Goal: Task Accomplishment & Management: Use online tool/utility

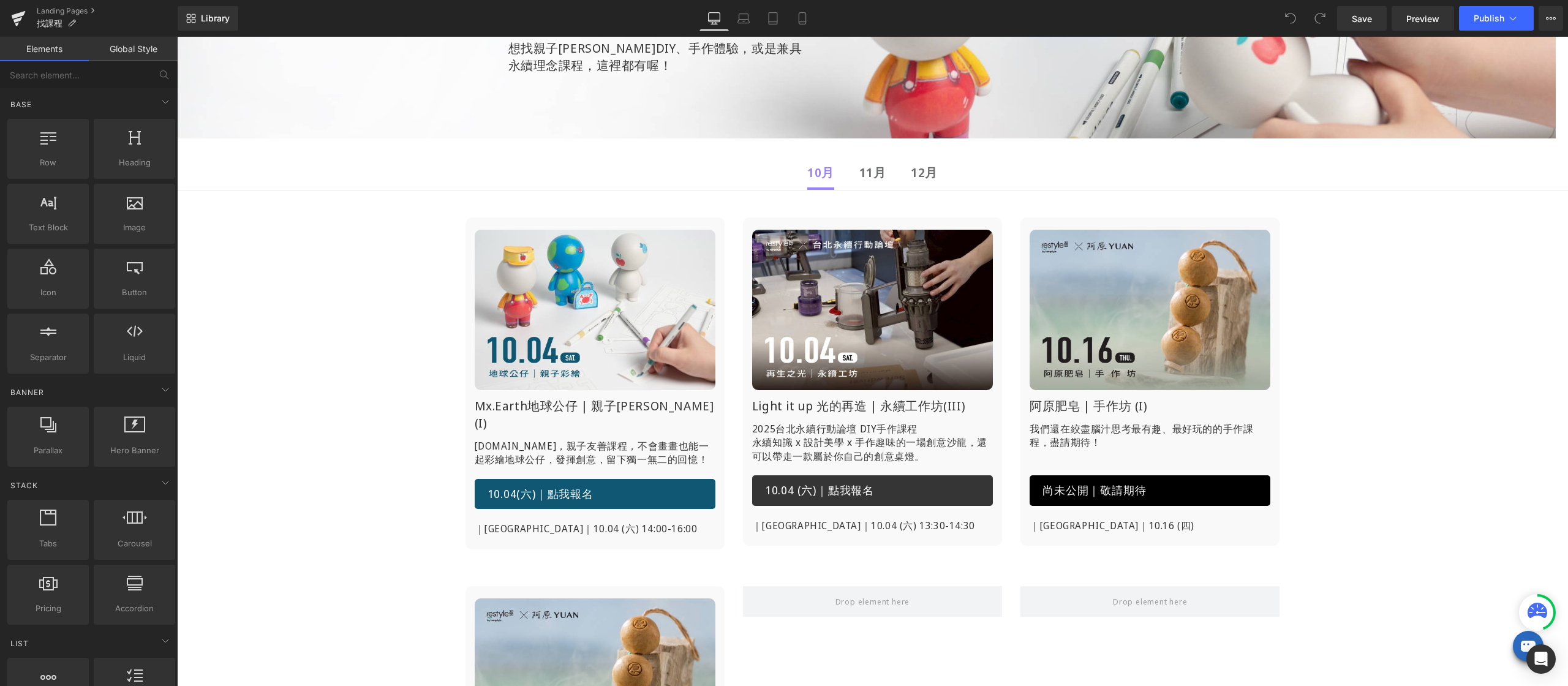
scroll to position [55, 0]
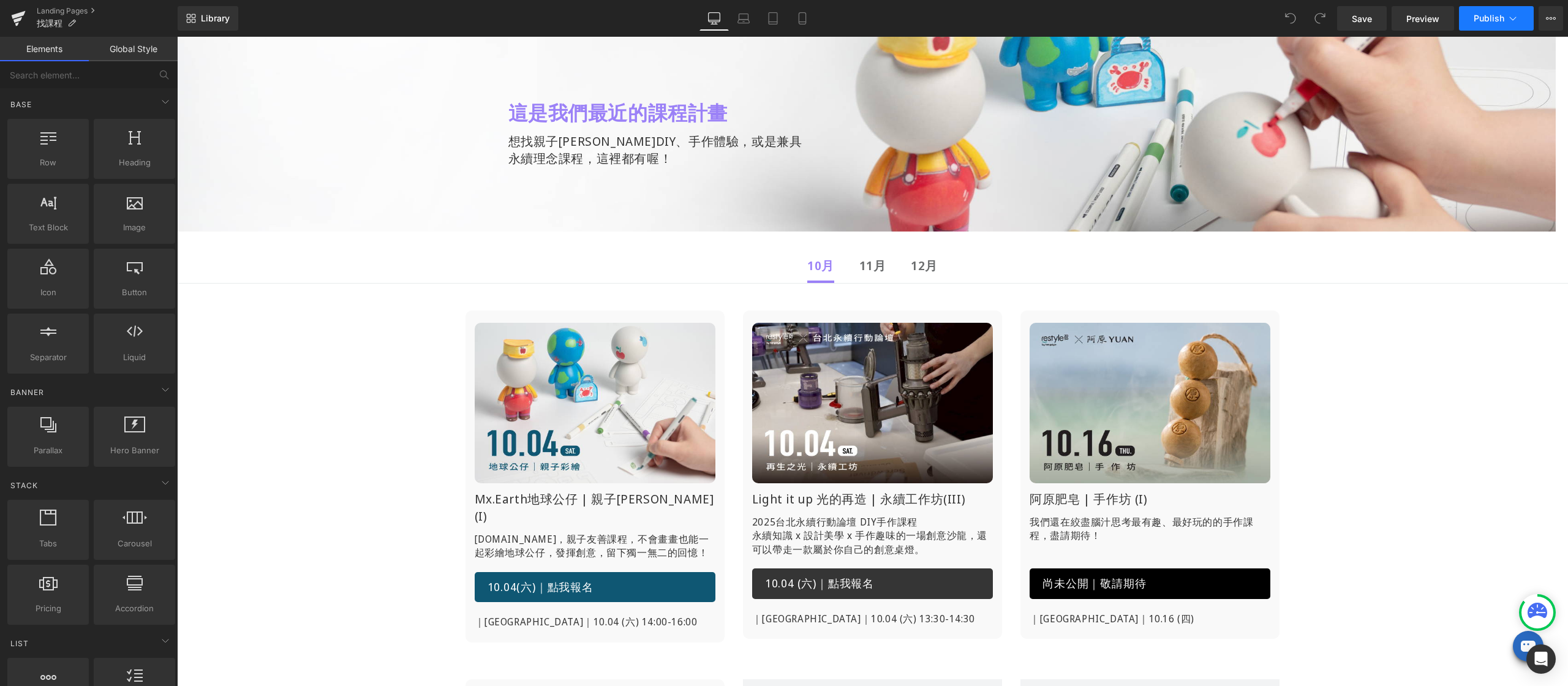
click at [1497, 15] on span "Publish" at bounding box center [1489, 18] width 31 height 10
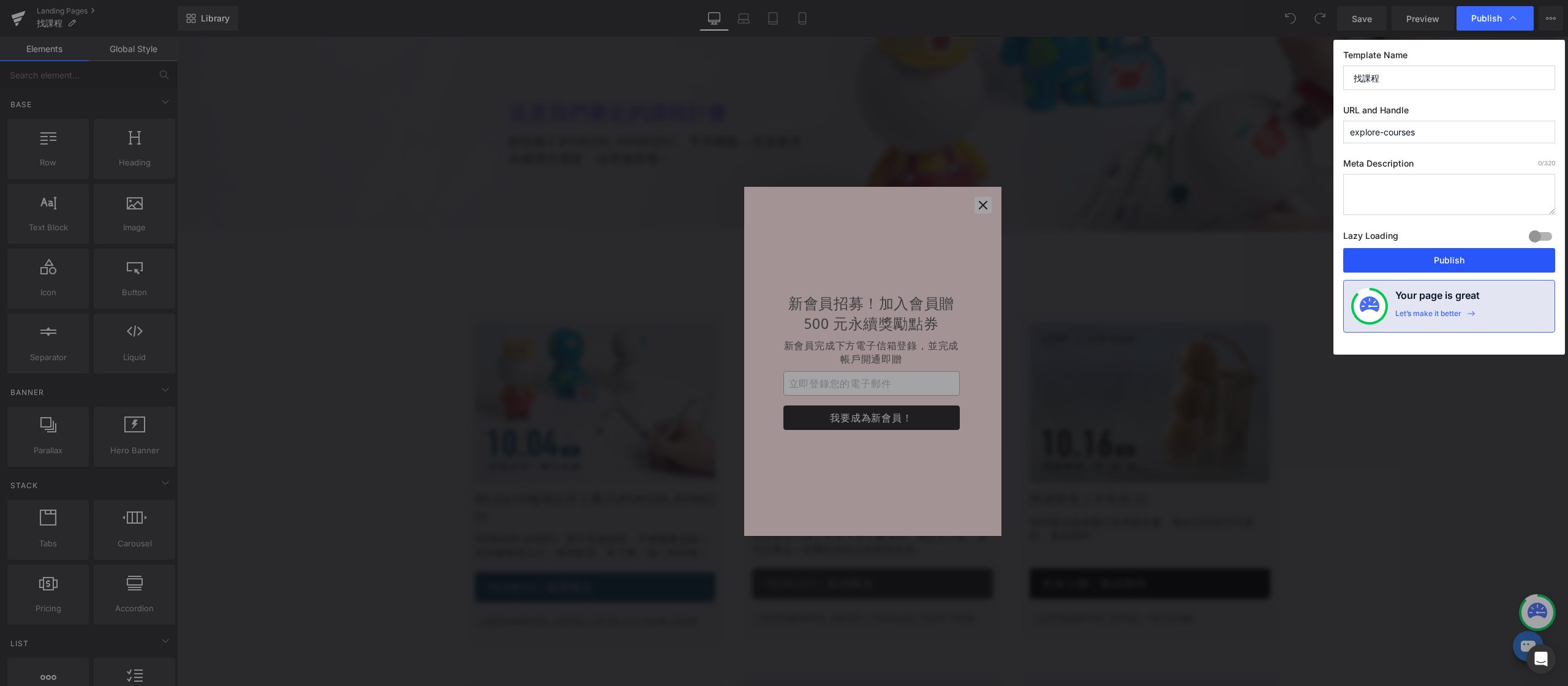
click at [1465, 261] on button "Publish" at bounding box center [1449, 260] width 212 height 24
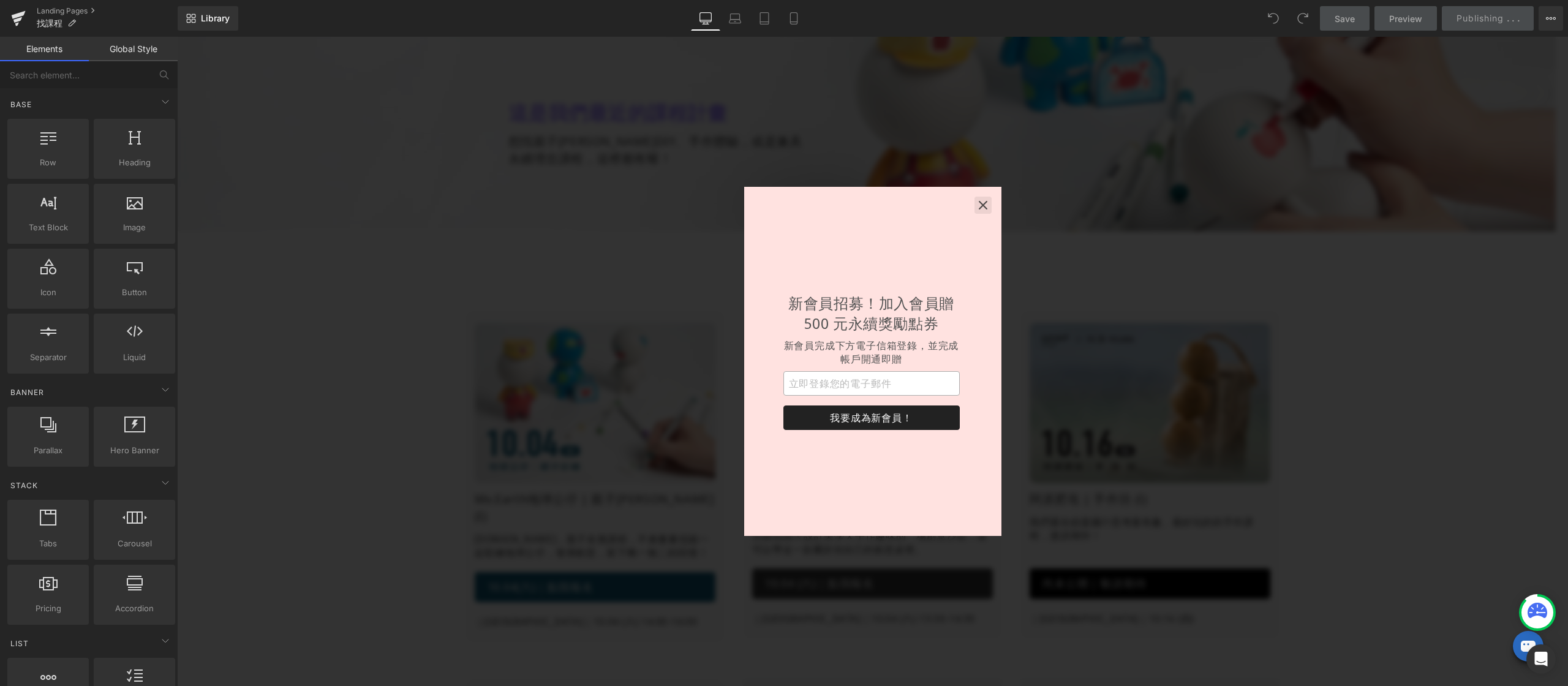
click at [974, 203] on button "button" at bounding box center [983, 205] width 17 height 17
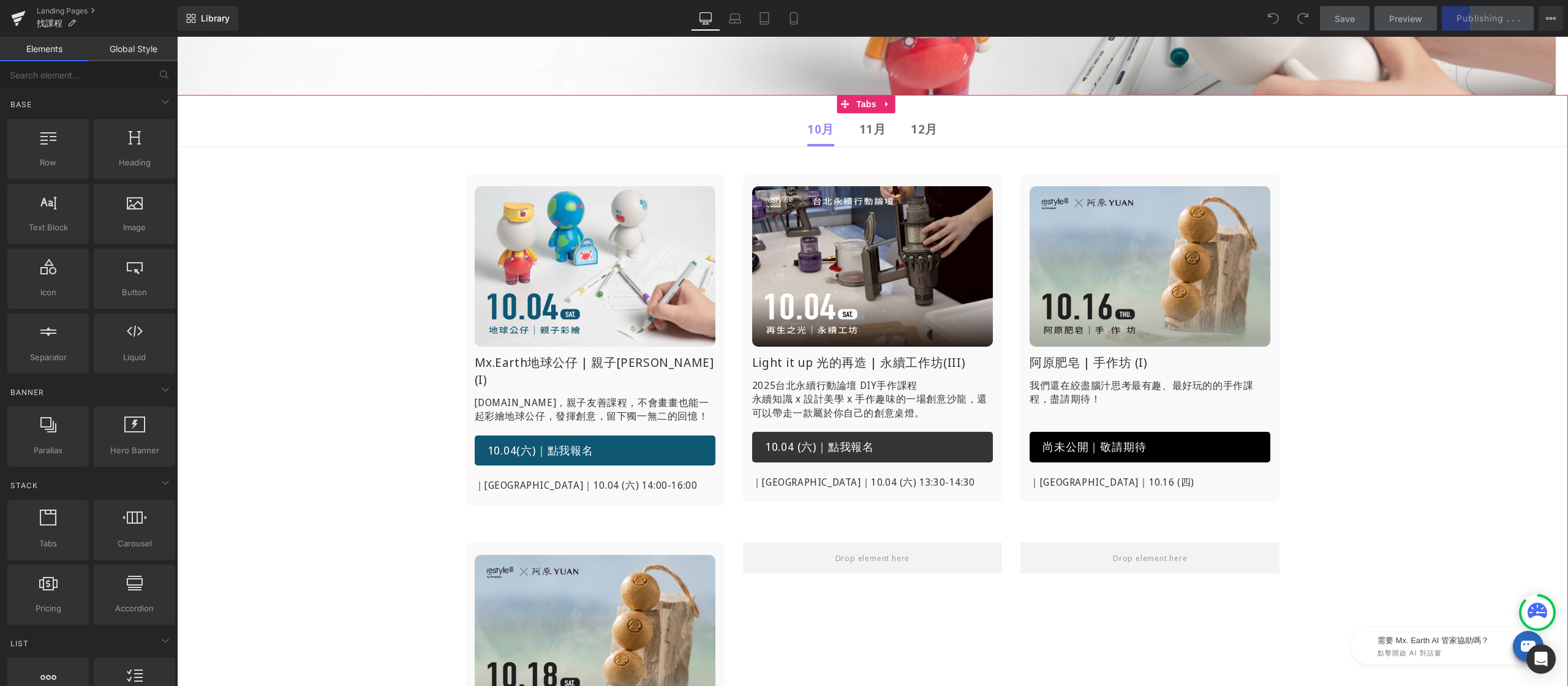
scroll to position [181, 0]
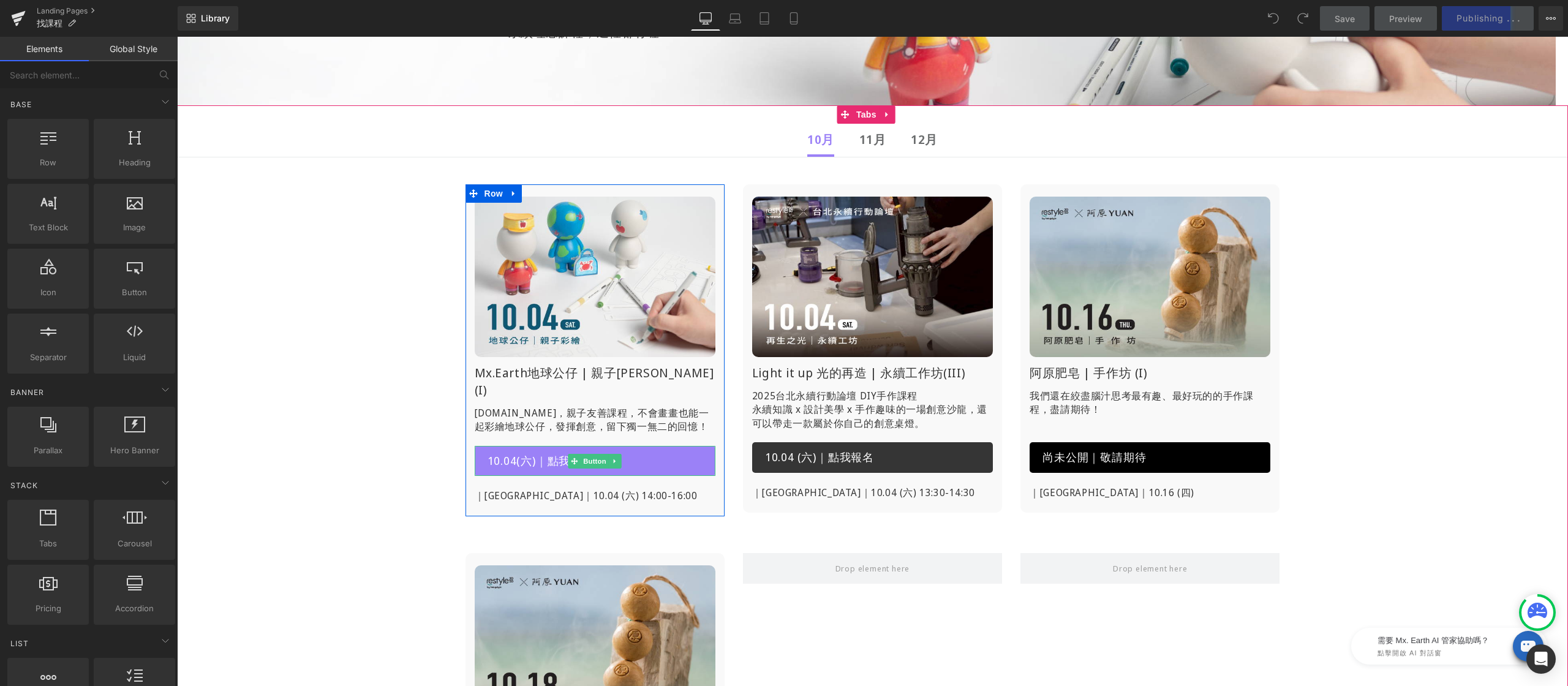
click at [551, 454] on span "10.04(六)｜點我報名" at bounding box center [540, 461] width 106 height 16
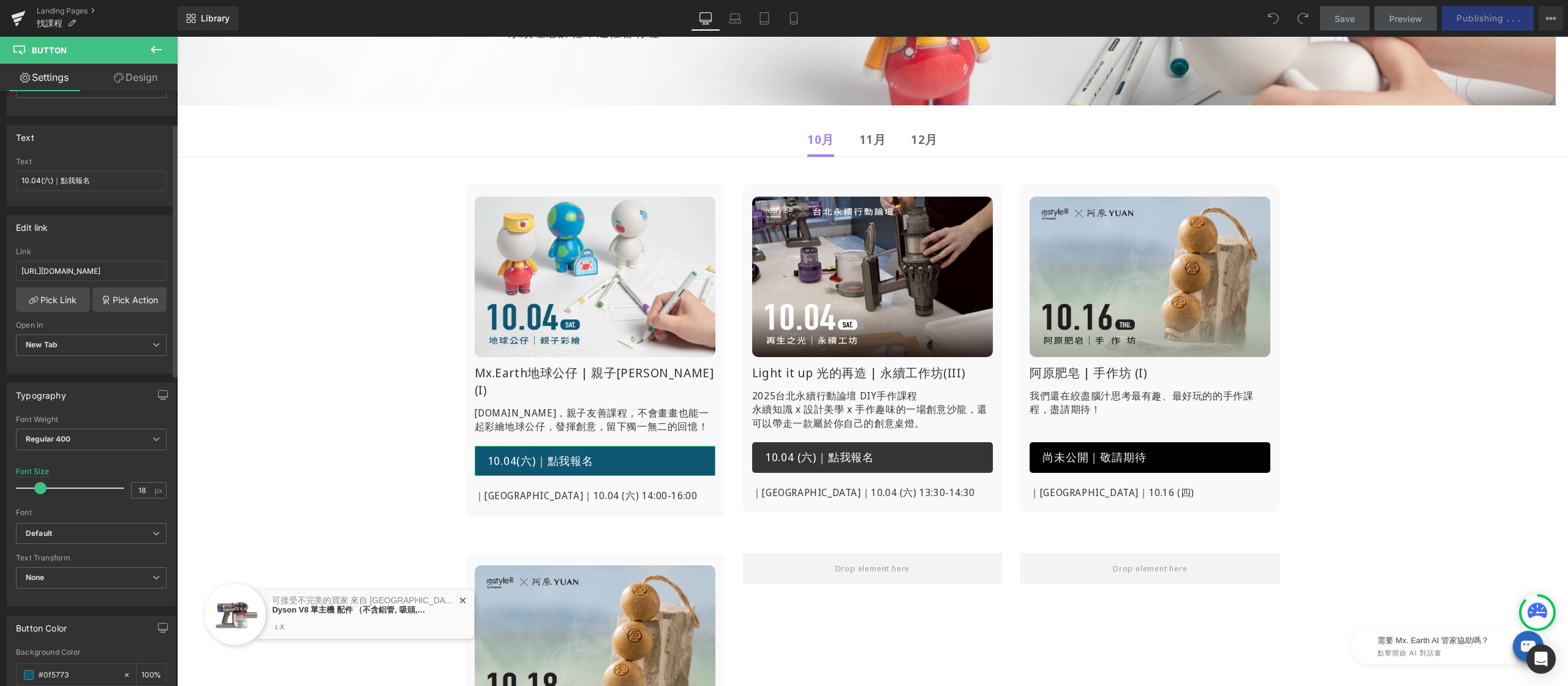
scroll to position [0, 0]
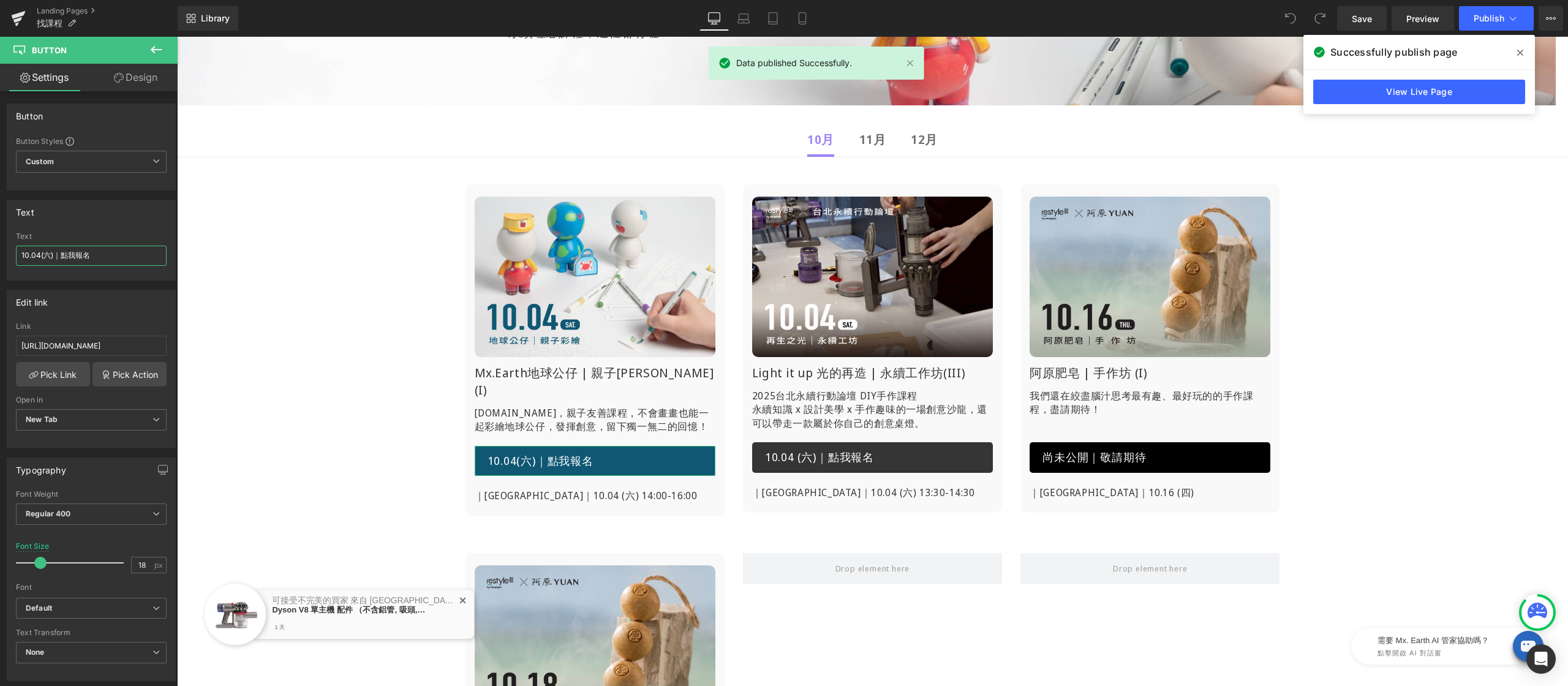
drag, startPoint x: 110, startPoint y: 255, endPoint x: -3, endPoint y: 258, distance: 113.0
click at [0, 258] on html "You are previewing how the will restyle your page. You can not edit Elements in…" at bounding box center [784, 343] width 1568 height 686
type input "g"
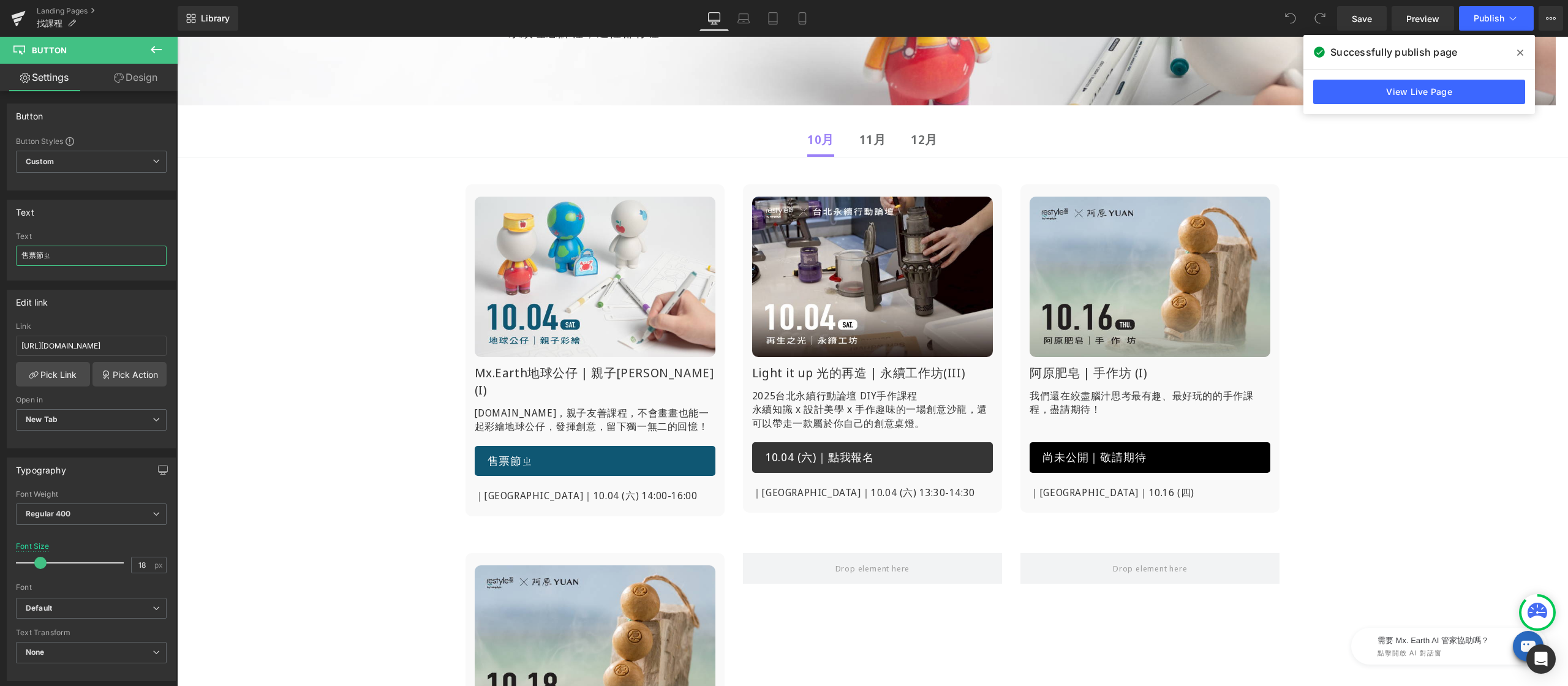
type input "售票截止"
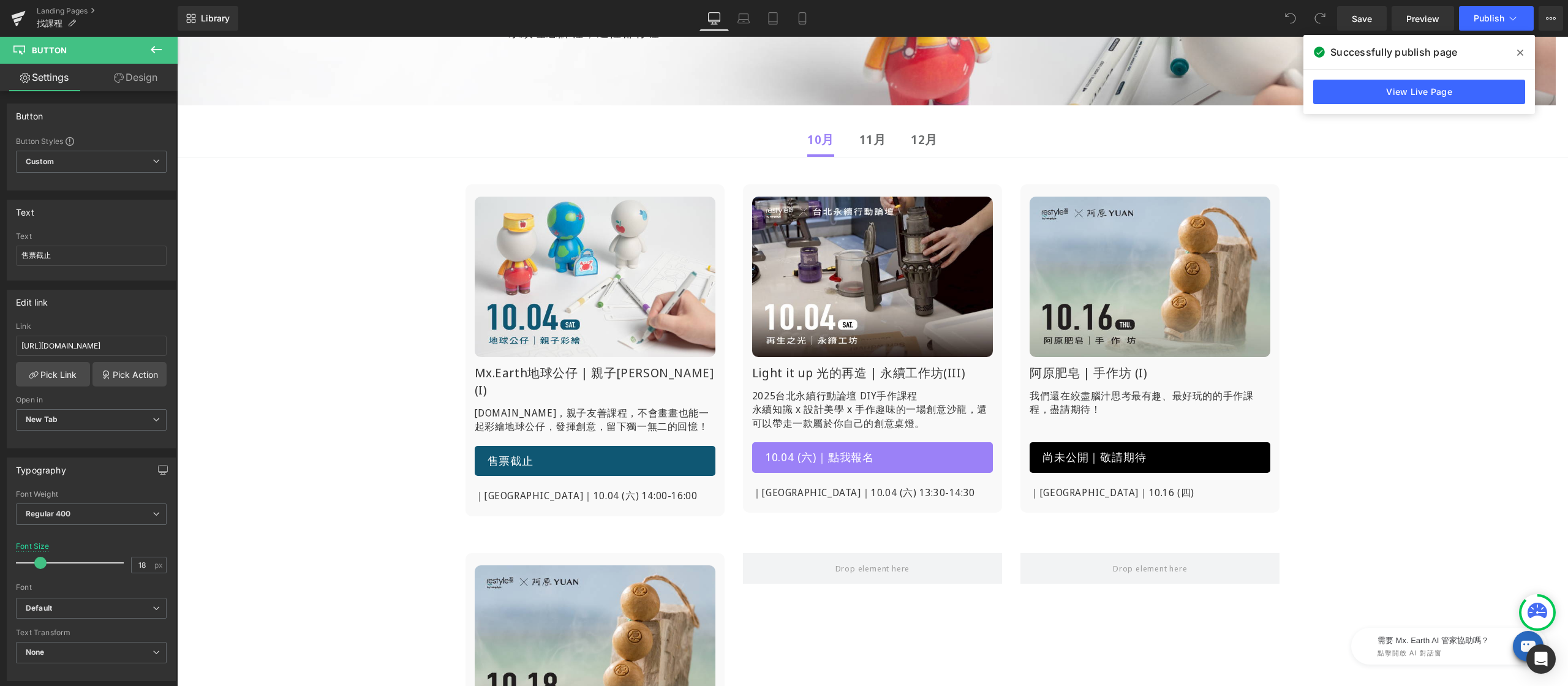
click at [826, 458] on span "10.04 (六)｜點我報名" at bounding box center [819, 457] width 109 height 16
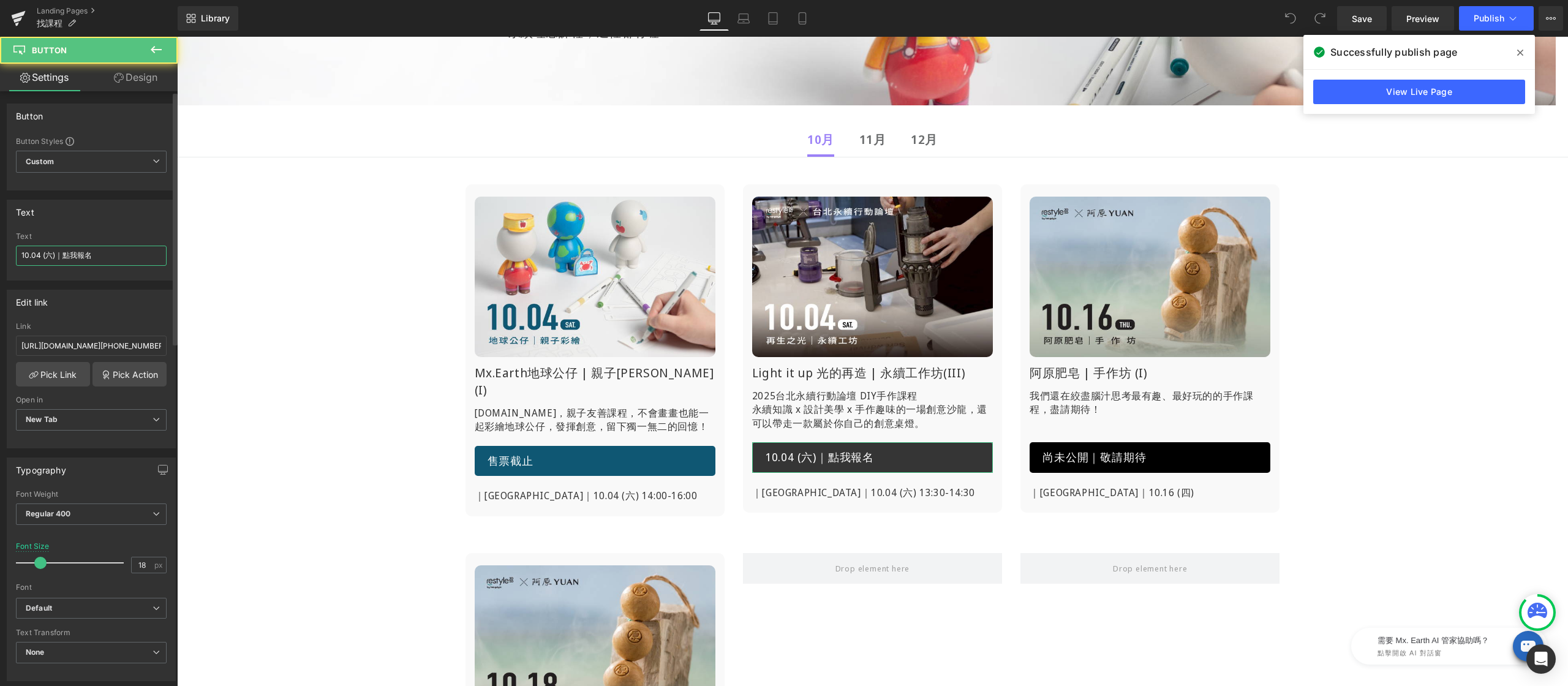
click at [108, 262] on input "10.04 (六)｜點我報名" at bounding box center [91, 255] width 150 height 20
click at [108, 261] on input "10.04 (六)｜點我報名" at bounding box center [91, 255] width 150 height 20
type input "售票截止"
click at [239, 328] on div "Image Mx.Earth地球公仔 | 親子[PERSON_NAME](I) Heading [DOMAIN_NAME]，親子友善課程， 不會畫畫也能一起彩…" at bounding box center [872, 527] width 1391 height 746
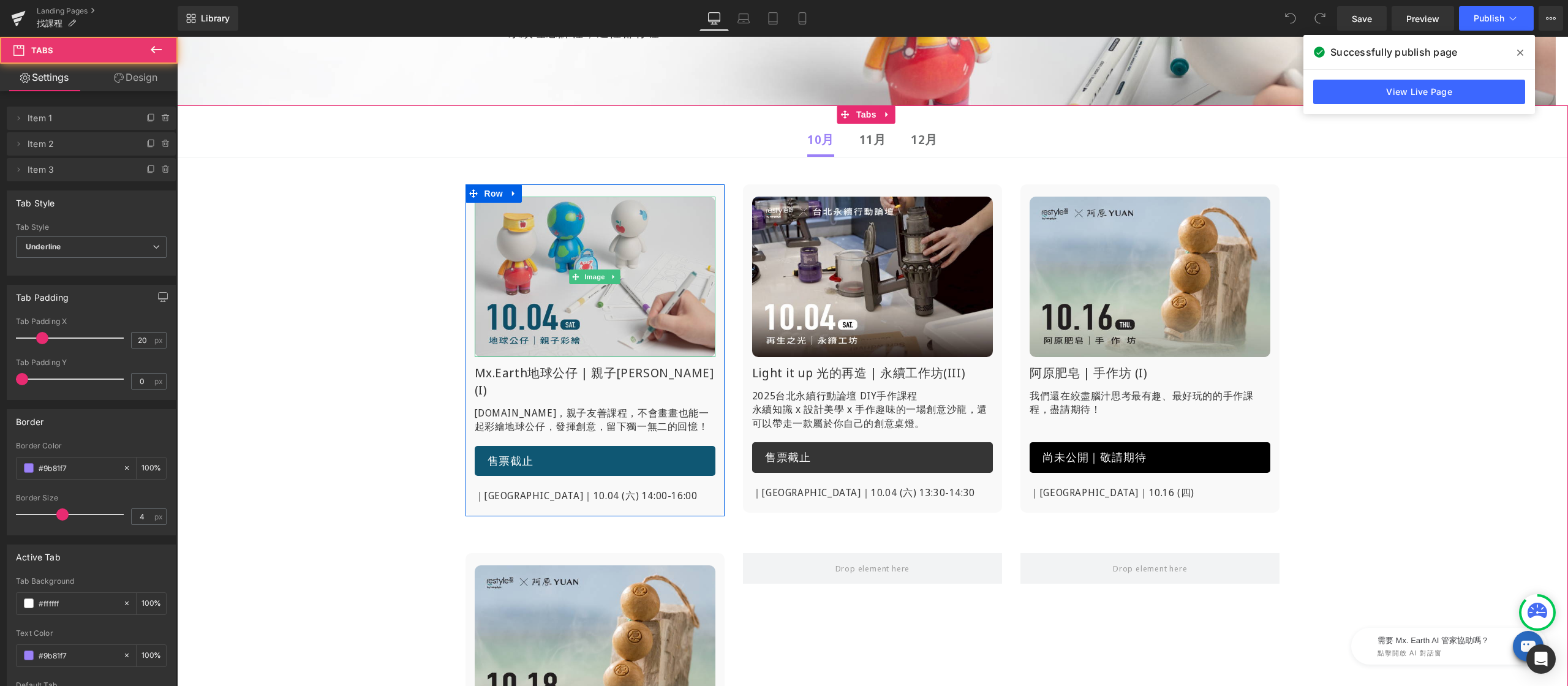
click at [552, 287] on img at bounding box center [594, 276] width 241 height 160
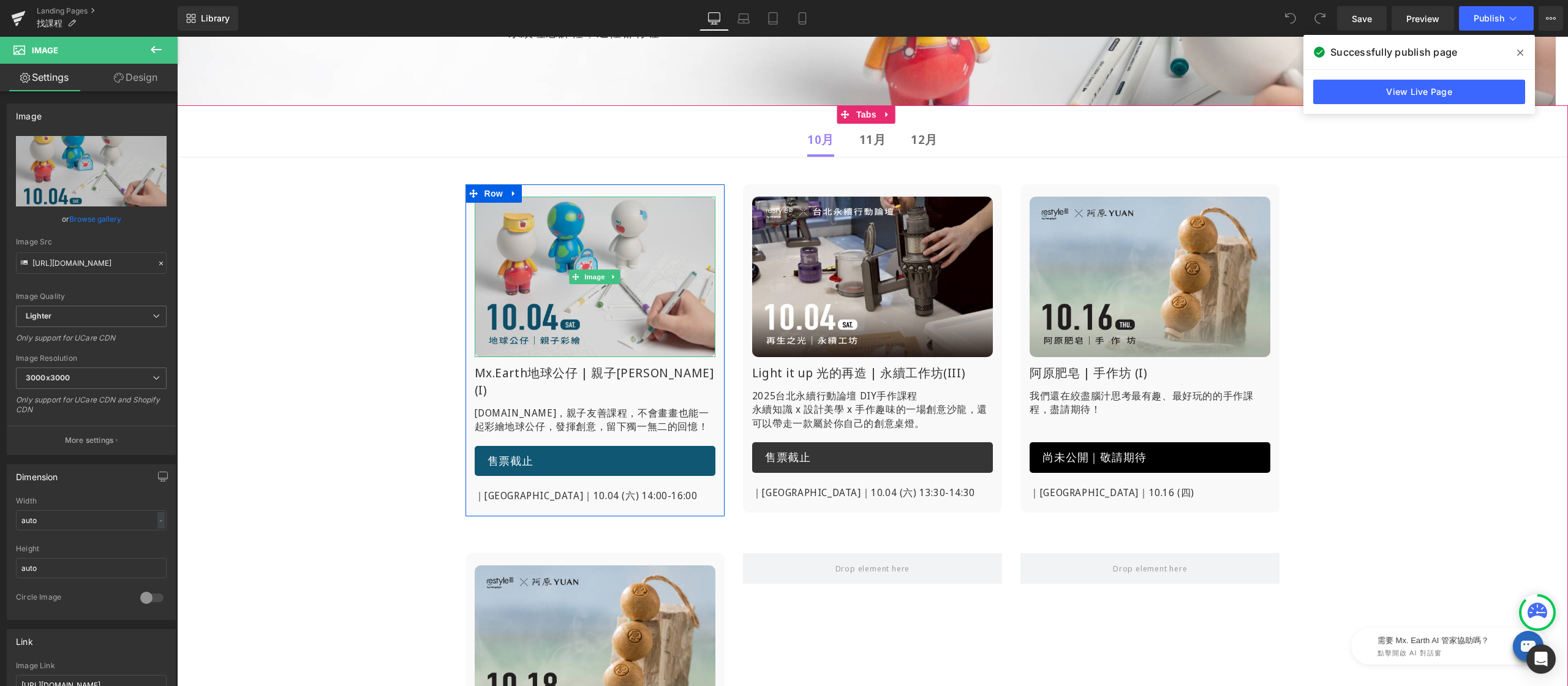
click at [629, 242] on img at bounding box center [594, 276] width 241 height 160
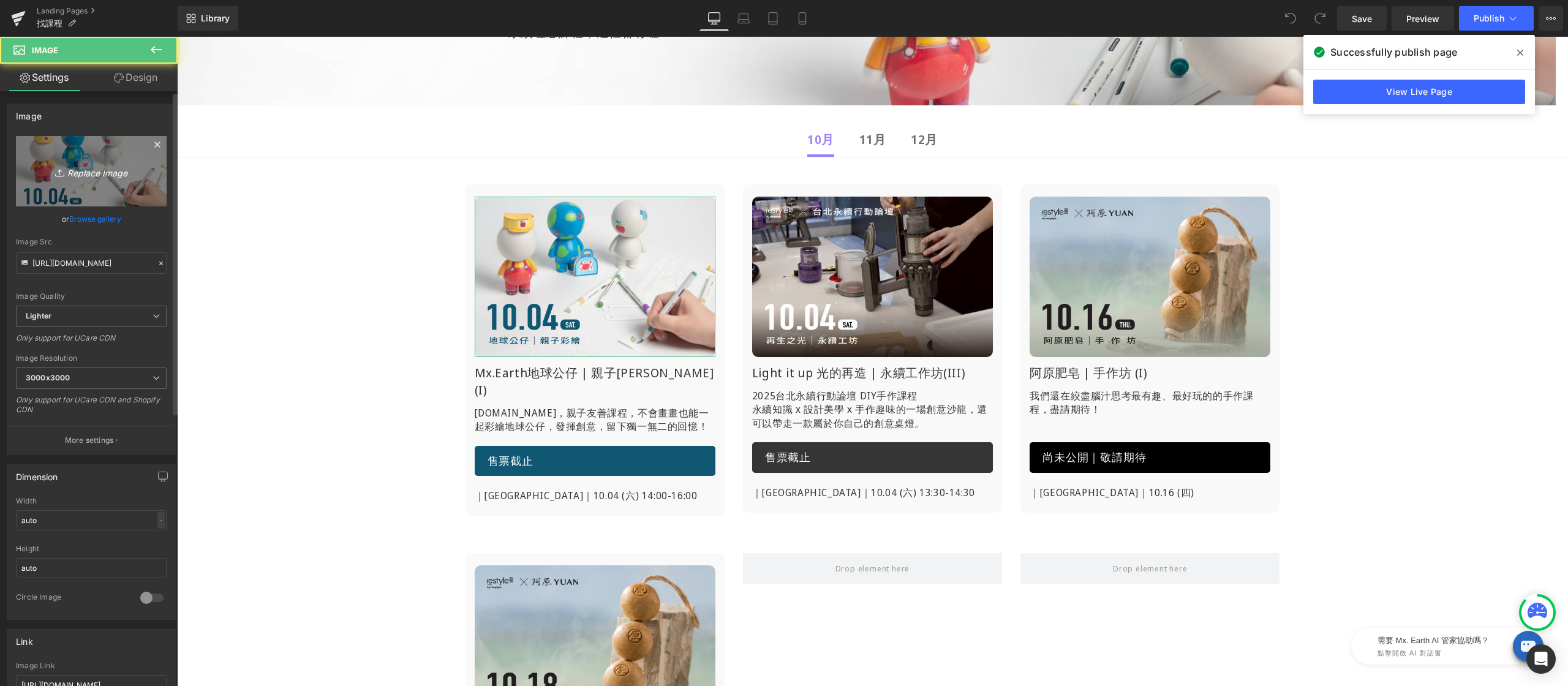
click at [110, 159] on link "Replace Image" at bounding box center [91, 171] width 150 height 71
type input "C:\fakepath\找課程-mxearth-1004-END.jpg"
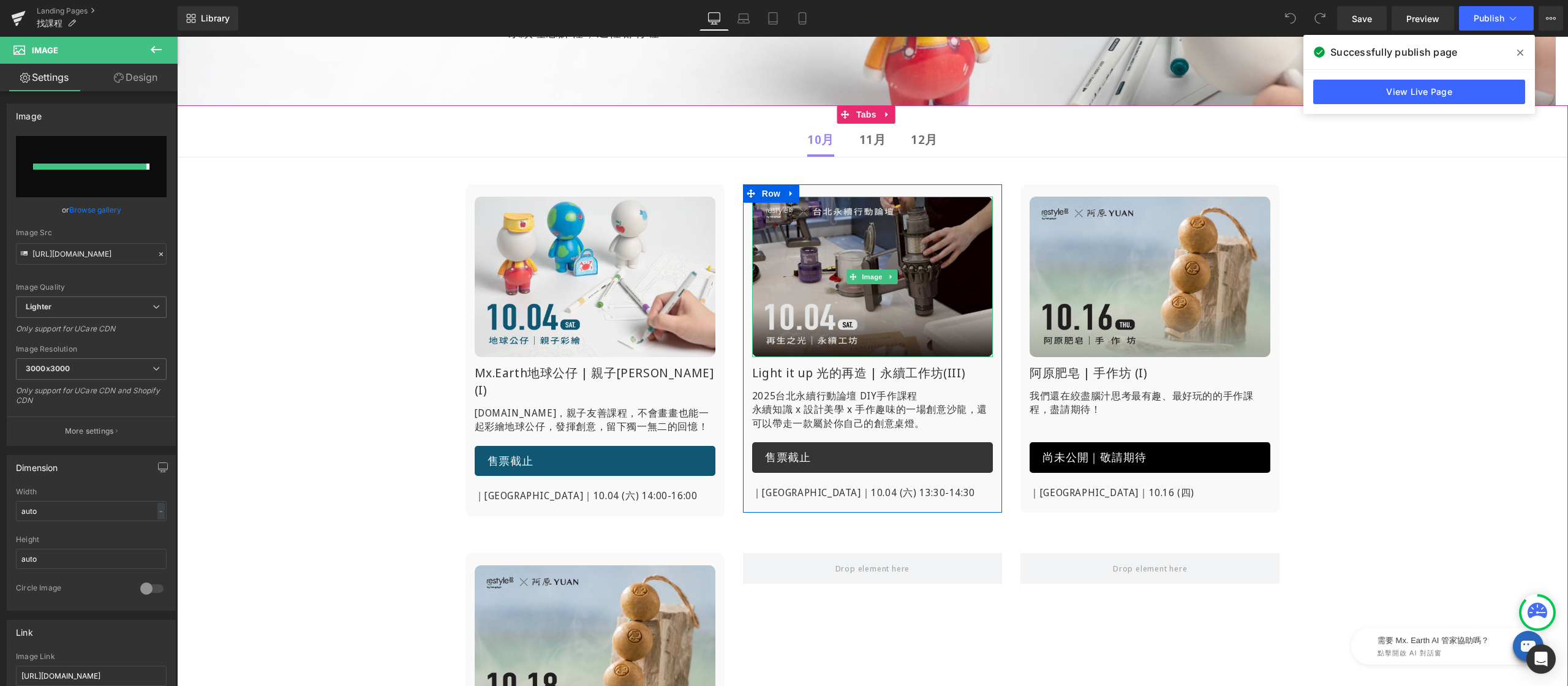
type input "[URL][DOMAIN_NAME]"
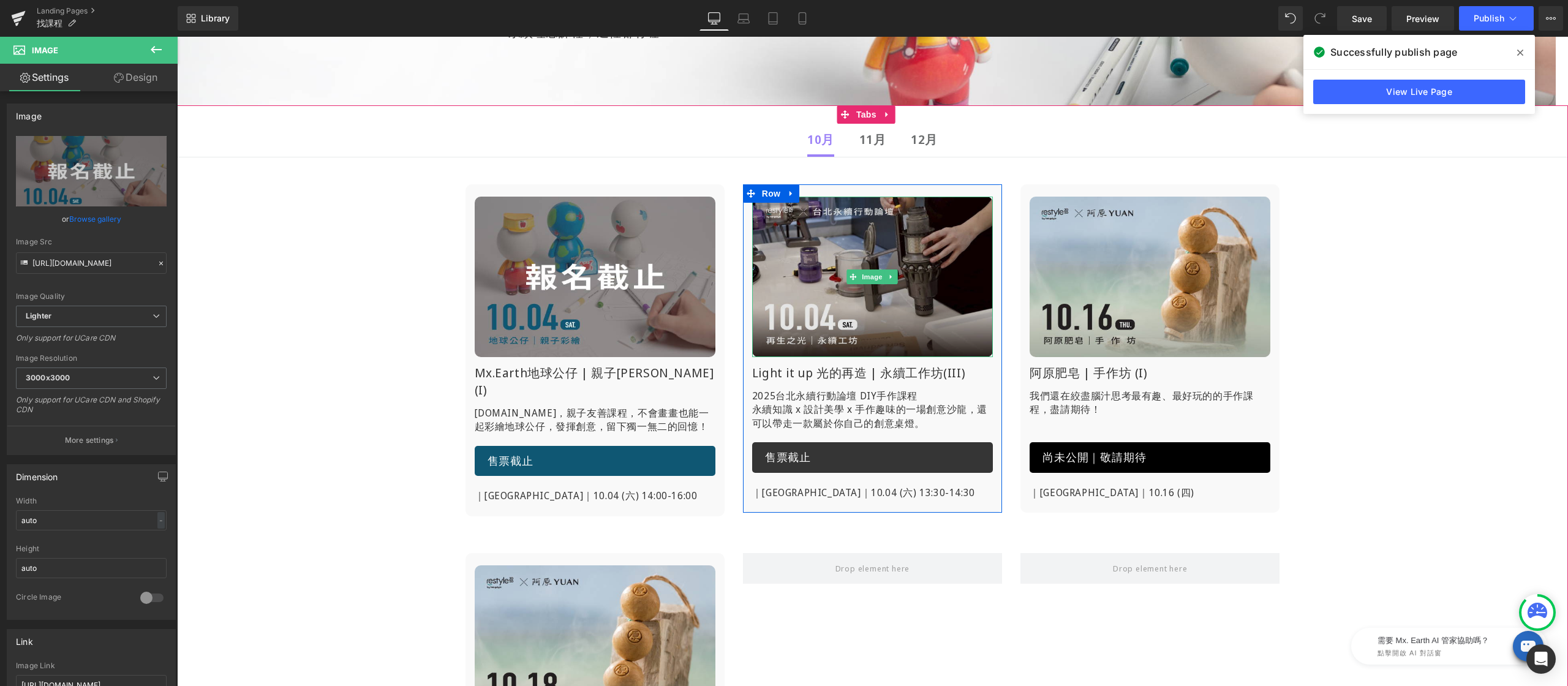
click at [927, 246] on img at bounding box center [872, 276] width 241 height 160
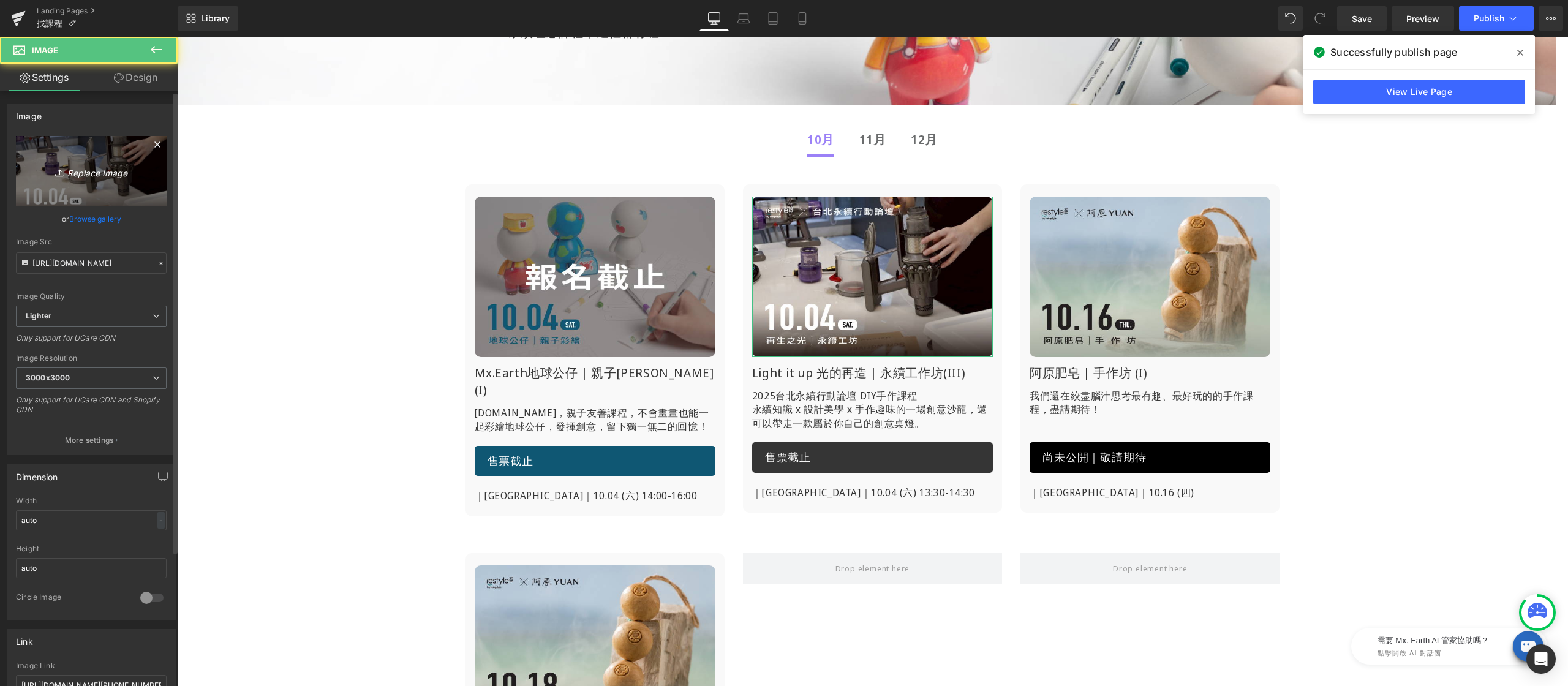
click at [60, 151] on link "Replace Image" at bounding box center [91, 171] width 150 height 71
type input "C:\fakepath\找課程-再生-1004-END.jpg"
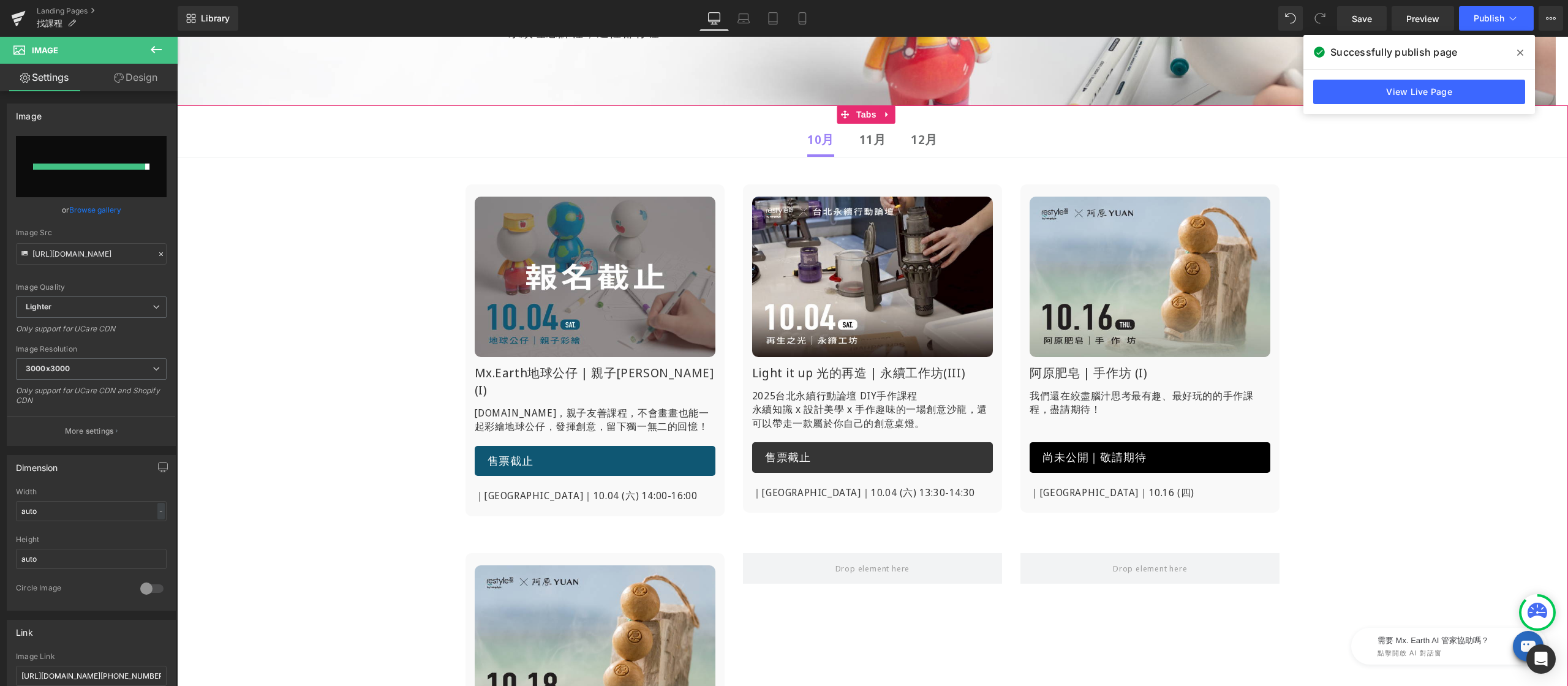
type input "[URL][DOMAIN_NAME]"
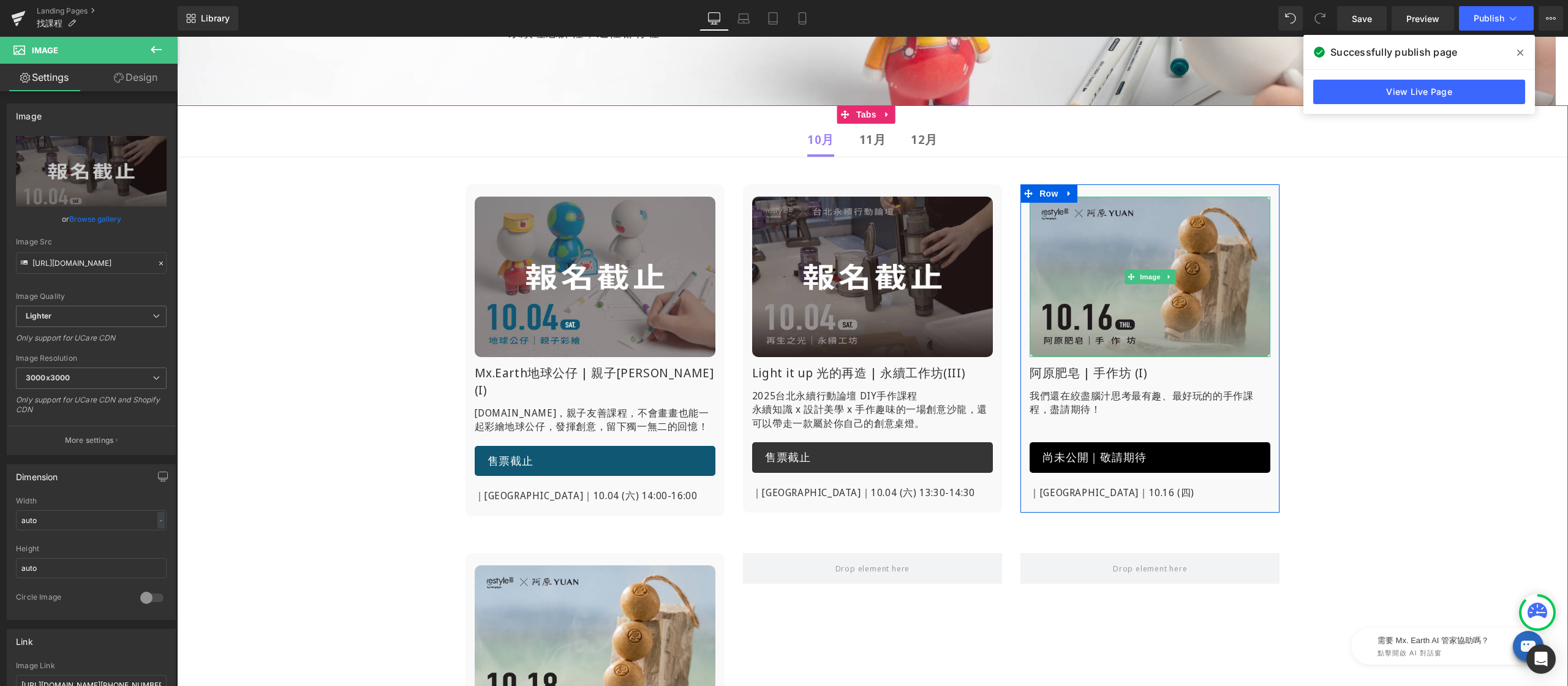
click at [1126, 246] on img at bounding box center [1150, 276] width 241 height 160
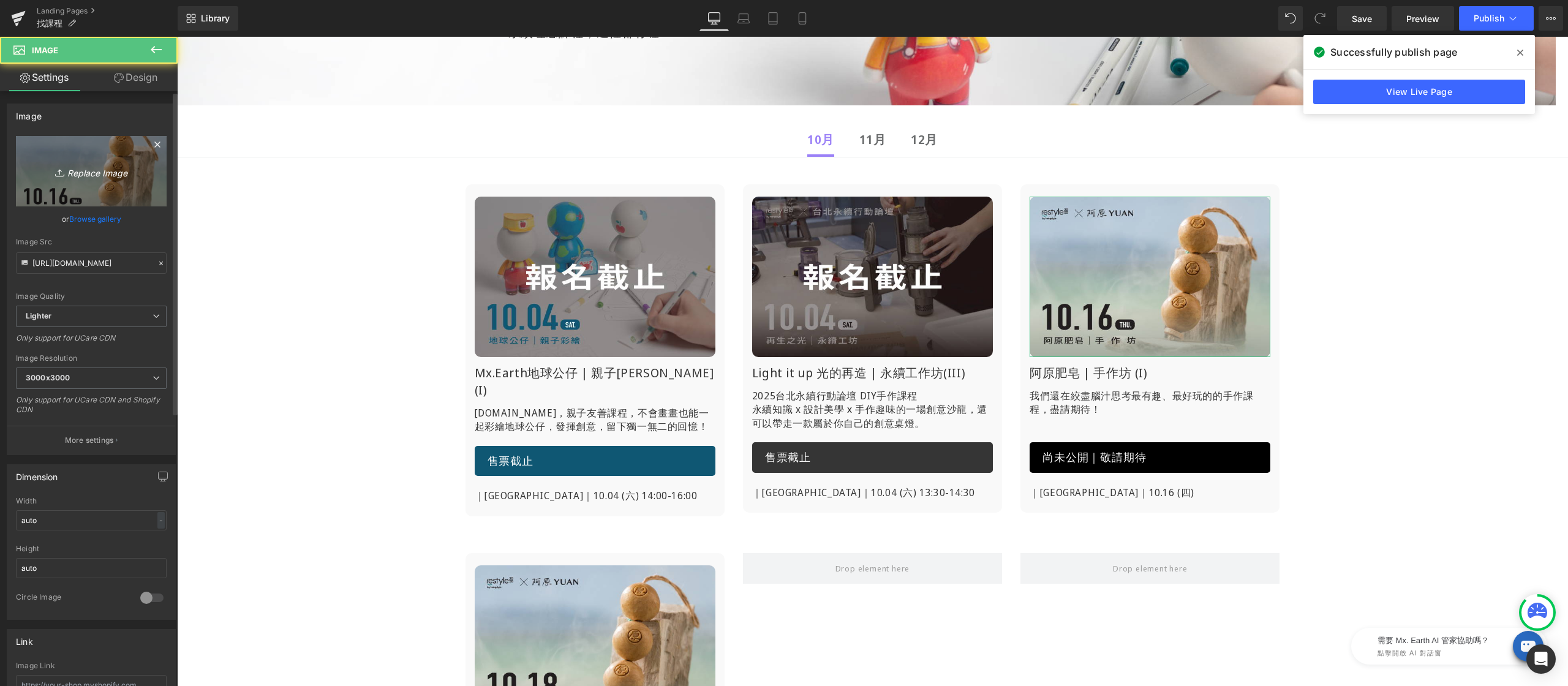
click at [106, 166] on icon "Replace Image" at bounding box center [91, 171] width 98 height 15
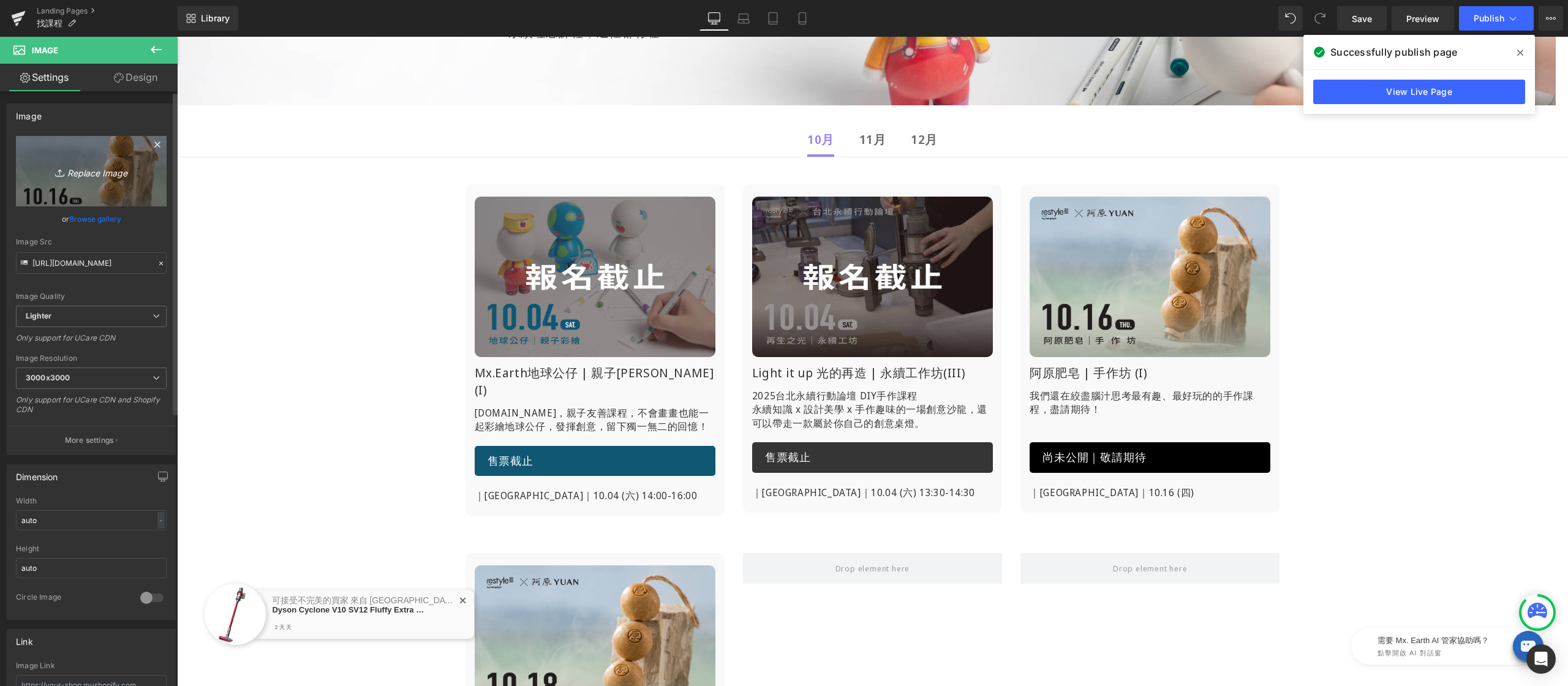
type input "C:\fakepath\找課程-阿原-1016.jpg"
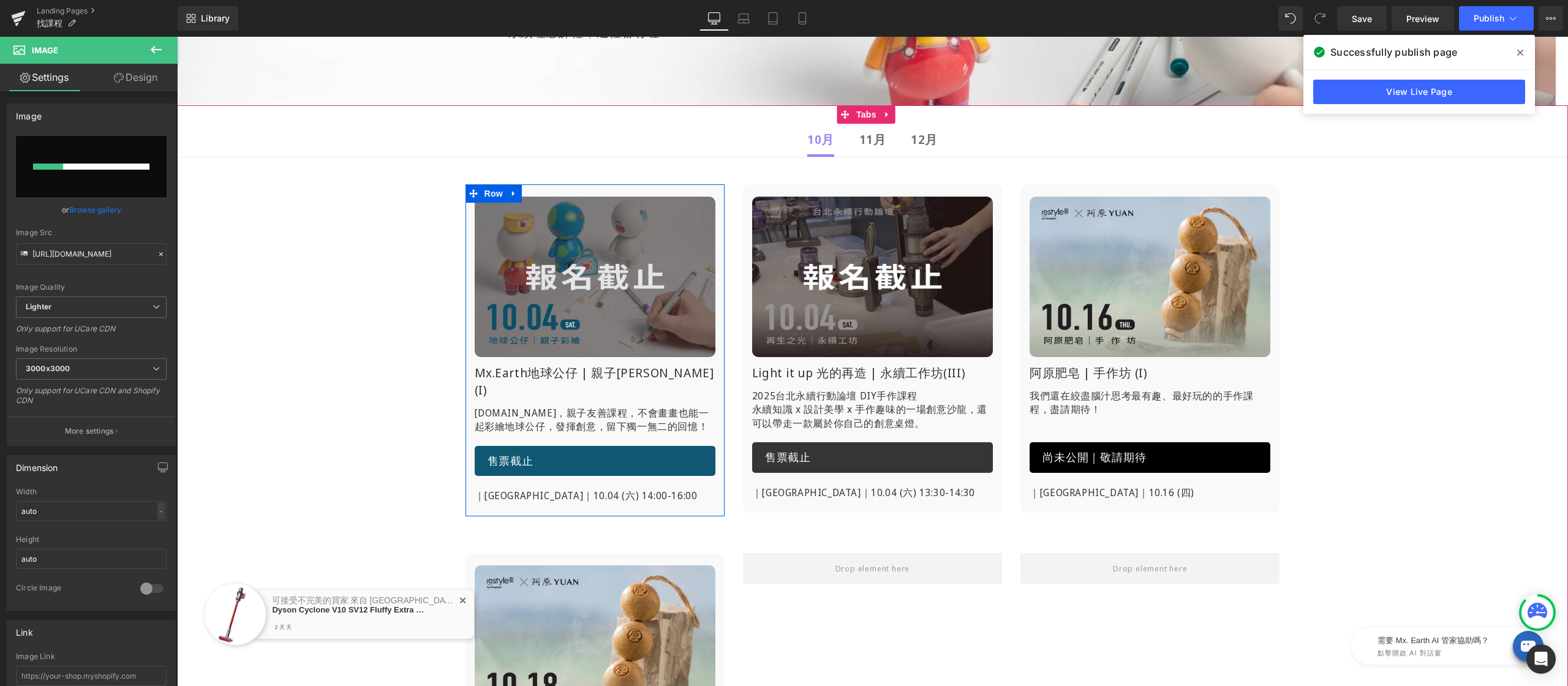
scroll to position [248, 0]
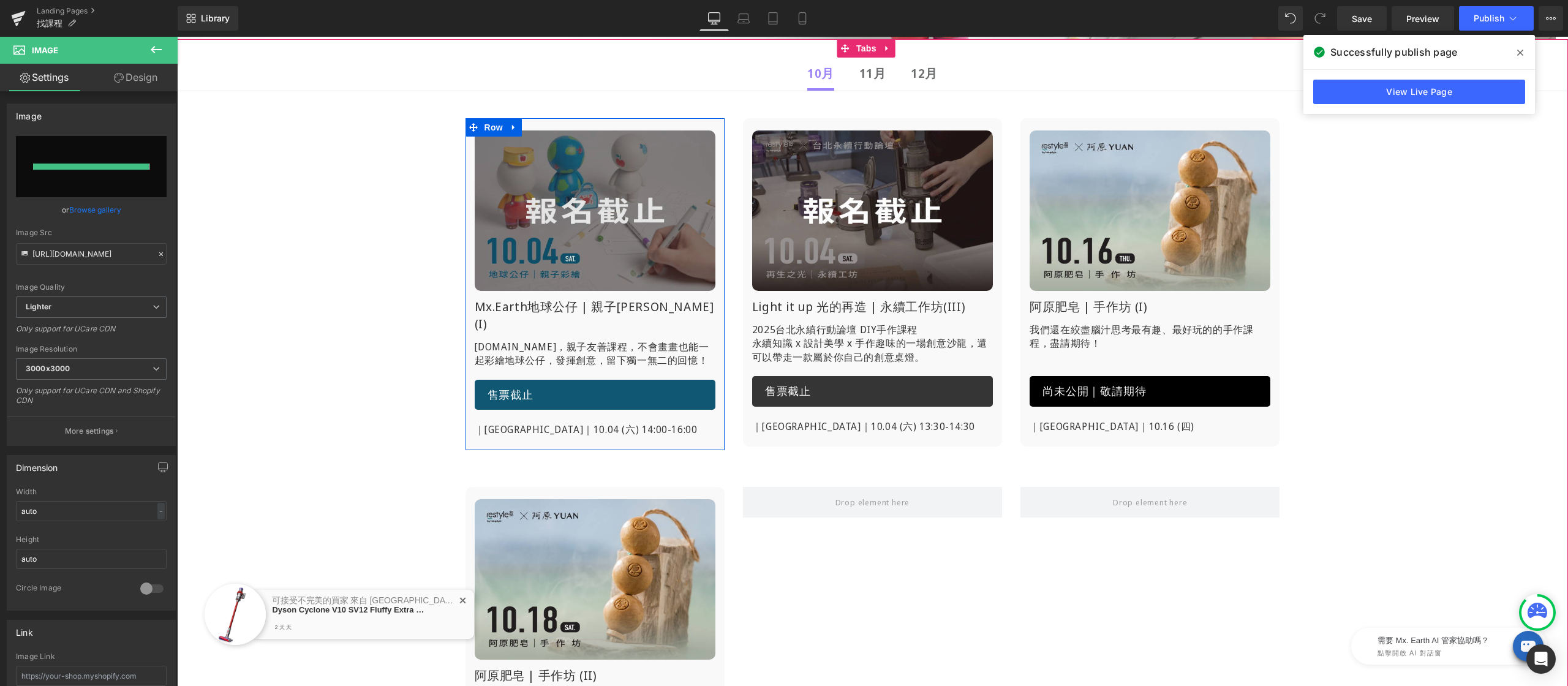
type input "[URL][DOMAIN_NAME]"
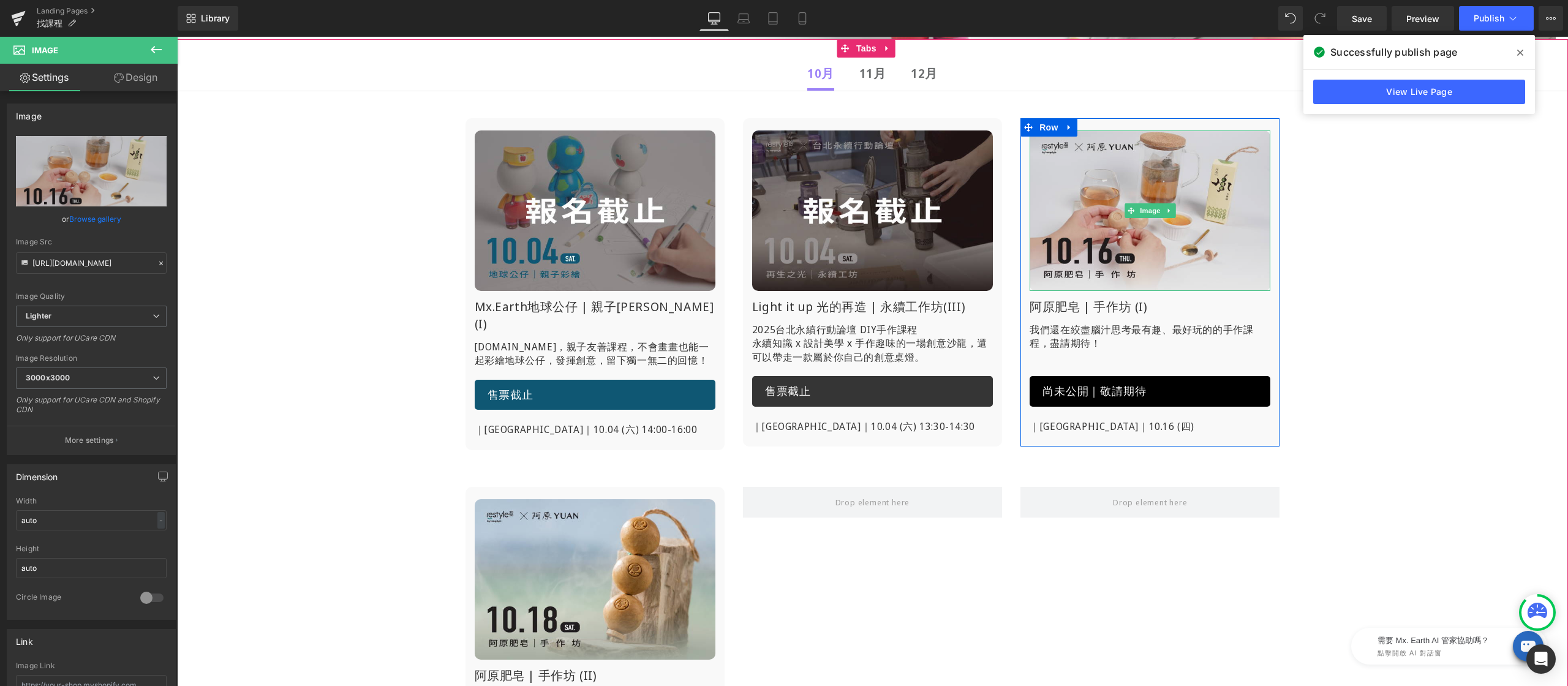
click at [1150, 149] on img at bounding box center [1150, 210] width 241 height 160
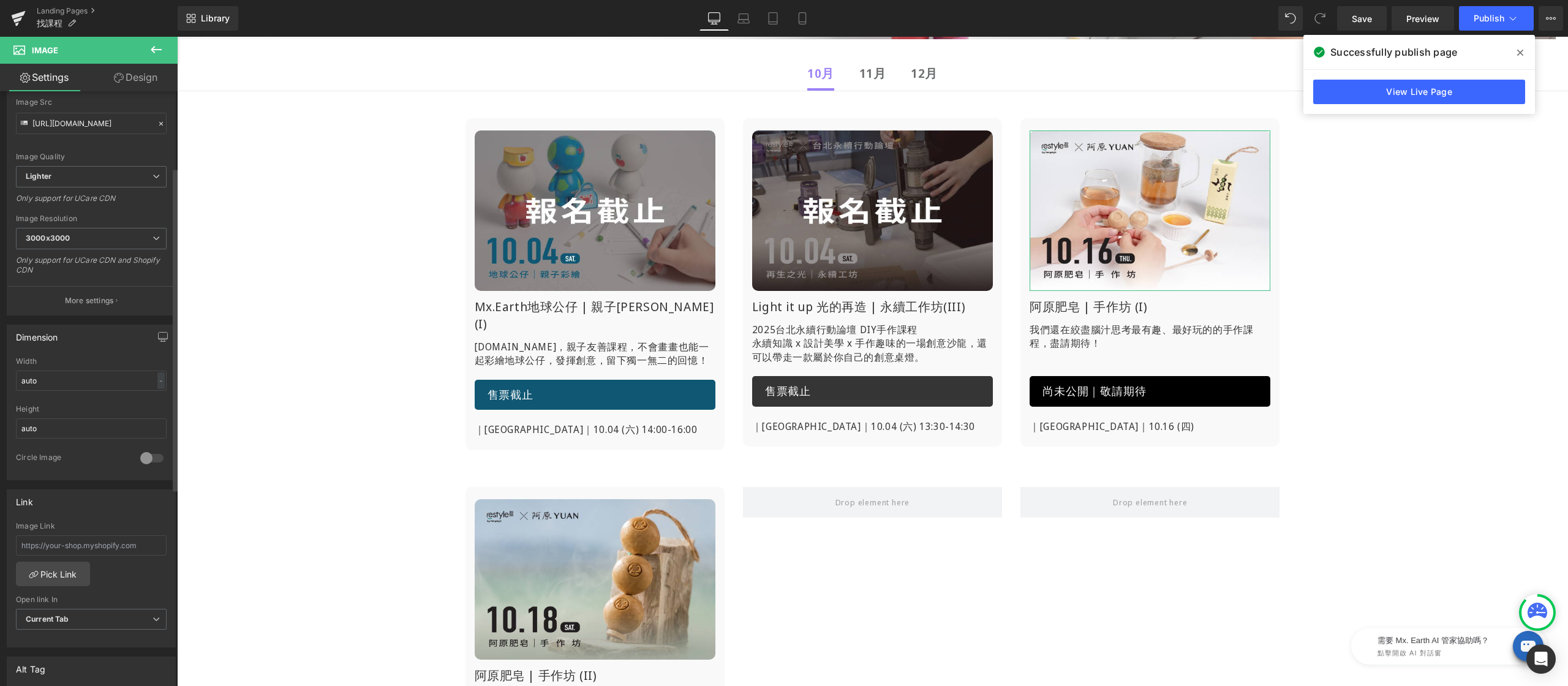
scroll to position [149, 0]
click at [91, 539] on input "text" at bounding box center [91, 535] width 150 height 20
paste input "[URL][DOMAIN_NAME]"
type input "[URL][DOMAIN_NAME]"
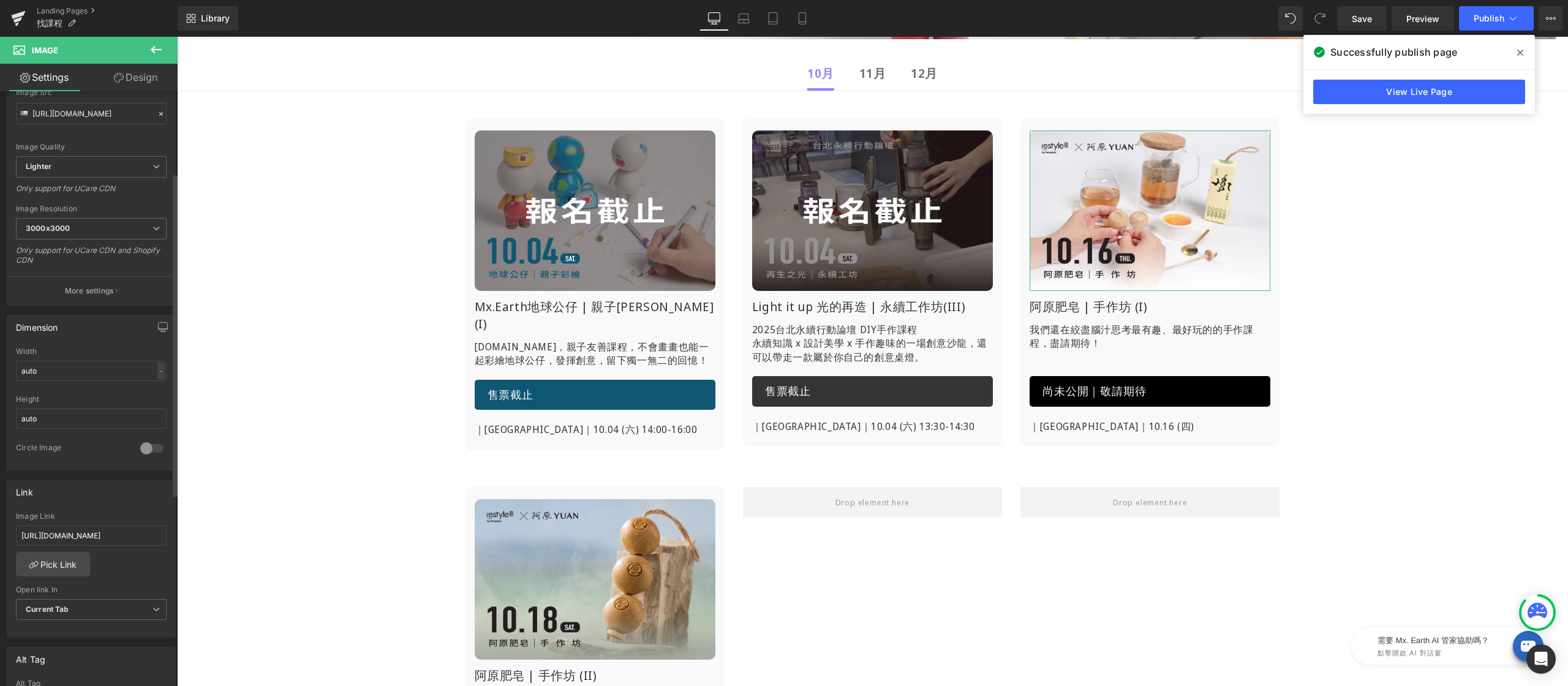
scroll to position [0, 0]
click at [88, 494] on div "Link" at bounding box center [92, 492] width 168 height 24
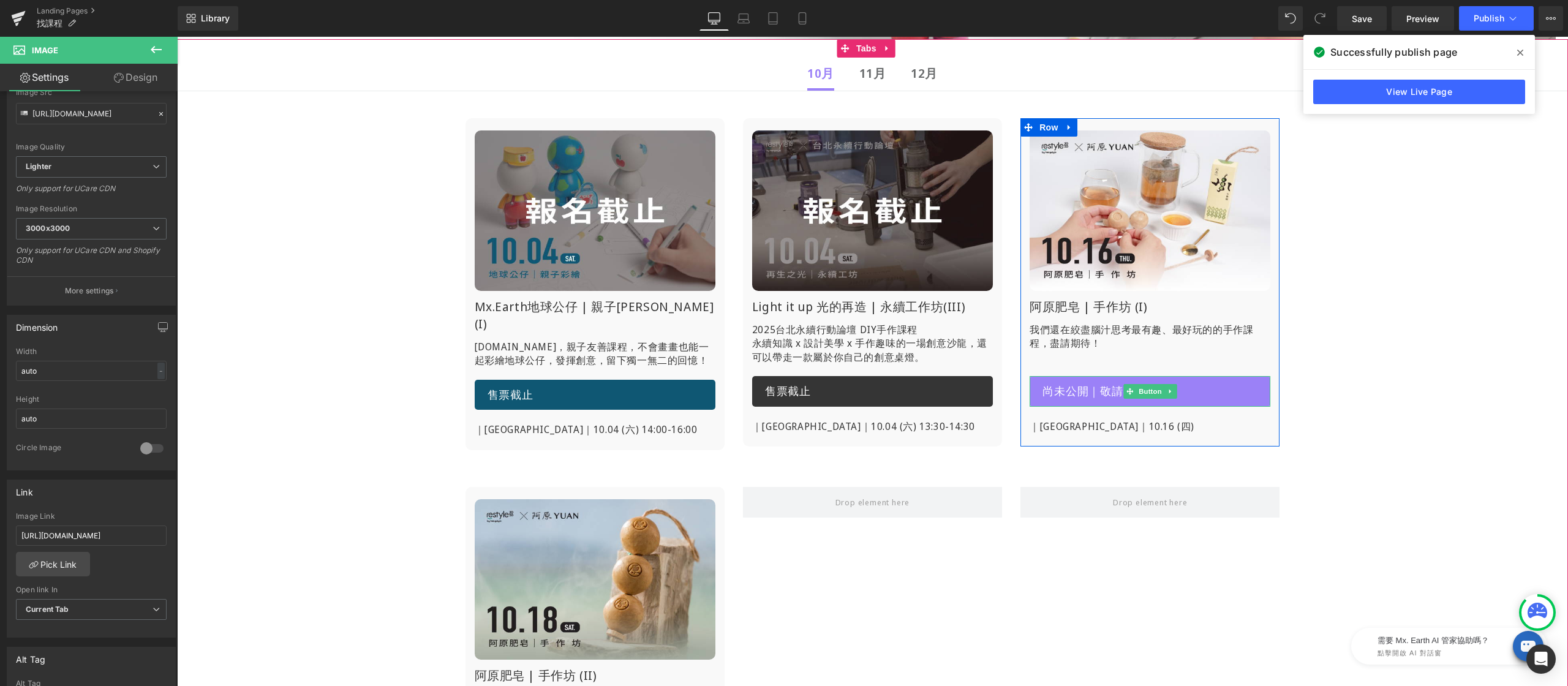
click at [1099, 391] on span "尚未公開｜敬請期待" at bounding box center [1094, 391] width 103 height 16
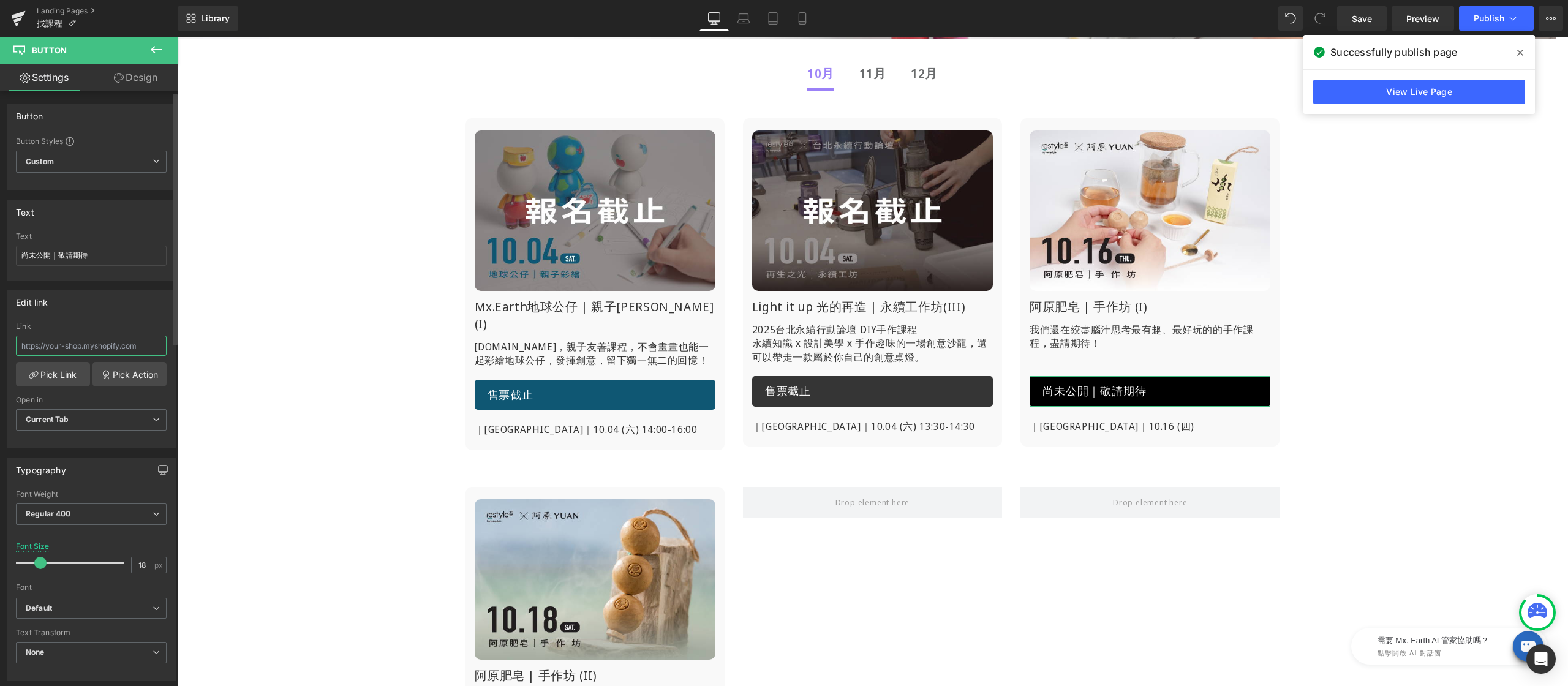
click at [80, 342] on input "text" at bounding box center [91, 345] width 150 height 20
type input "[URL][DOMAIN_NAME]"
click at [101, 322] on div "Edit link [URL][DOMAIN_NAME] Link [URL][DOMAIN_NAME] Pick Link Pick Action Curr…" at bounding box center [92, 369] width 169 height 159
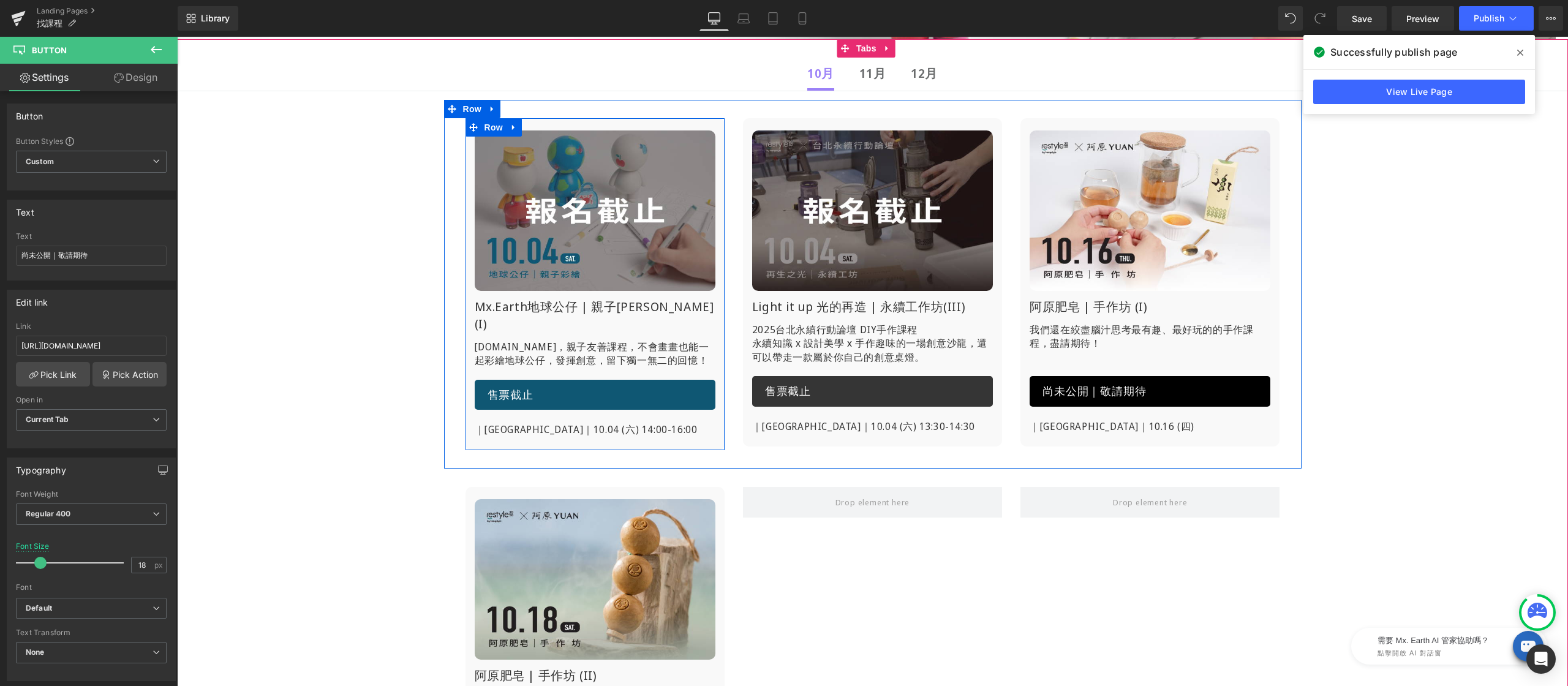
scroll to position [282, 0]
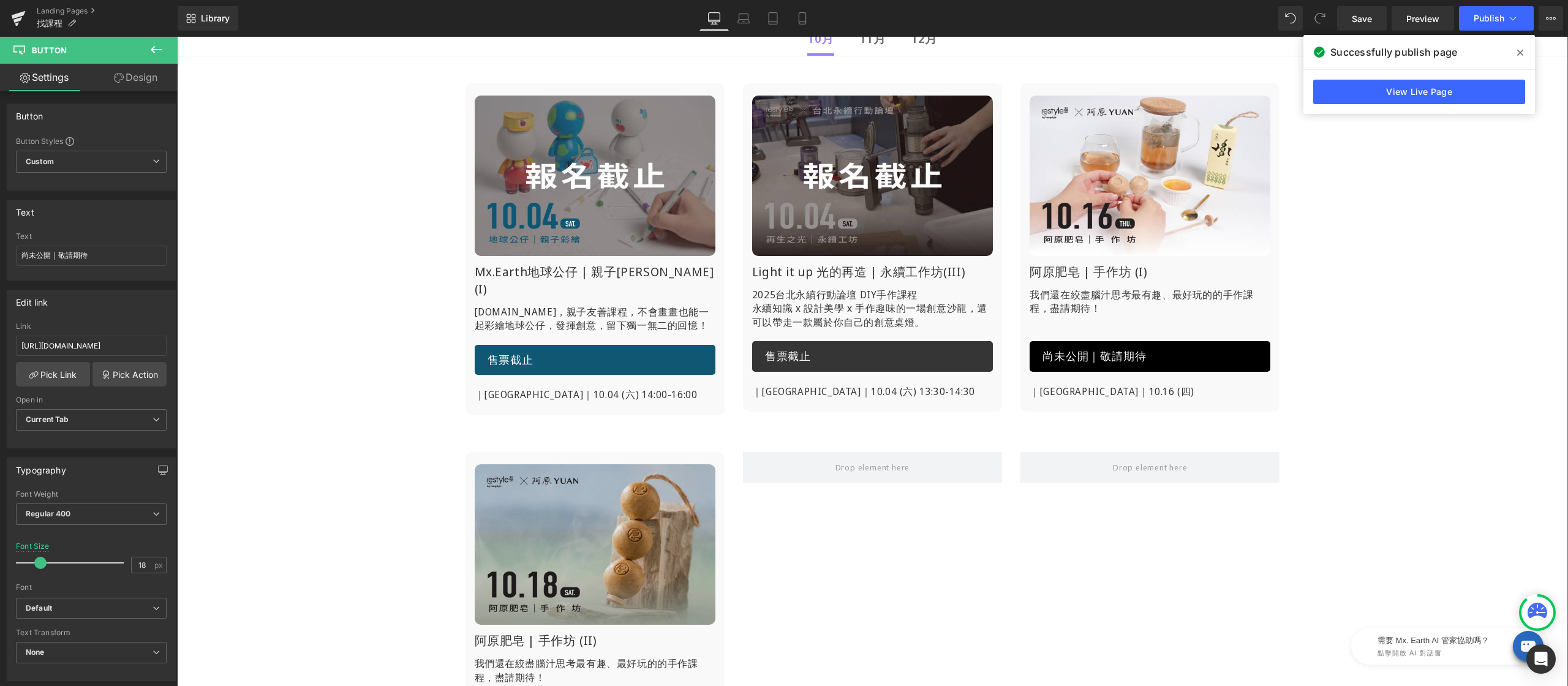
click at [585, 506] on img at bounding box center [594, 544] width 241 height 160
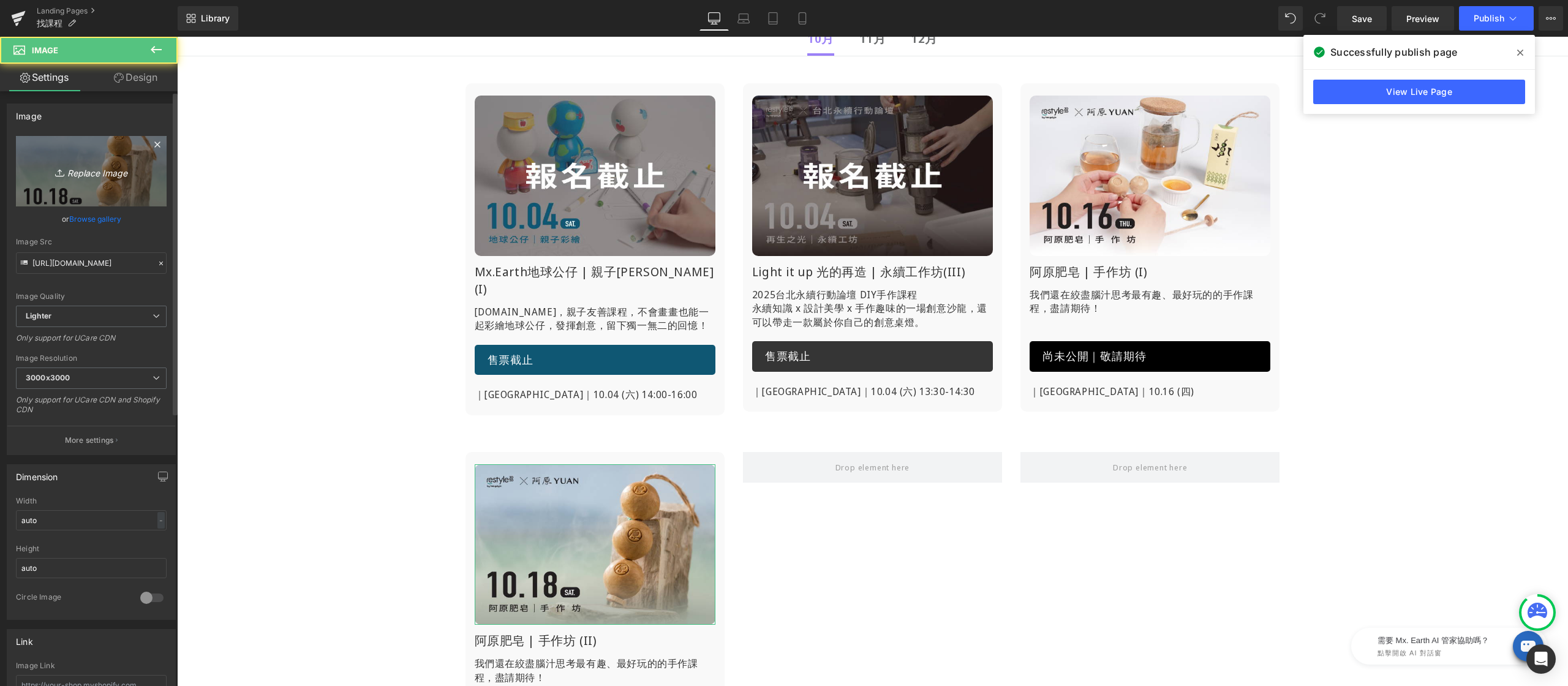
click at [58, 137] on link "Replace Image" at bounding box center [91, 171] width 150 height 71
type input "C:\fakepath\找課程-阿原-1018.jpg"
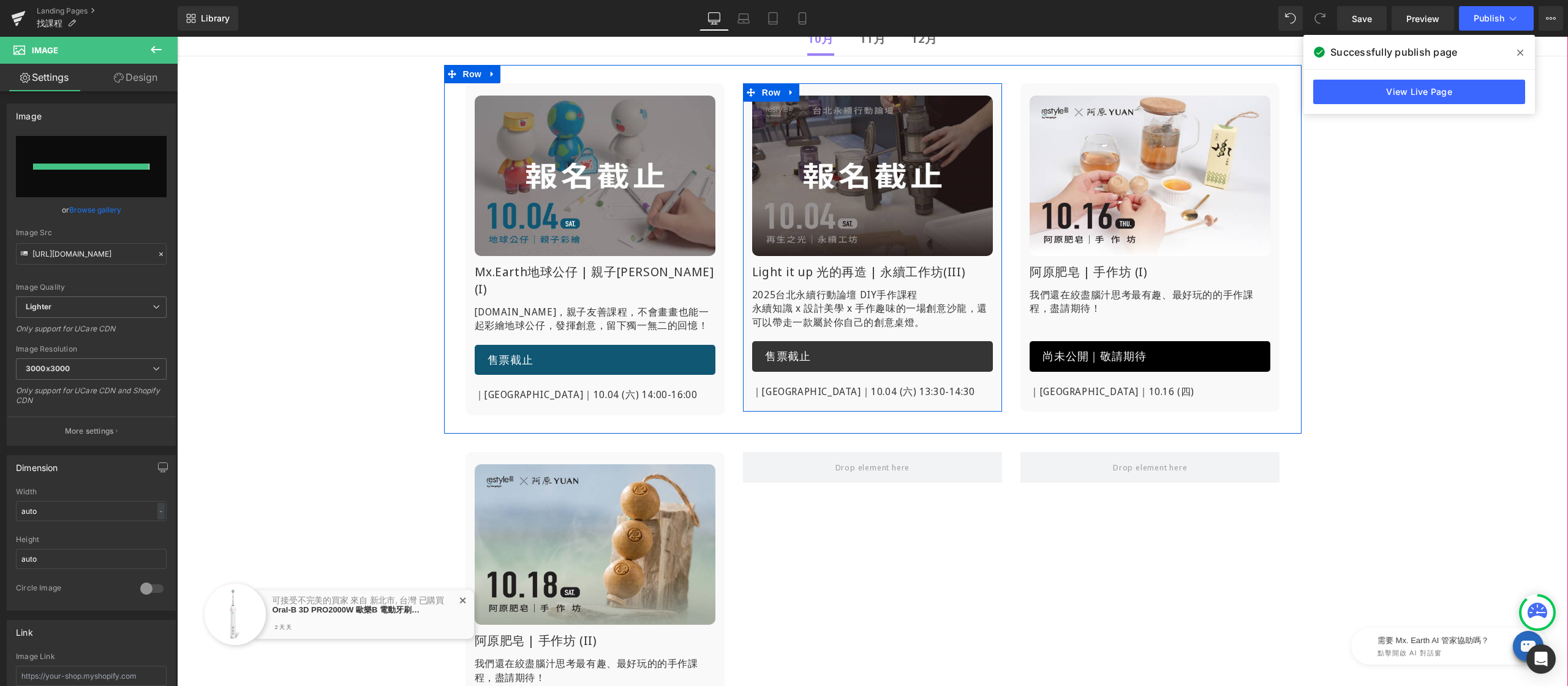
type input "[URL][DOMAIN_NAME]"
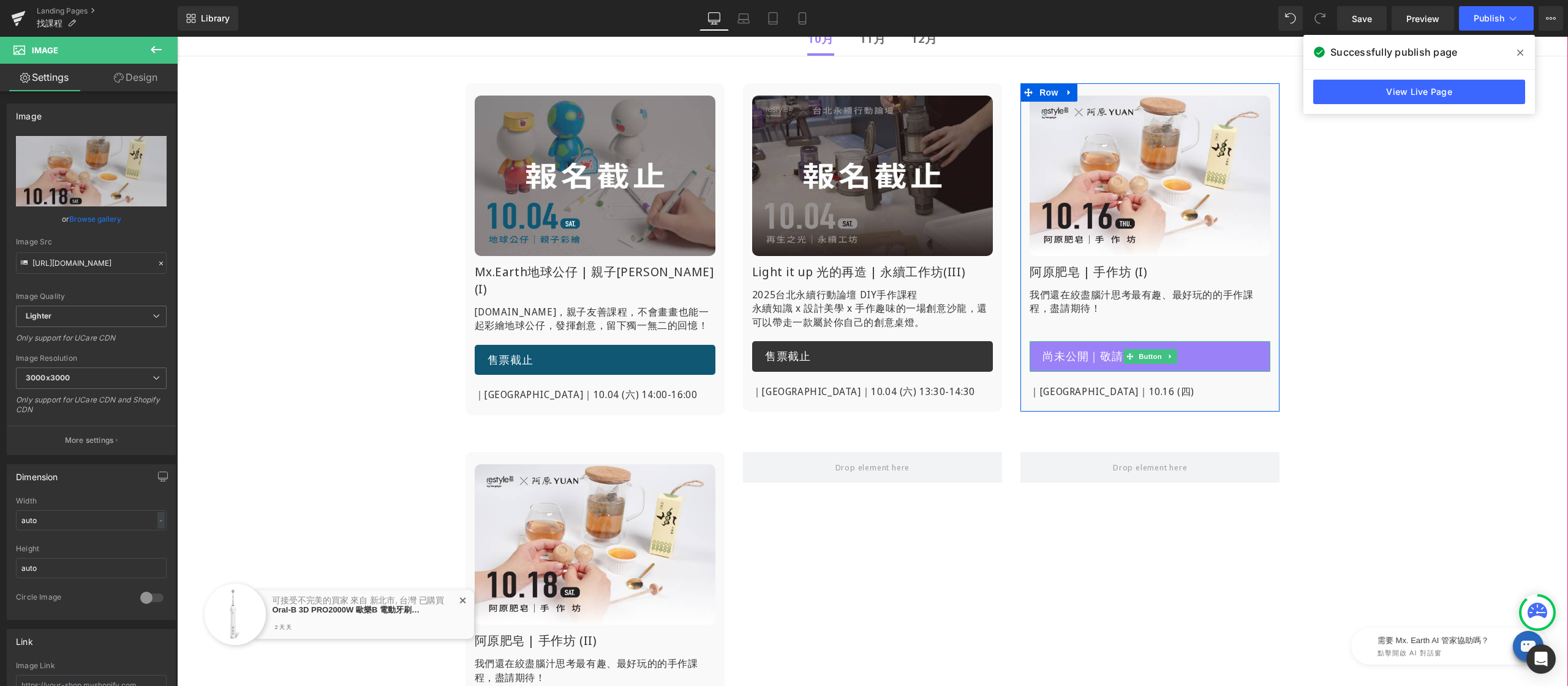
click at [1085, 356] on span "尚未公開｜敬請期待" at bounding box center [1094, 357] width 103 height 16
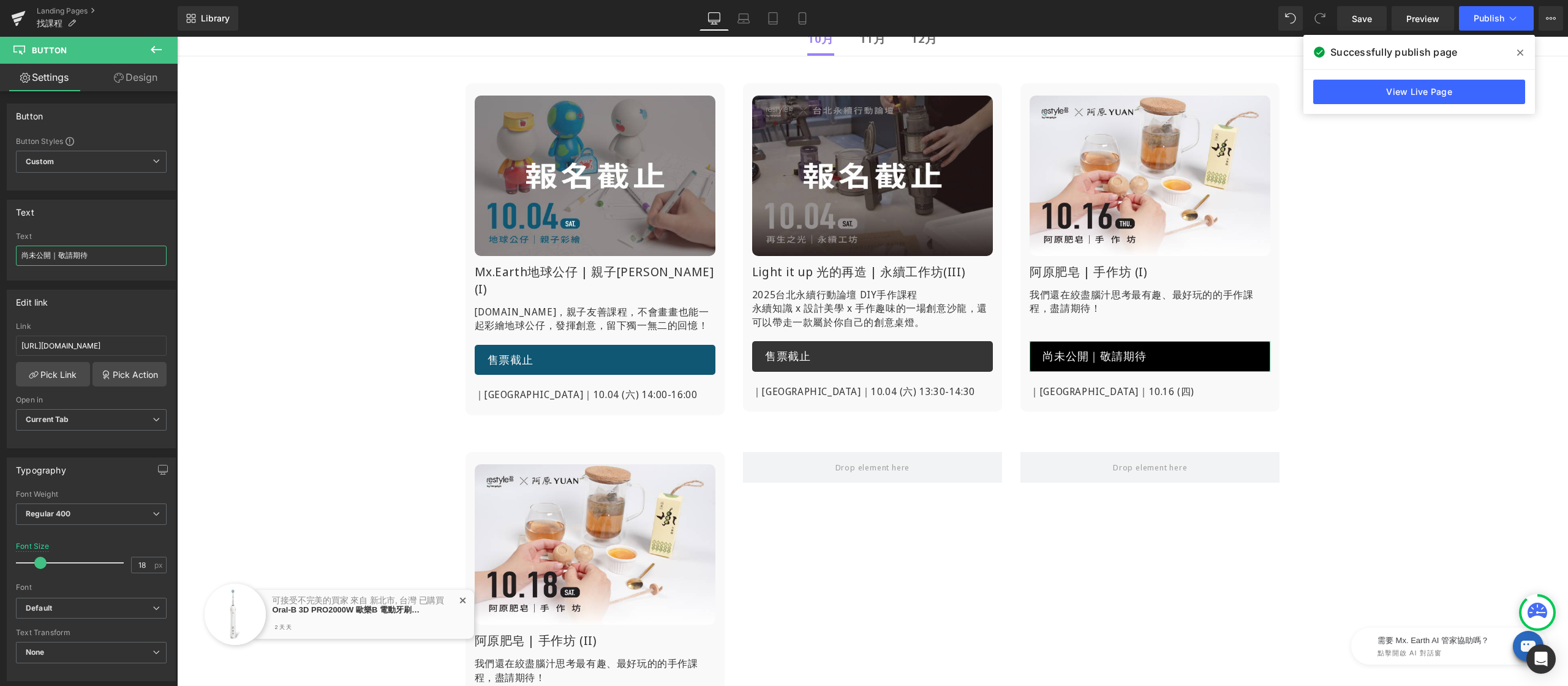
drag, startPoint x: 98, startPoint y: 254, endPoint x: -16, endPoint y: 256, distance: 114.0
click at [0, 256] on html "You are previewing how the will restyle your page. You can not edit Elements in…" at bounding box center [784, 343] width 1568 height 686
type input "１"
drag, startPoint x: 33, startPoint y: 253, endPoint x: 103, endPoint y: 263, distance: 70.7
click at [27, 255] on input "10.16" at bounding box center [91, 255] width 150 height 20
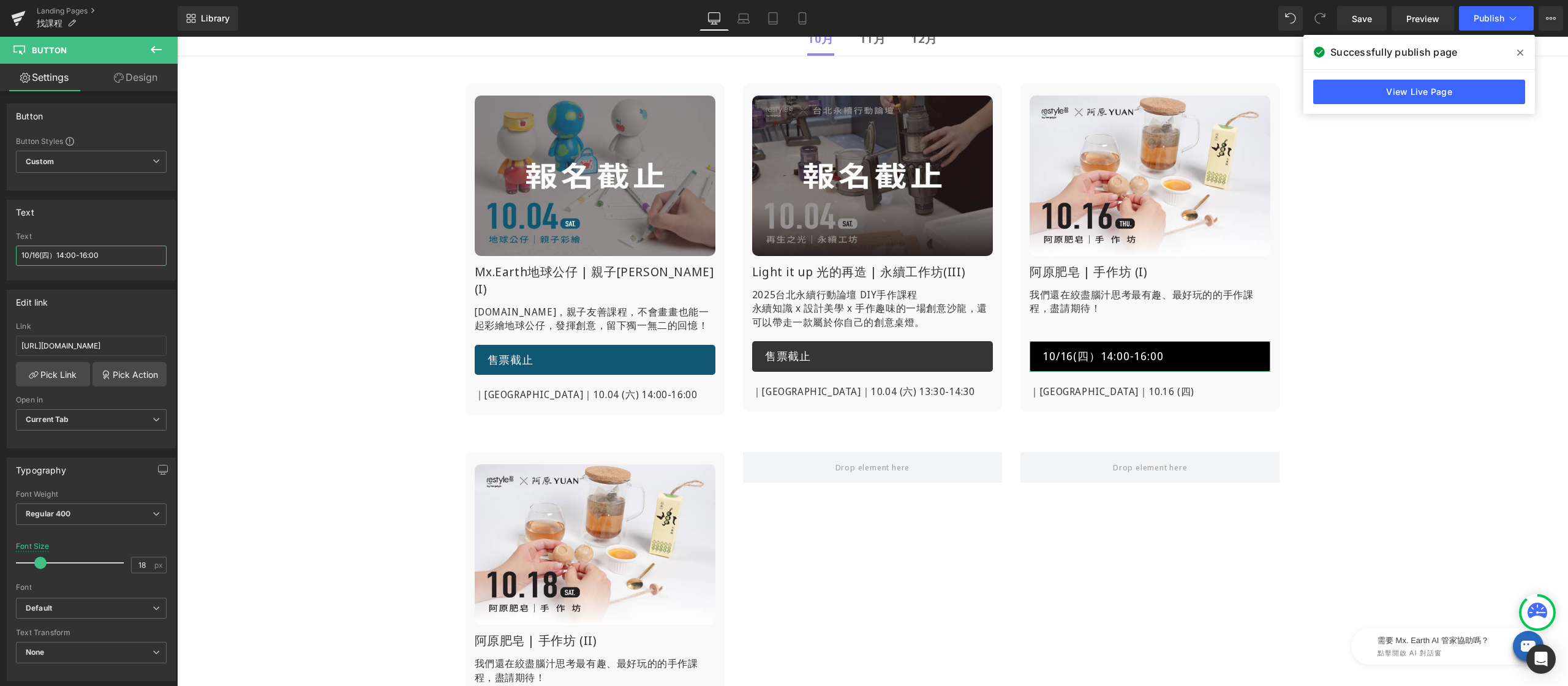
drag, startPoint x: 50, startPoint y: 259, endPoint x: -21, endPoint y: 259, distance: 71.0
click at [0, 259] on html "You are previewing how the will restyle your page. You can not edit Elements in…" at bounding box center [784, 343] width 1568 height 686
click at [64, 259] on input "10/16(四）14:00-16:00" at bounding box center [91, 255] width 150 height 20
drag, startPoint x: 40, startPoint y: 257, endPoint x: 54, endPoint y: 257, distance: 14.0
click at [54, 257] on input "10/16(四）14:00-16:00" at bounding box center [91, 255] width 150 height 20
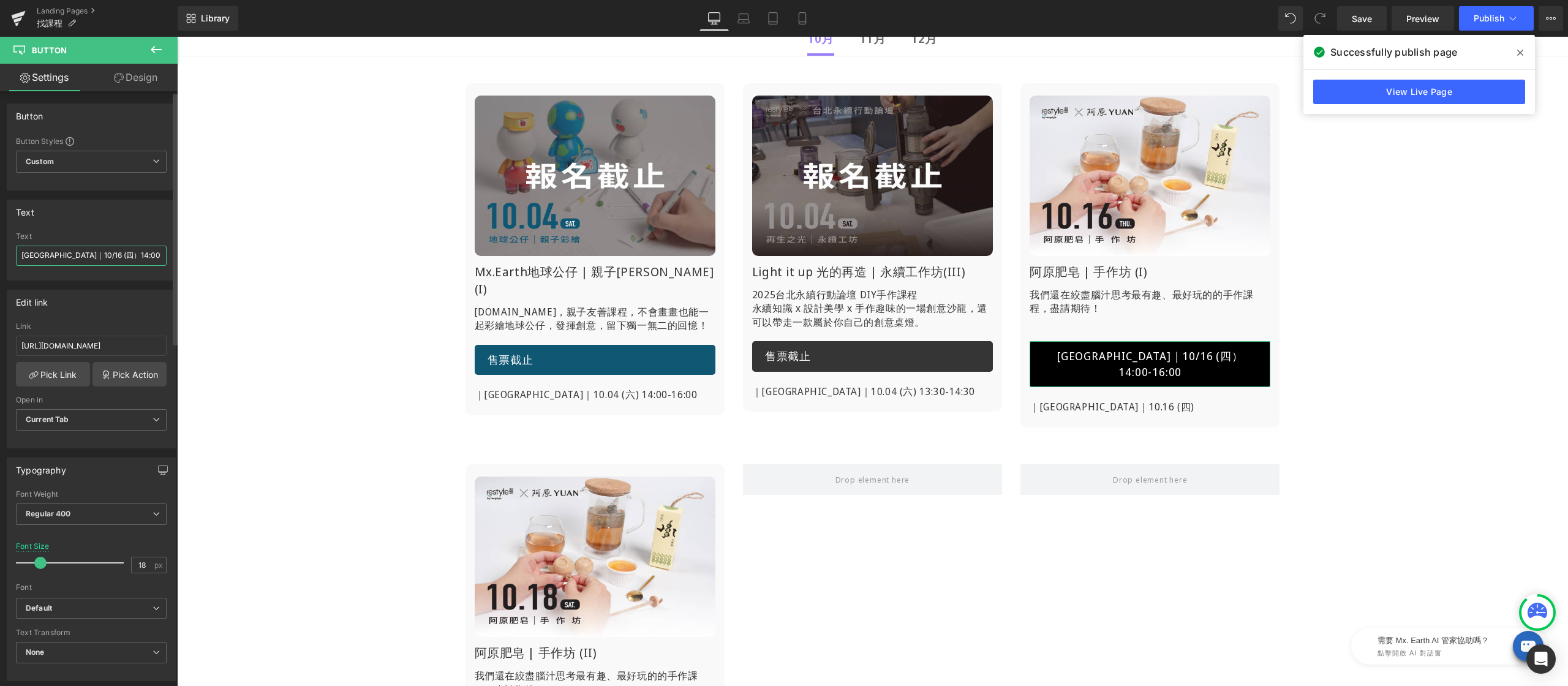
click at [56, 265] on input "[GEOGRAPHIC_DATA]｜10/16 (四）14:00-16:00" at bounding box center [91, 255] width 150 height 20
drag, startPoint x: 44, startPoint y: 259, endPoint x: 51, endPoint y: 261, distance: 7.3
click at [51, 261] on input "[GEOGRAPHIC_DATA]｜10/16 (四）14:00-16:00" at bounding box center [91, 255] width 150 height 20
click at [57, 256] on input "[GEOGRAPHIC_DATA]｜10/16 (四）14:00-16:00" at bounding box center [91, 255] width 150 height 20
click at [44, 258] on input "[GEOGRAPHIC_DATA]｜10/16 (四）14:00-16:00" at bounding box center [91, 255] width 150 height 20
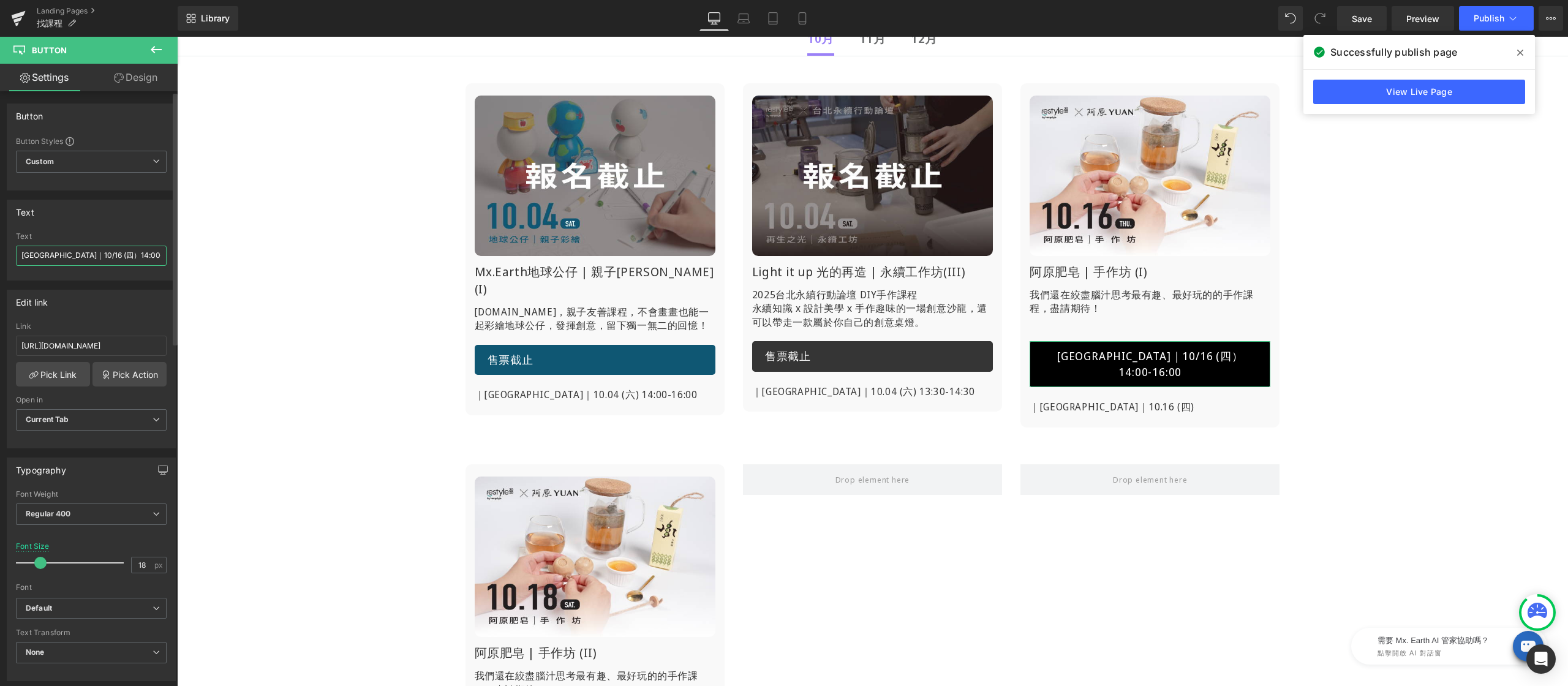
click at [24, 256] on input "[GEOGRAPHIC_DATA]｜10/16 (四）14:00-16:00" at bounding box center [91, 255] width 150 height 20
paste input "｜"
click at [144, 259] on input "｜[GEOGRAPHIC_DATA]｜10/16 (四）14:00-16:00" at bounding box center [91, 255] width 150 height 20
drag, startPoint x: 77, startPoint y: 260, endPoint x: 31, endPoint y: 241, distance: 49.8
click at [0, 255] on html "You are previewing how the will restyle your page. You can not edit Elements in…" at bounding box center [784, 343] width 1568 height 686
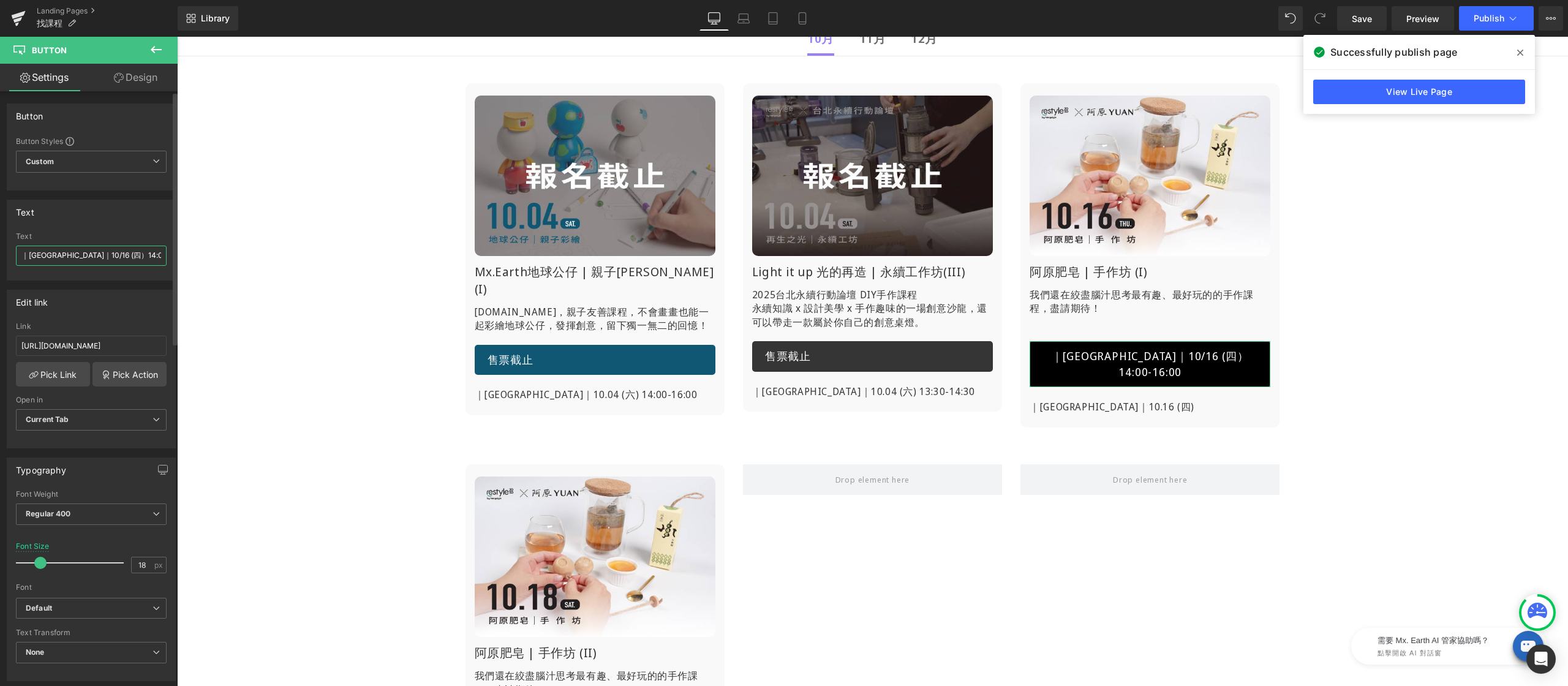
type input "｜[GEOGRAPHIC_DATA]｜10/16 (四）14:00-16:00"
click at [85, 230] on div "Text ｜[GEOGRAPHIC_DATA]｜10/16 (四）14:00-16:00 Text ｜[GEOGRAPHIC_DATA]｜10/16 (四）1…" at bounding box center [92, 240] width 169 height 81
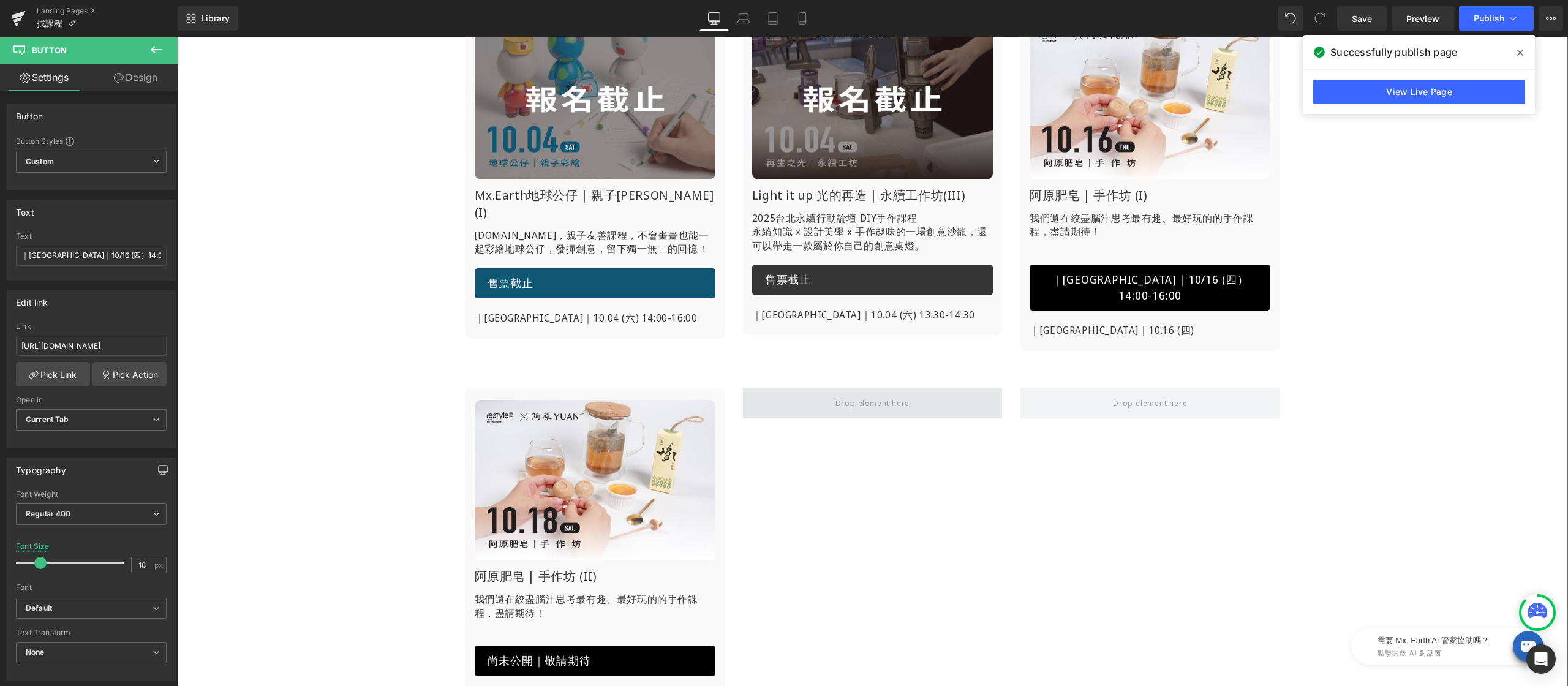
scroll to position [328, 0]
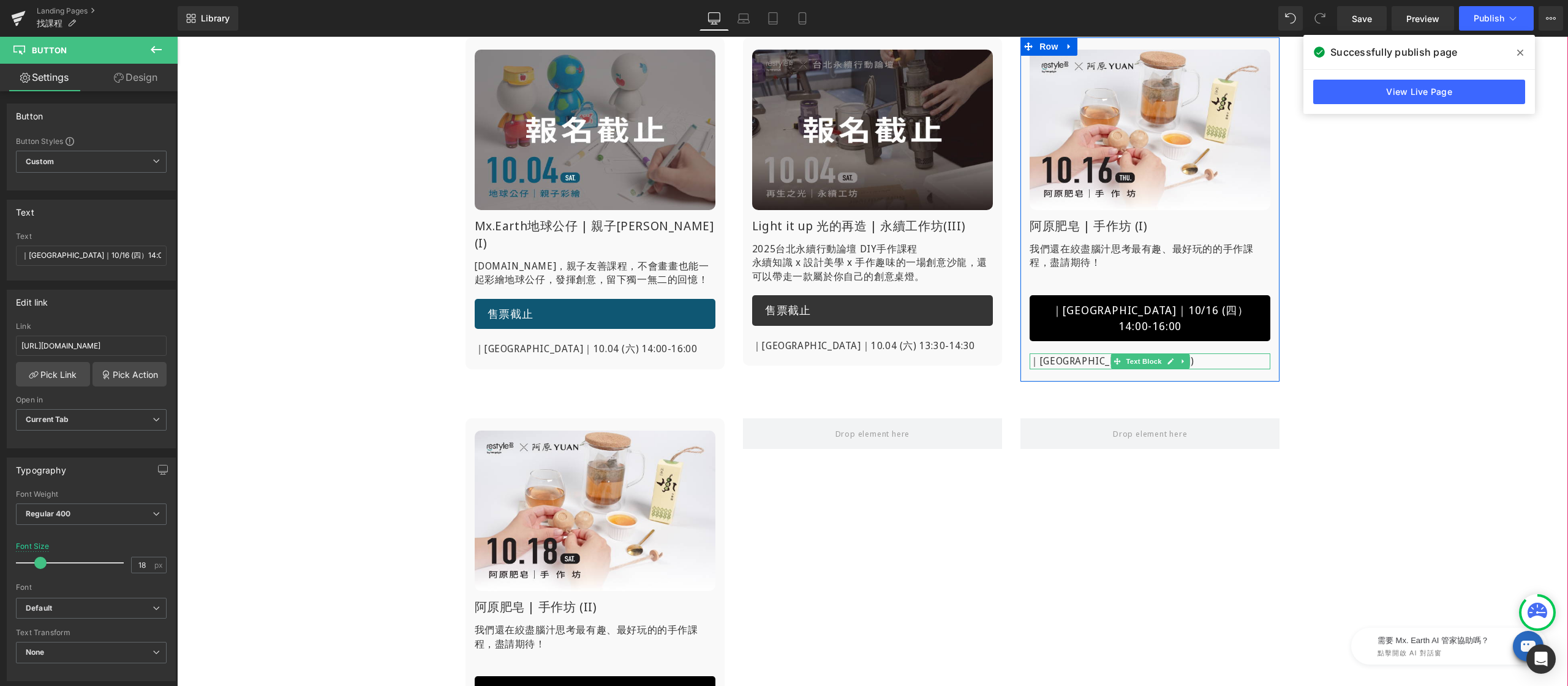
click at [1059, 354] on p "｜[GEOGRAPHIC_DATA]｜10.16 (四)" at bounding box center [1150, 361] width 241 height 16
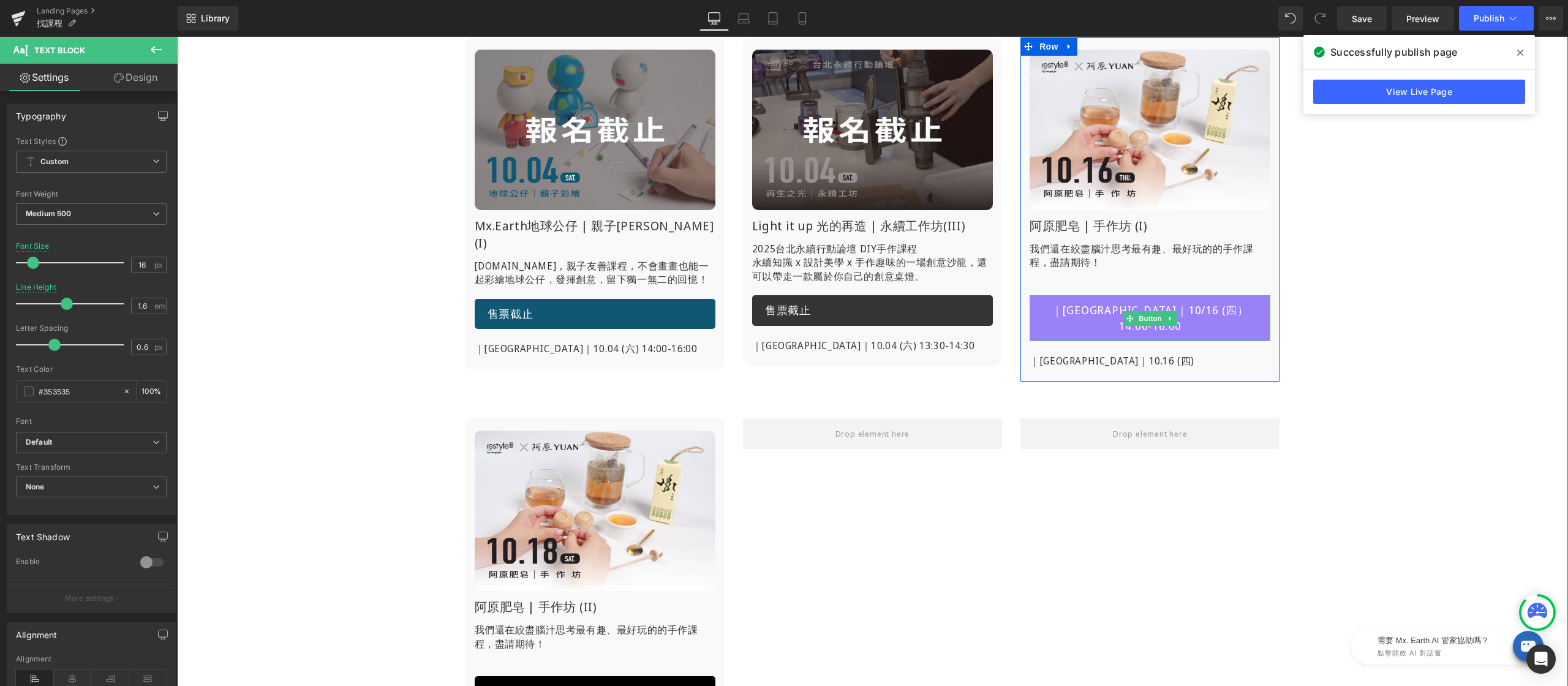
click at [1063, 307] on span "｜[GEOGRAPHIC_DATA]｜10/16 (四）14:00-16:00" at bounding box center [1150, 318] width 215 height 31
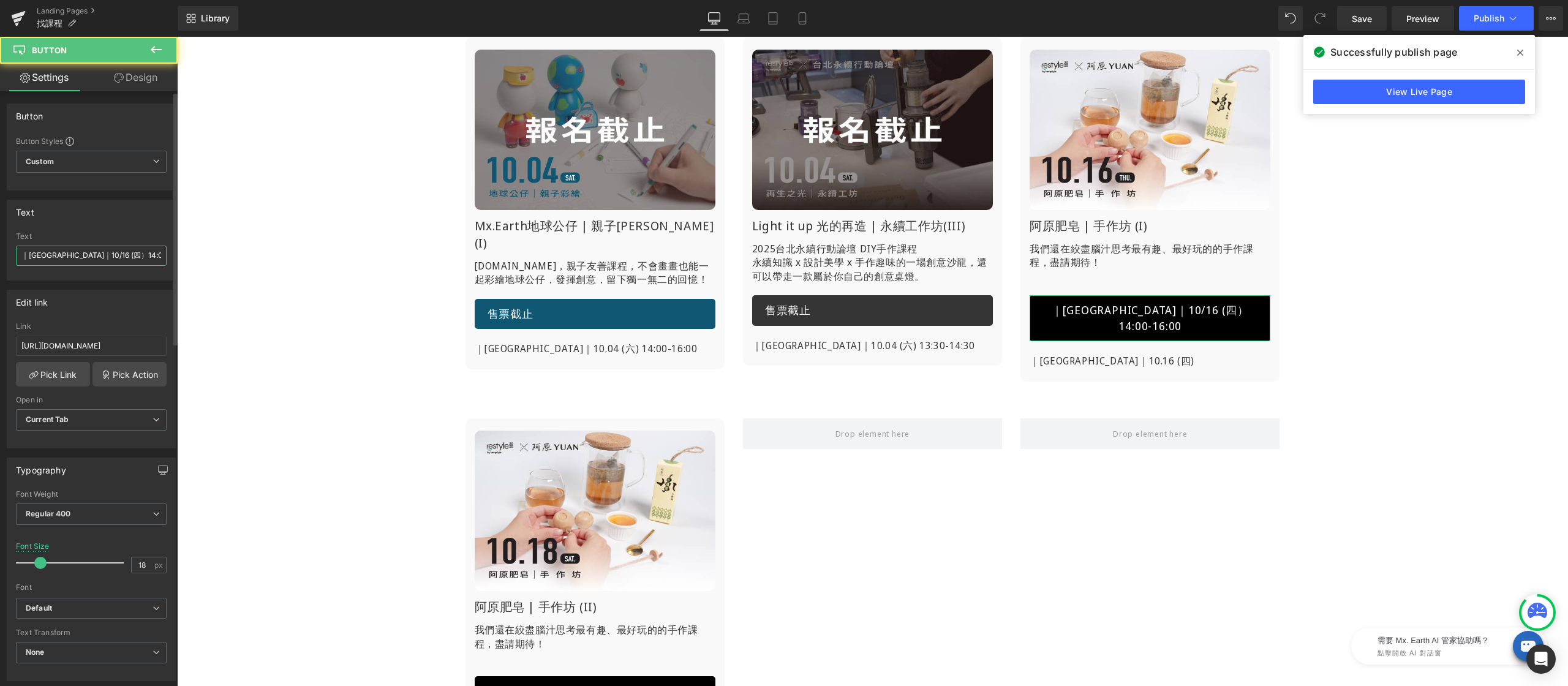
click at [105, 260] on input "｜[GEOGRAPHIC_DATA]｜10/16 (四）14:00-16:00" at bounding box center [91, 255] width 150 height 20
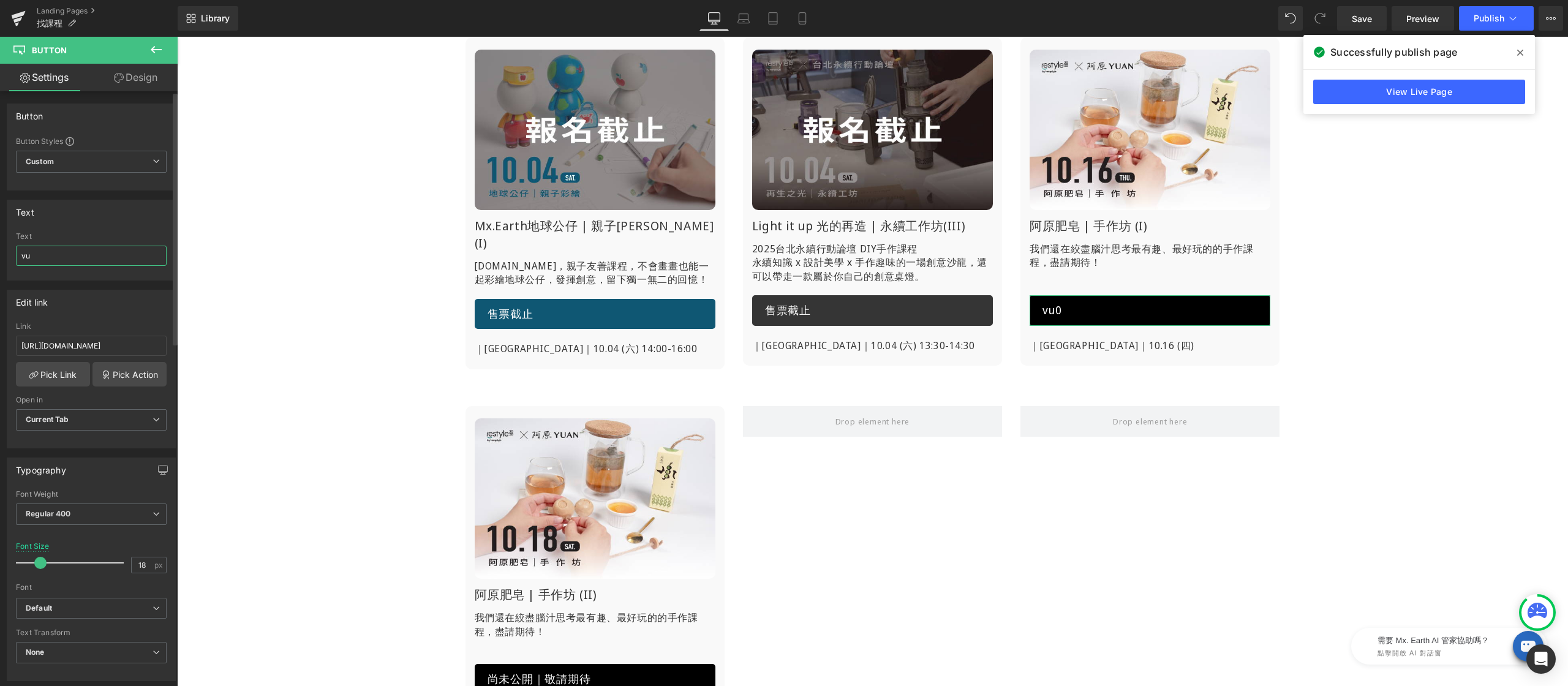
type input "v"
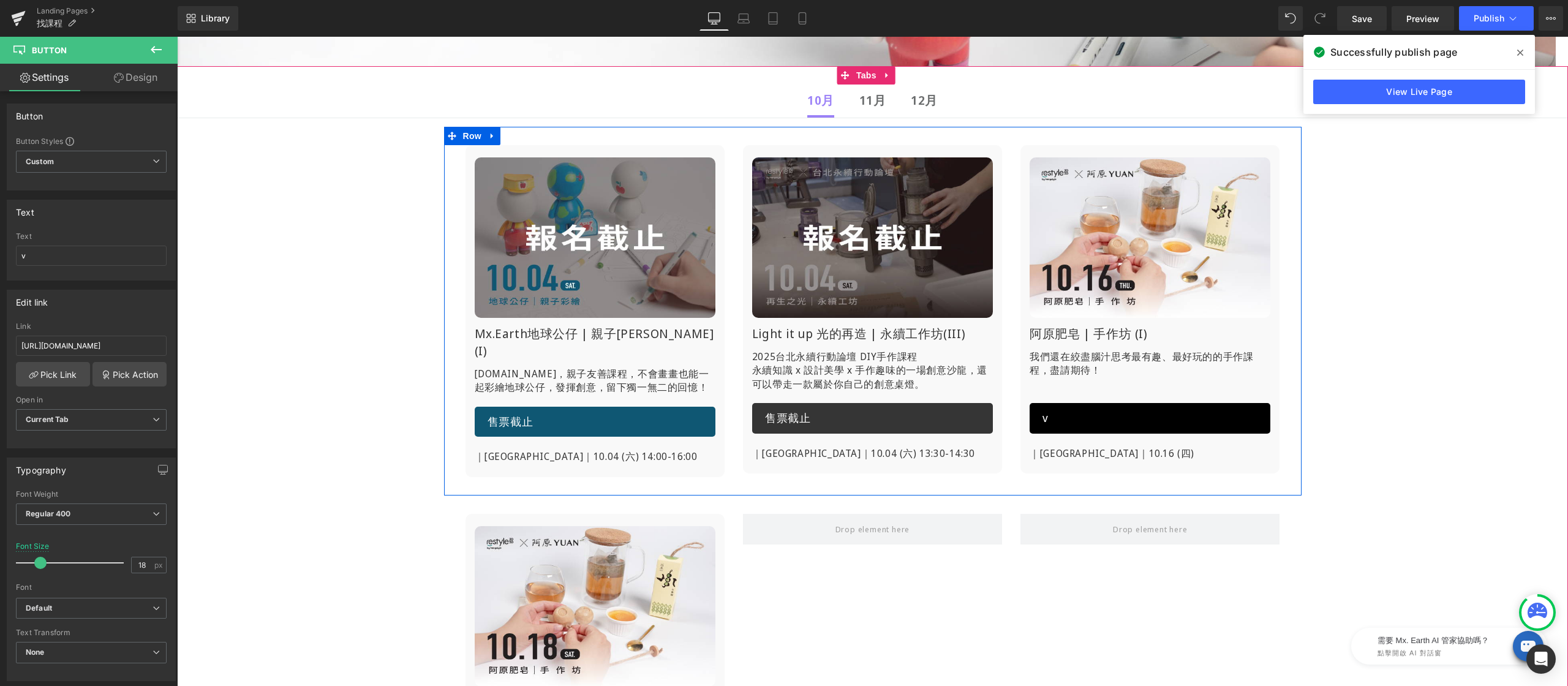
click at [911, 114] on li "12月 Text Block" at bounding box center [924, 101] width 27 height 33
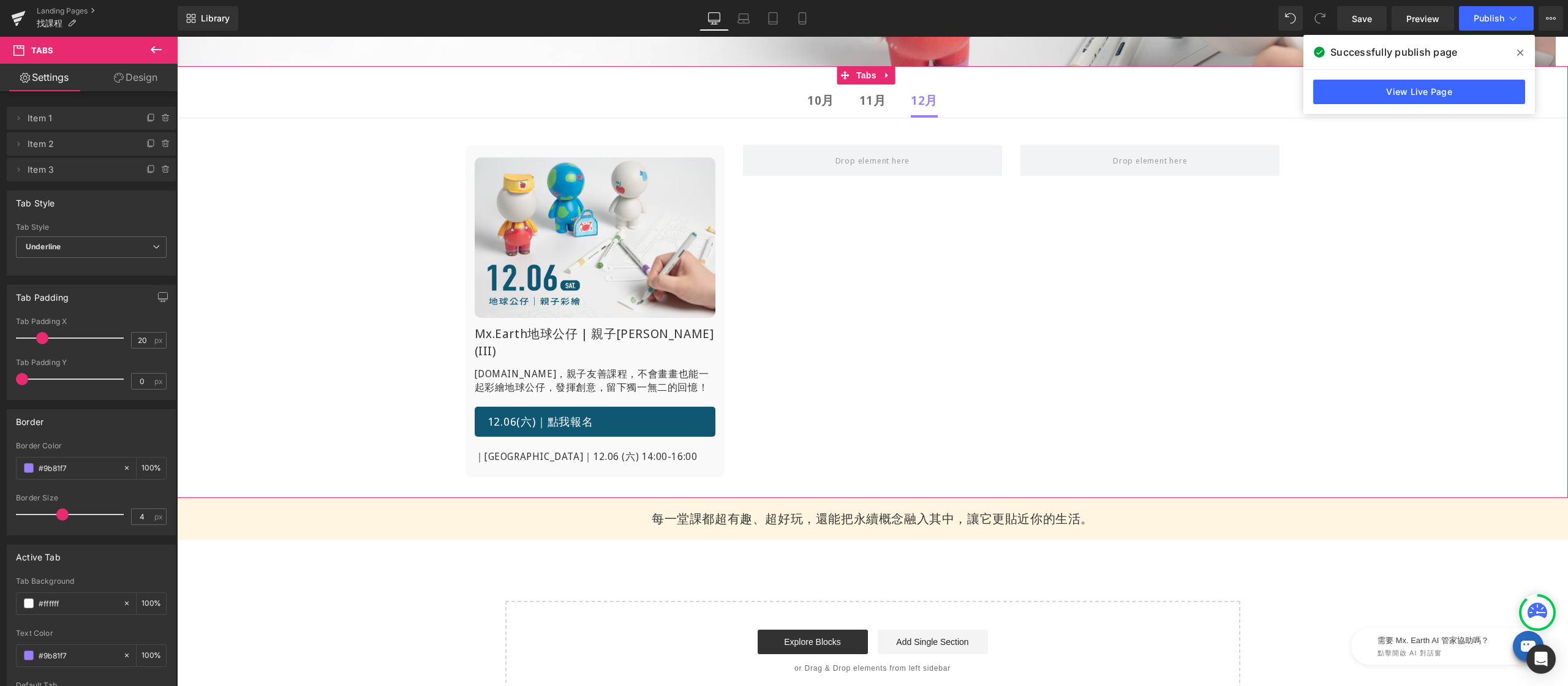
click at [878, 108] on ul "10月 Text Block 11月 Text Block 12月 Text Block" at bounding box center [872, 101] width 1391 height 34
click at [870, 101] on b "11月" at bounding box center [872, 100] width 27 height 17
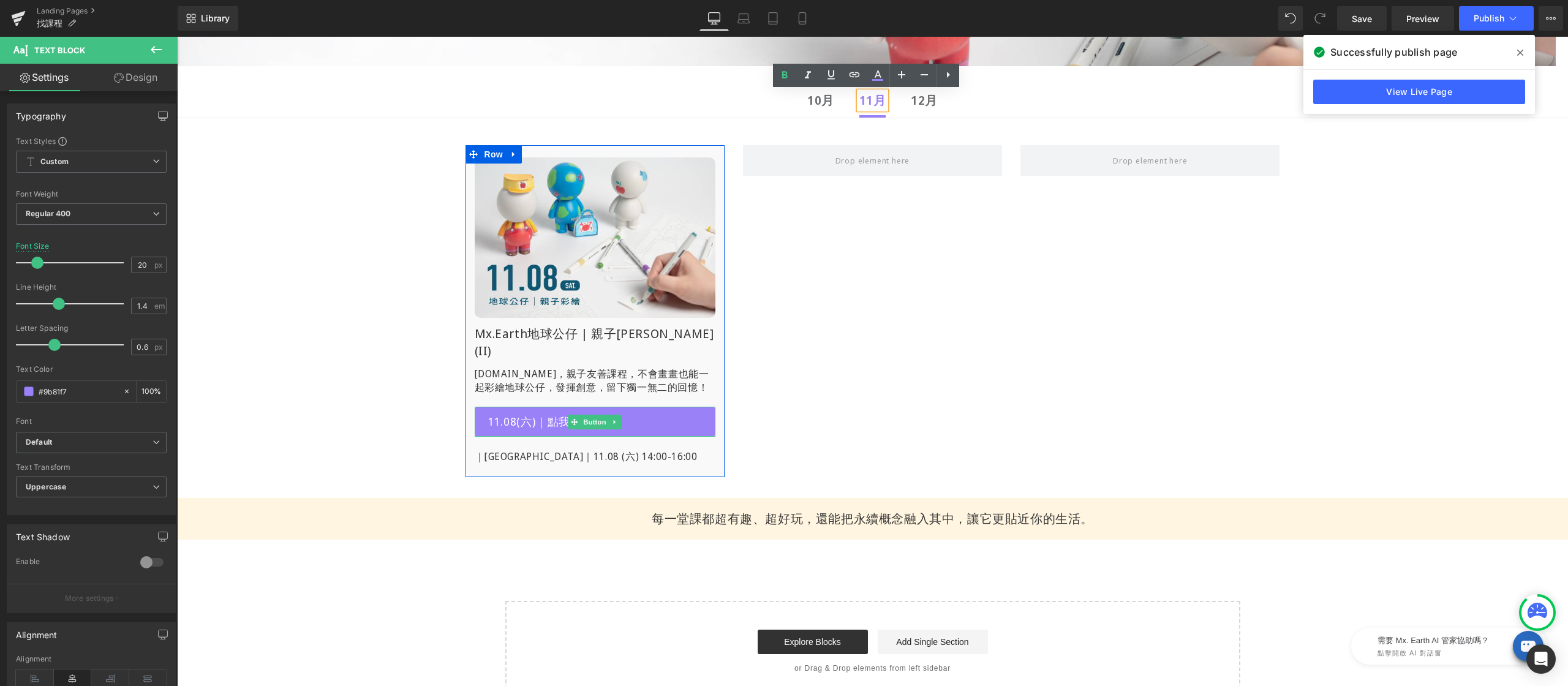
click at [522, 427] on link "11.08(六)｜點我報名" at bounding box center [594, 422] width 241 height 31
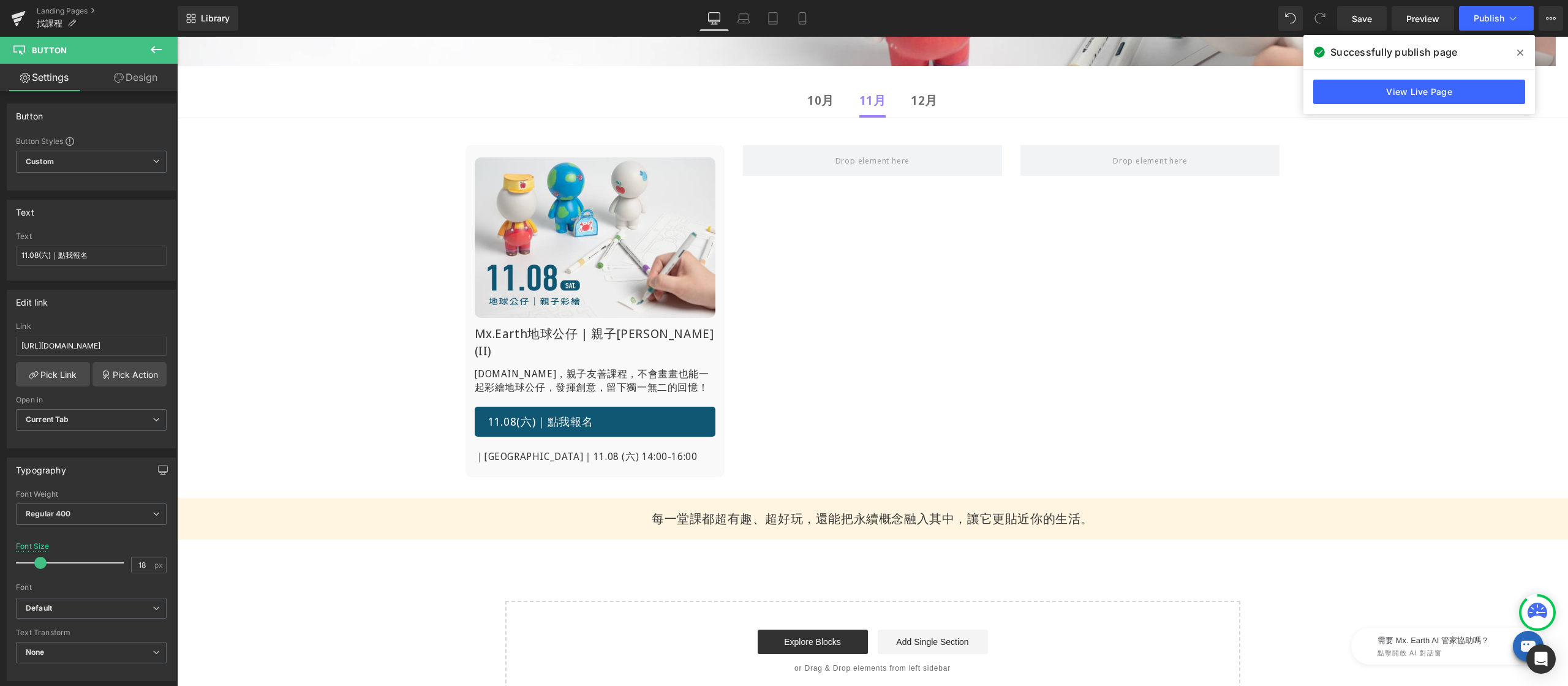
drag, startPoint x: 101, startPoint y: 256, endPoint x: -28, endPoint y: 257, distance: 129.0
click at [0, 257] on html "You are previewing how the will restyle your page. You can not edit Elements in…" at bounding box center [784, 343] width 1568 height 686
click at [814, 111] on span "10月 Text Block" at bounding box center [820, 100] width 27 height 31
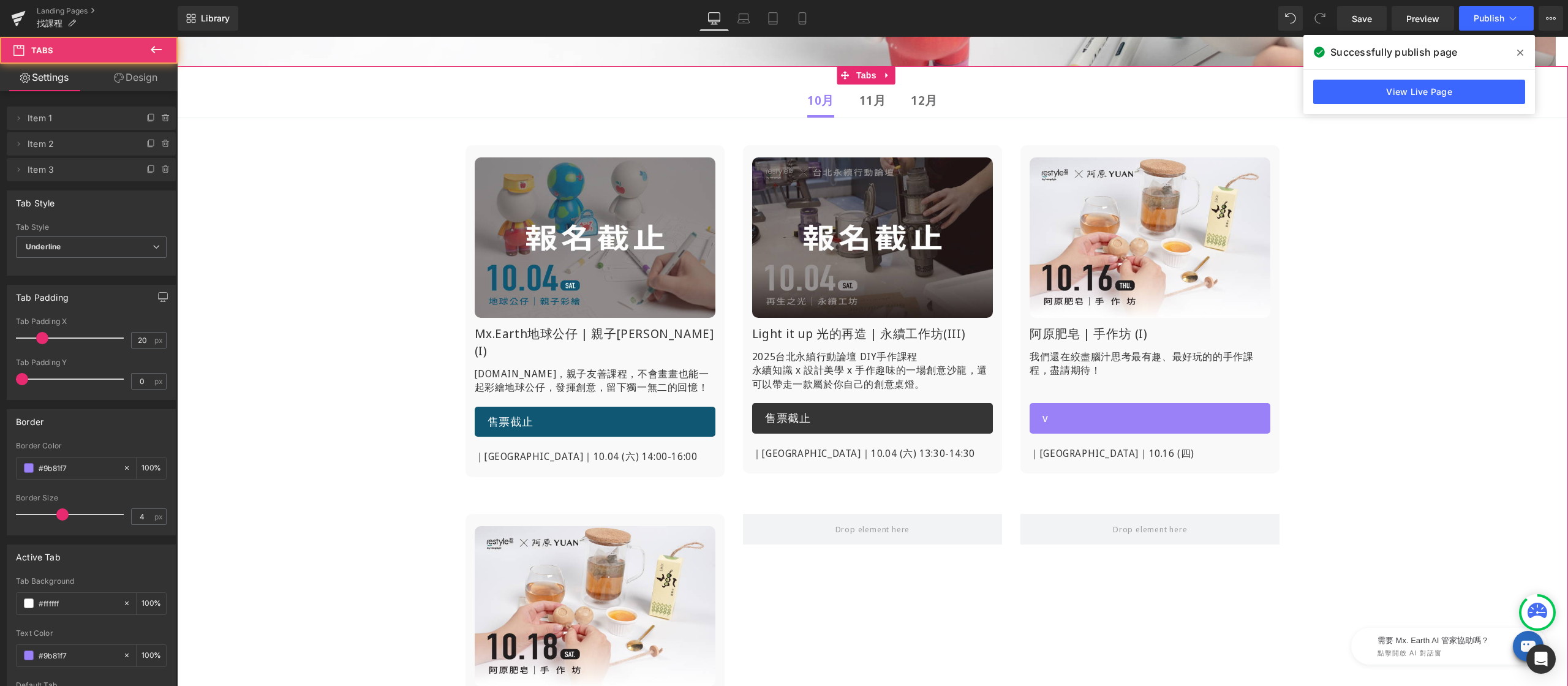
click at [1078, 427] on link "v" at bounding box center [1150, 418] width 241 height 31
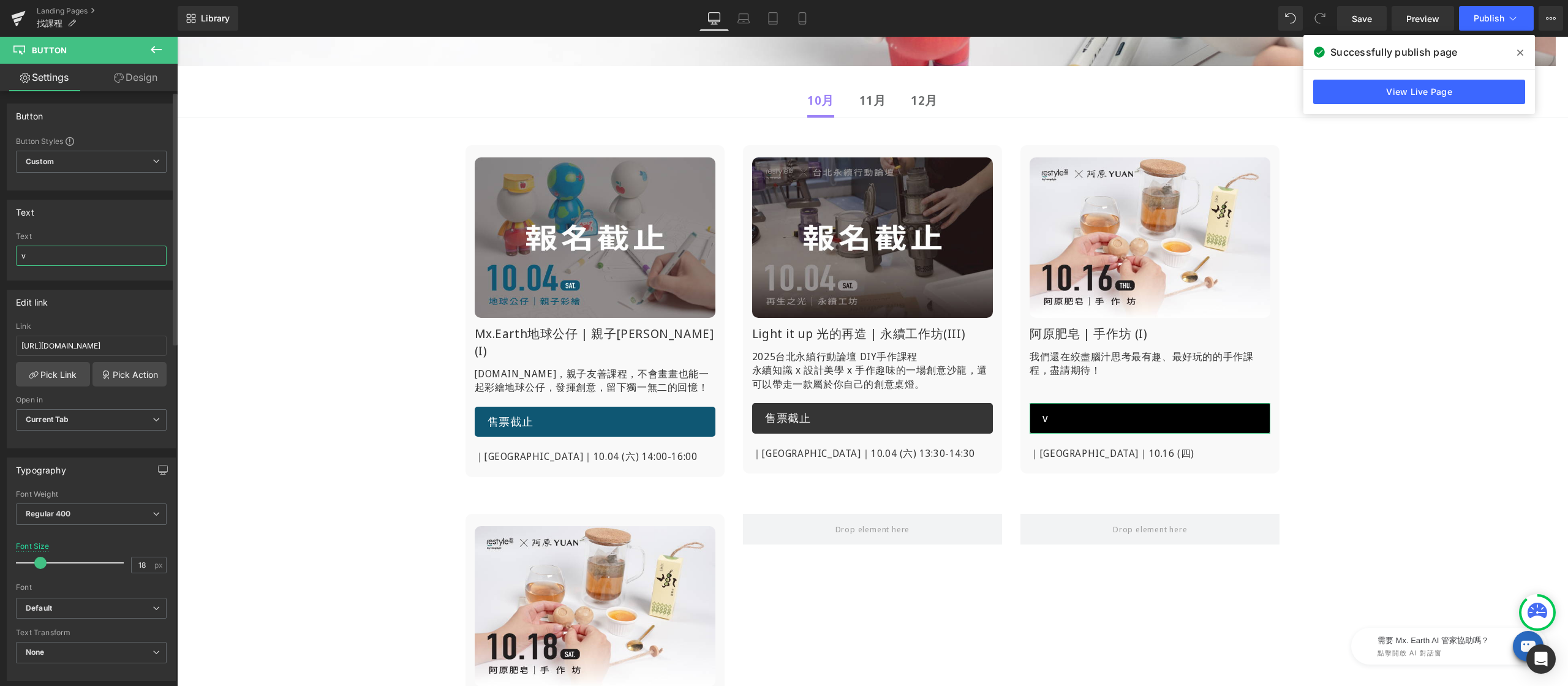
click at [99, 255] on input "v" at bounding box center [91, 255] width 150 height 20
click at [29, 259] on input "11.08(六)｜點我報名" at bounding box center [91, 255] width 150 height 20
type input "10.16(四)｜點我報名"
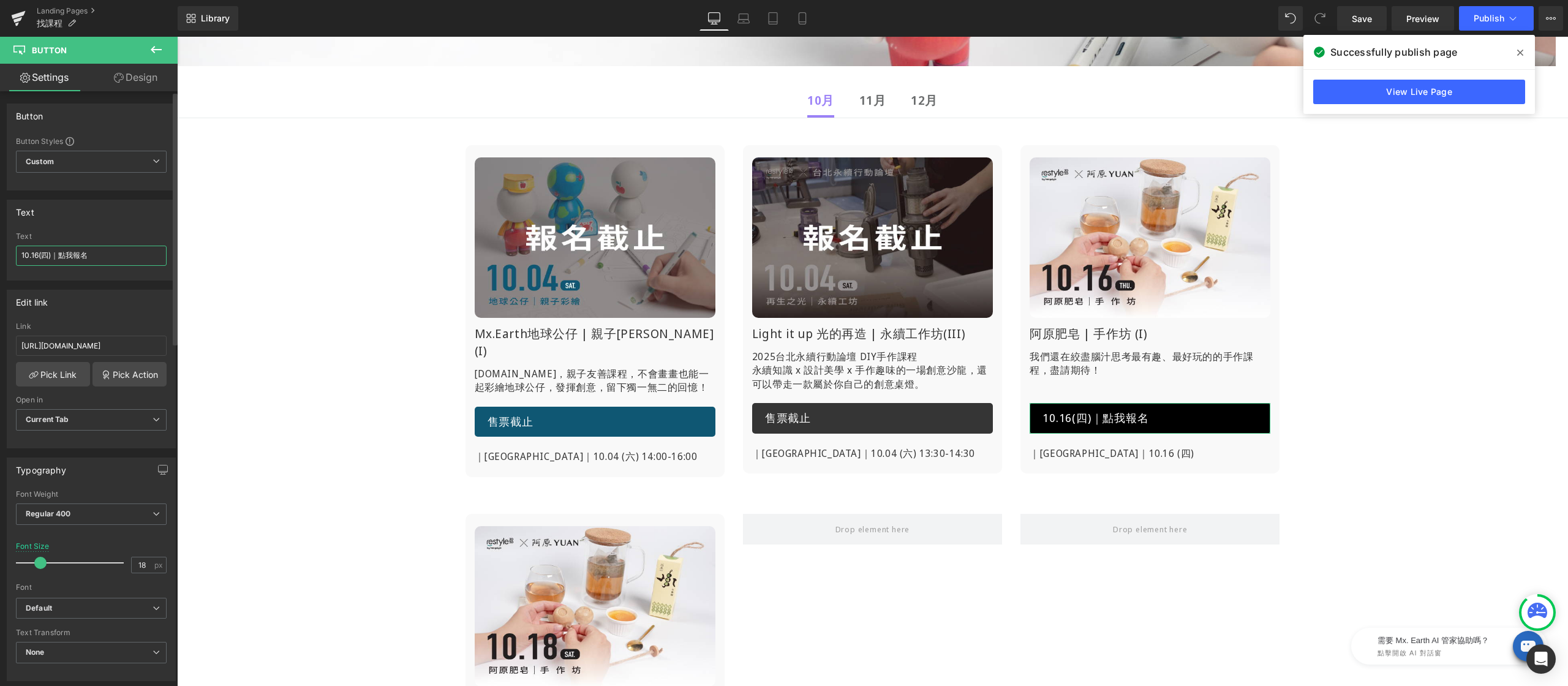
click at [111, 259] on input "10.16(四)｜點我報名" at bounding box center [91, 255] width 150 height 20
click at [244, 249] on div "Image Mx.Earth地球公仔 | 親子[PERSON_NAME](I) Heading [DOMAIN_NAME]，親子友善課程， 不會畫畫也能一起彩…" at bounding box center [872, 488] width 1391 height 746
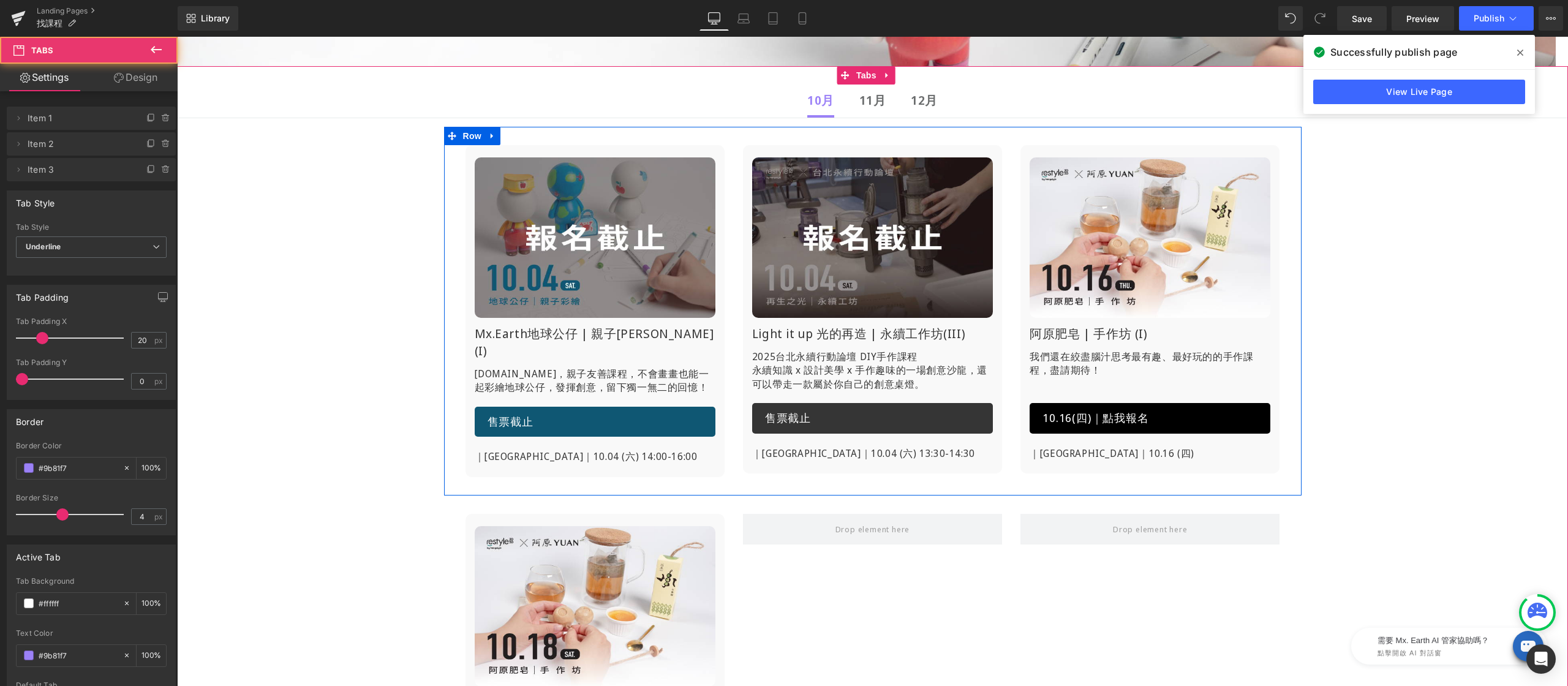
click at [1059, 450] on p "｜[GEOGRAPHIC_DATA]｜10.16 (四)" at bounding box center [1150, 454] width 241 height 16
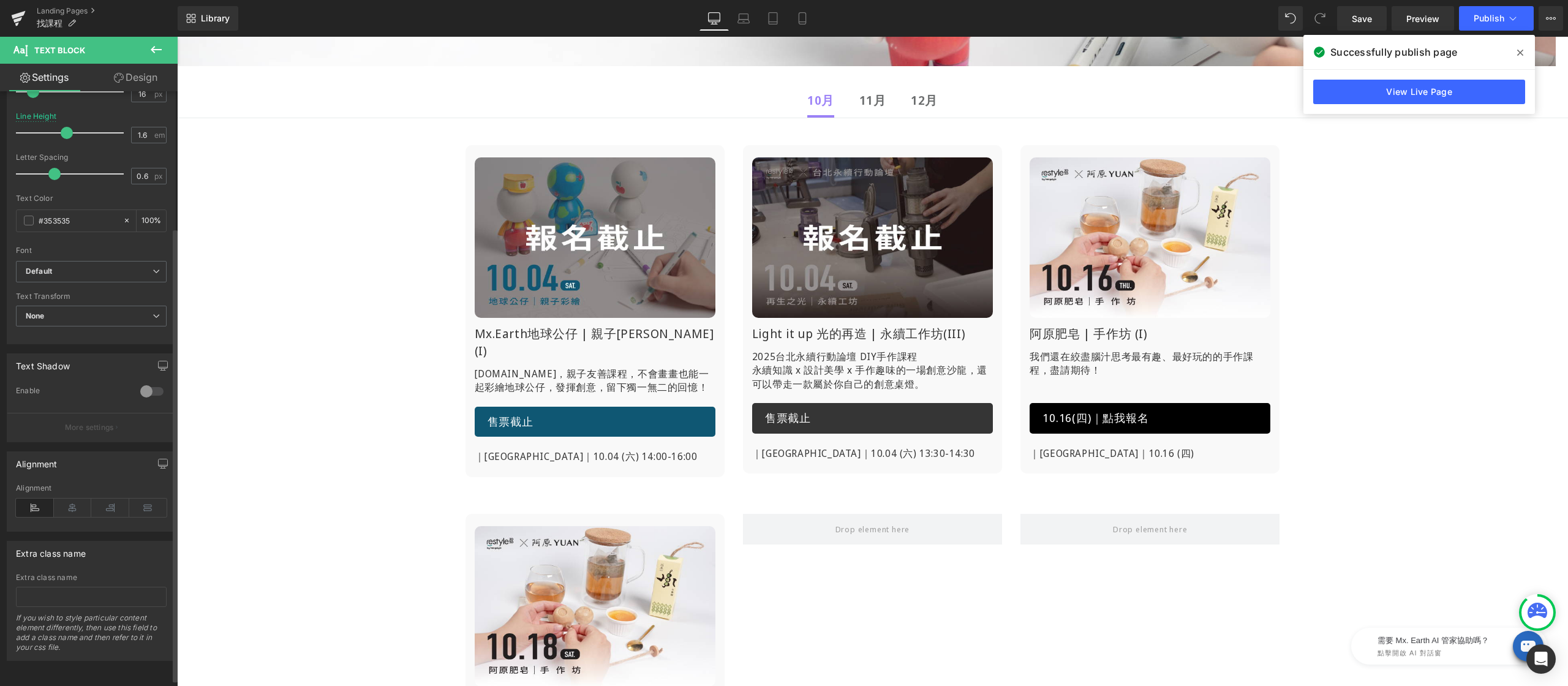
scroll to position [0, 0]
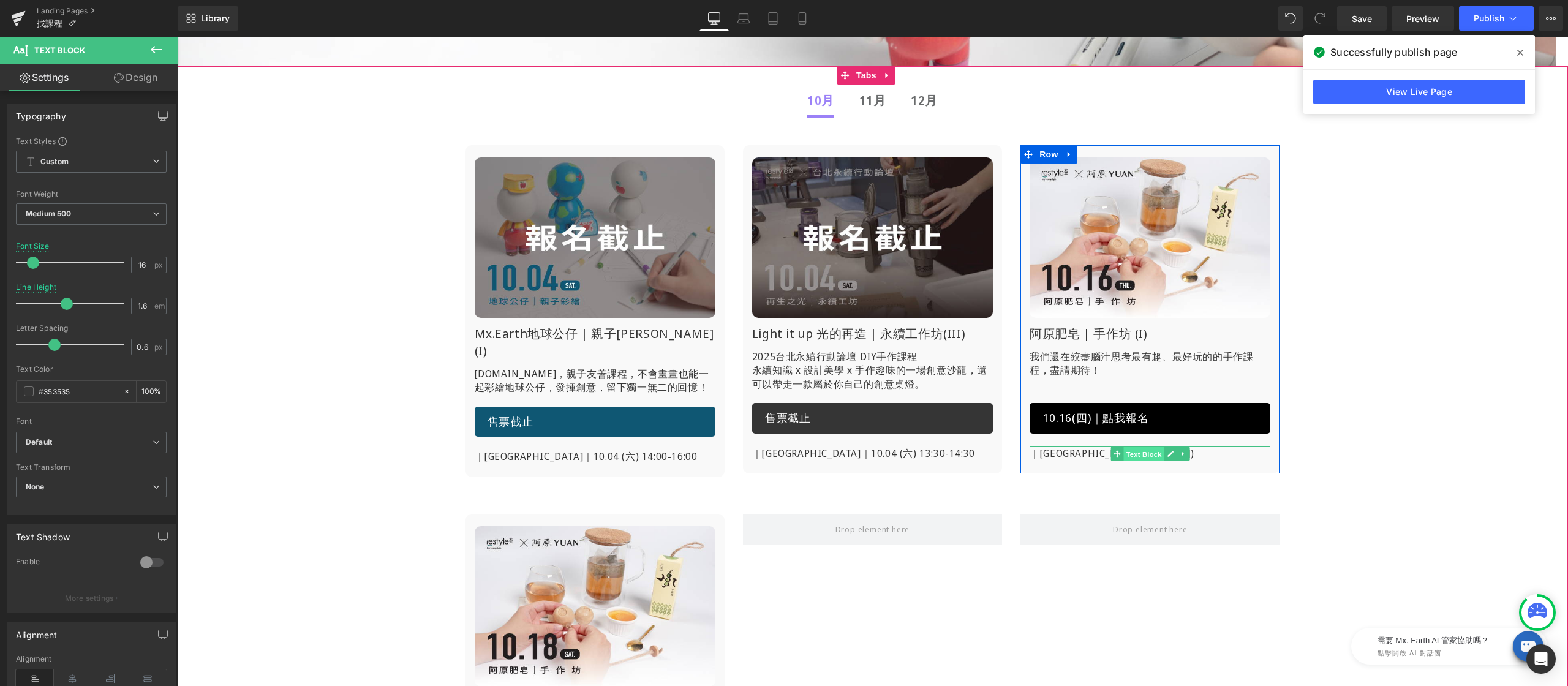
click at [1125, 450] on div "｜[GEOGRAPHIC_DATA]｜10.16 (四) Text Block" at bounding box center [1150, 454] width 241 height 16
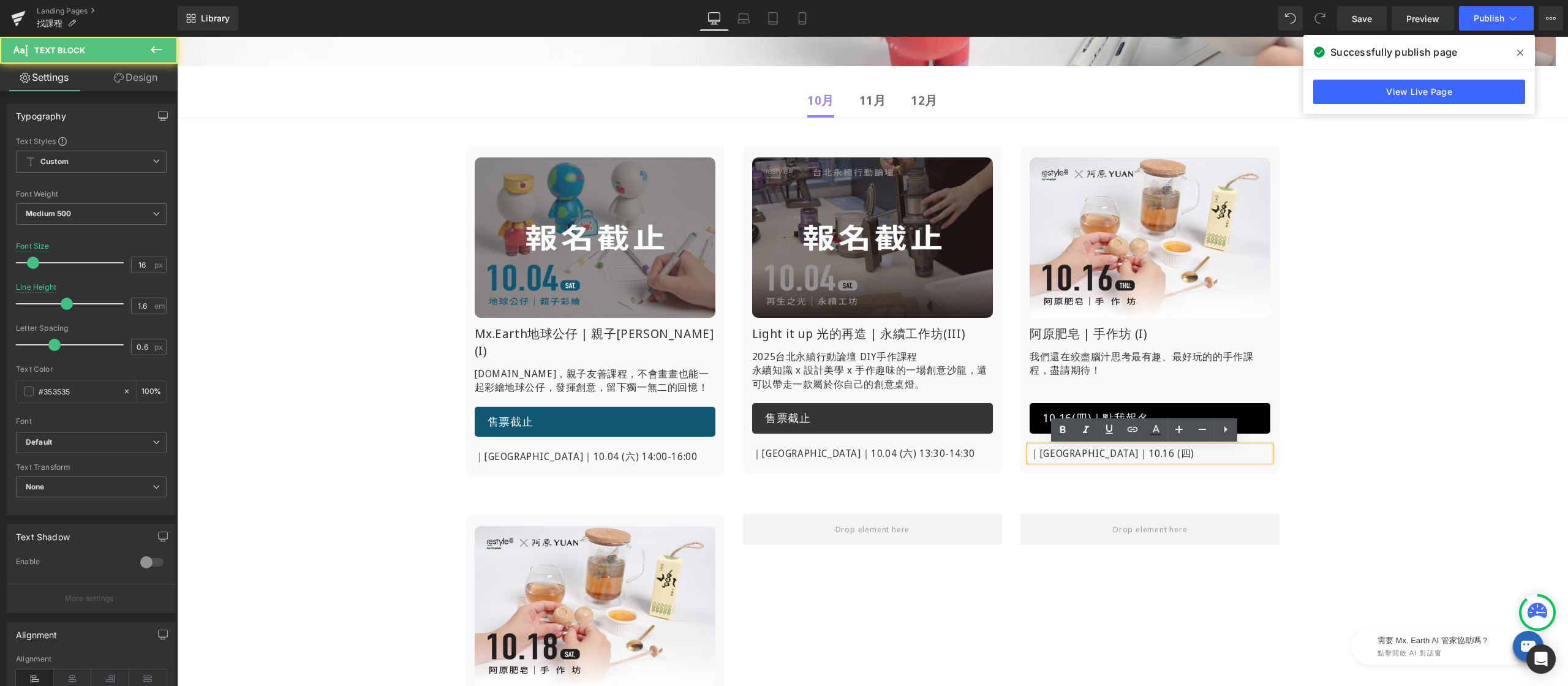
click at [1132, 457] on p "｜[GEOGRAPHIC_DATA]｜10.16 (四)" at bounding box center [1150, 454] width 241 height 16
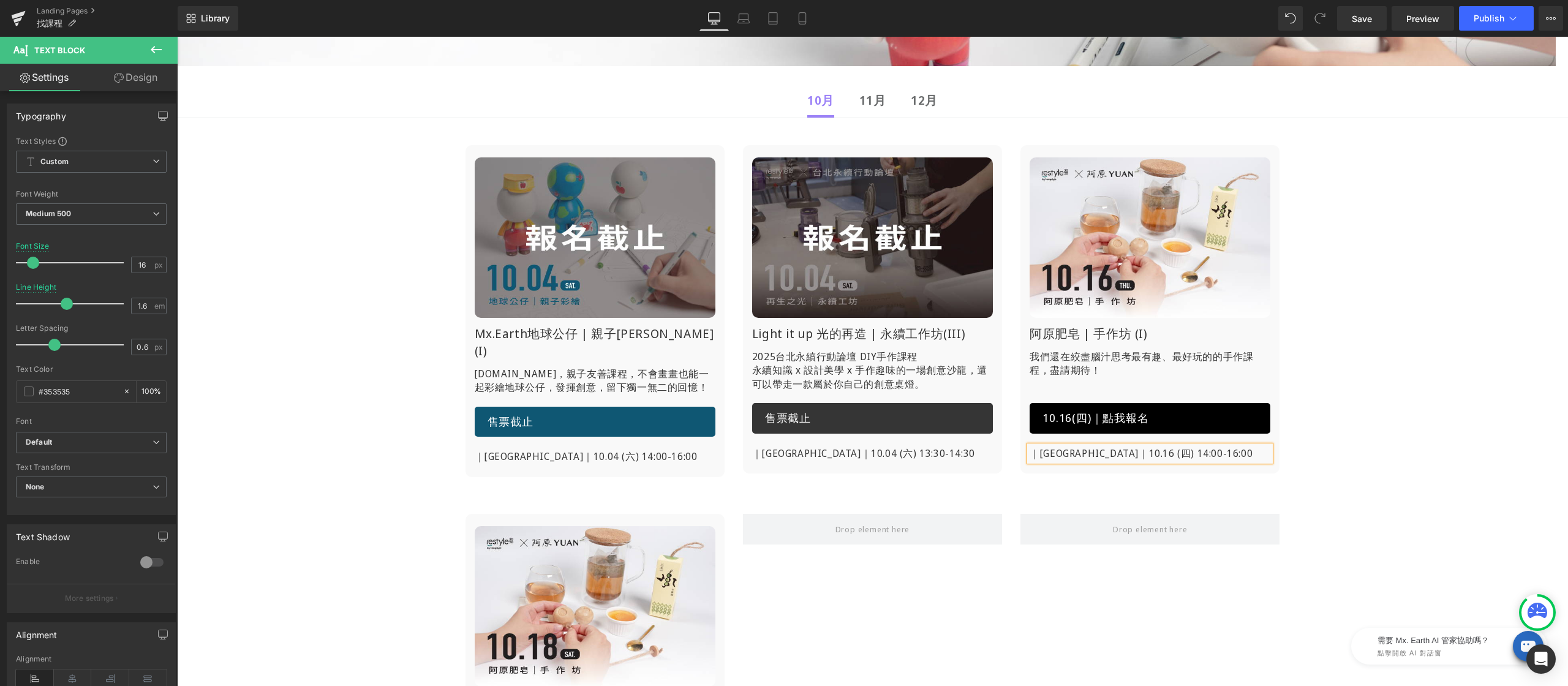
click at [1437, 440] on div "Image Mx.Earth地球公仔 | 親子[PERSON_NAME](I) Heading [DOMAIN_NAME]，親子友善課程， 不會畫畫也能一起彩…" at bounding box center [872, 488] width 1391 height 746
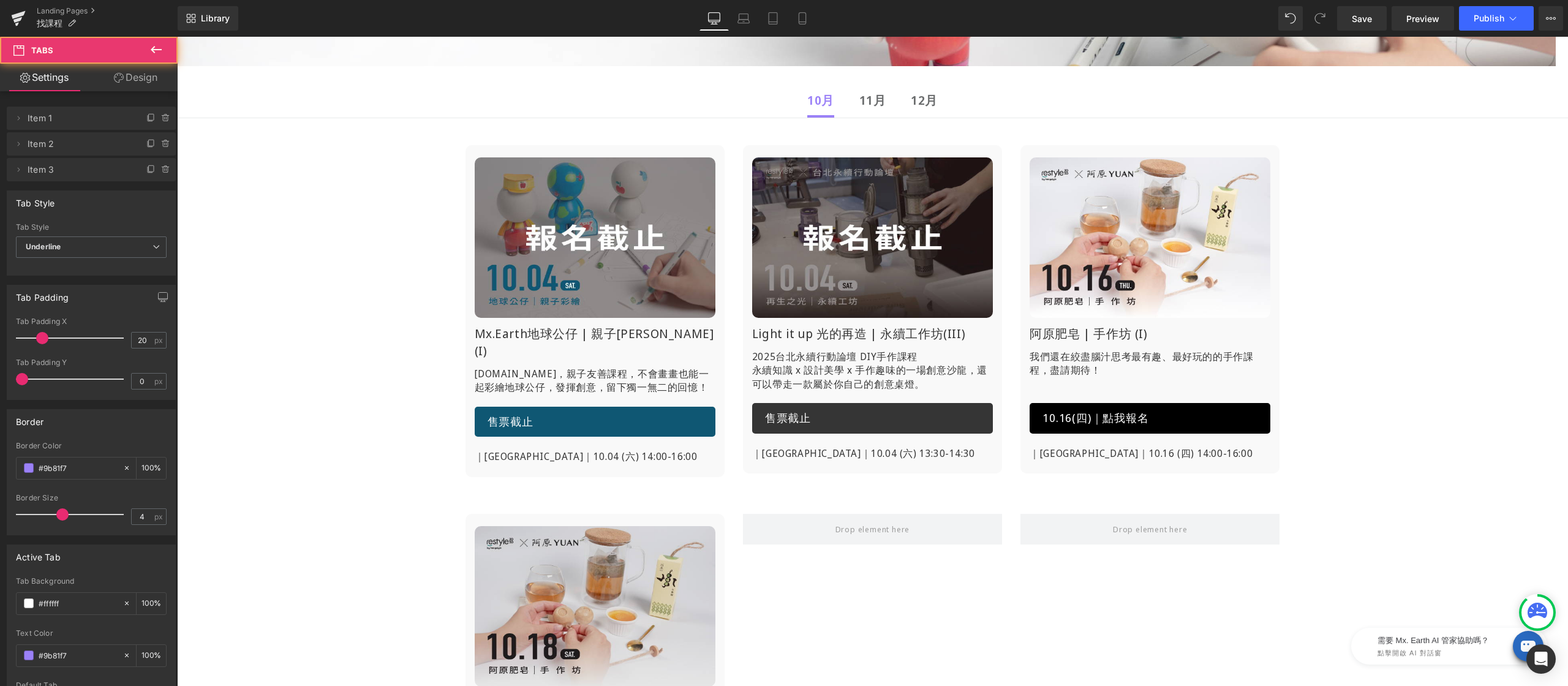
scroll to position [588, 0]
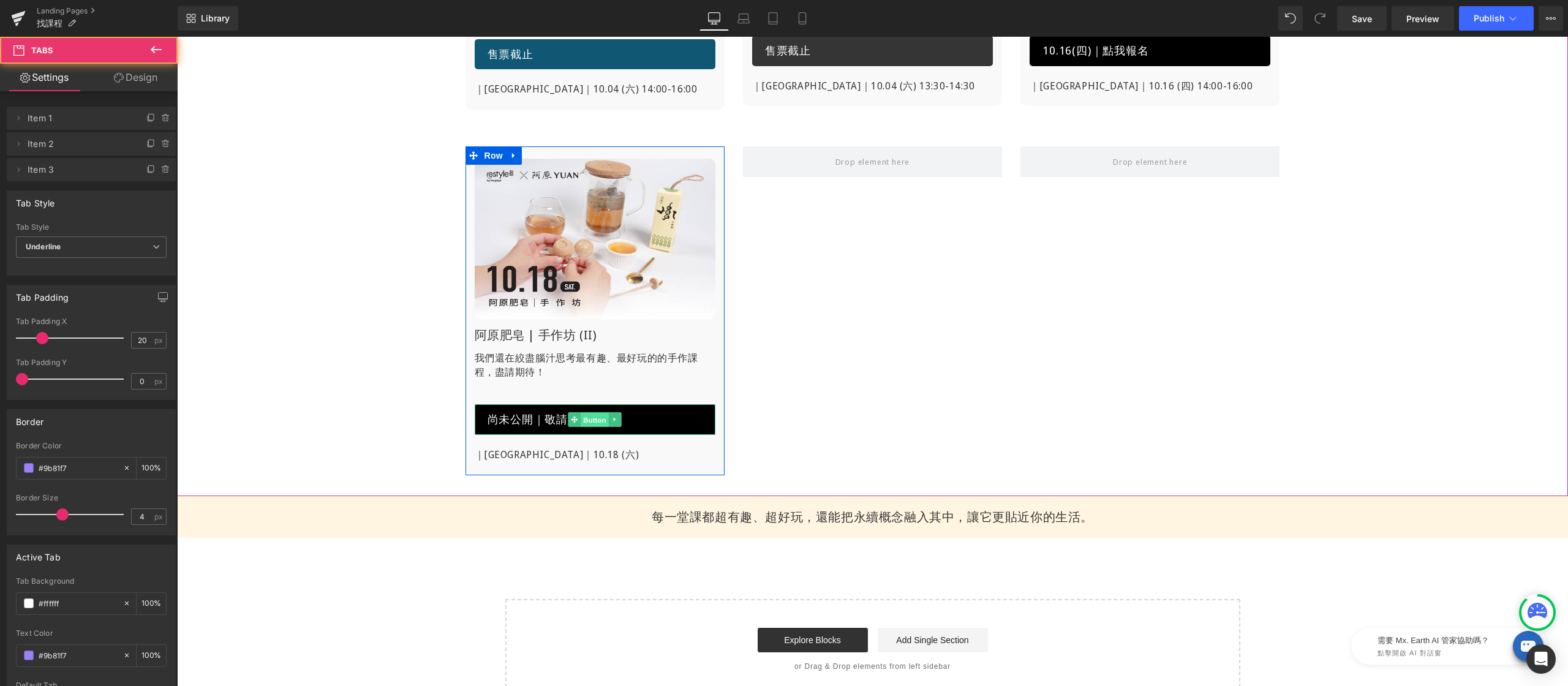
click at [601, 417] on div "尚未公開｜敬請期待 [PERSON_NAME]" at bounding box center [594, 420] width 241 height 31
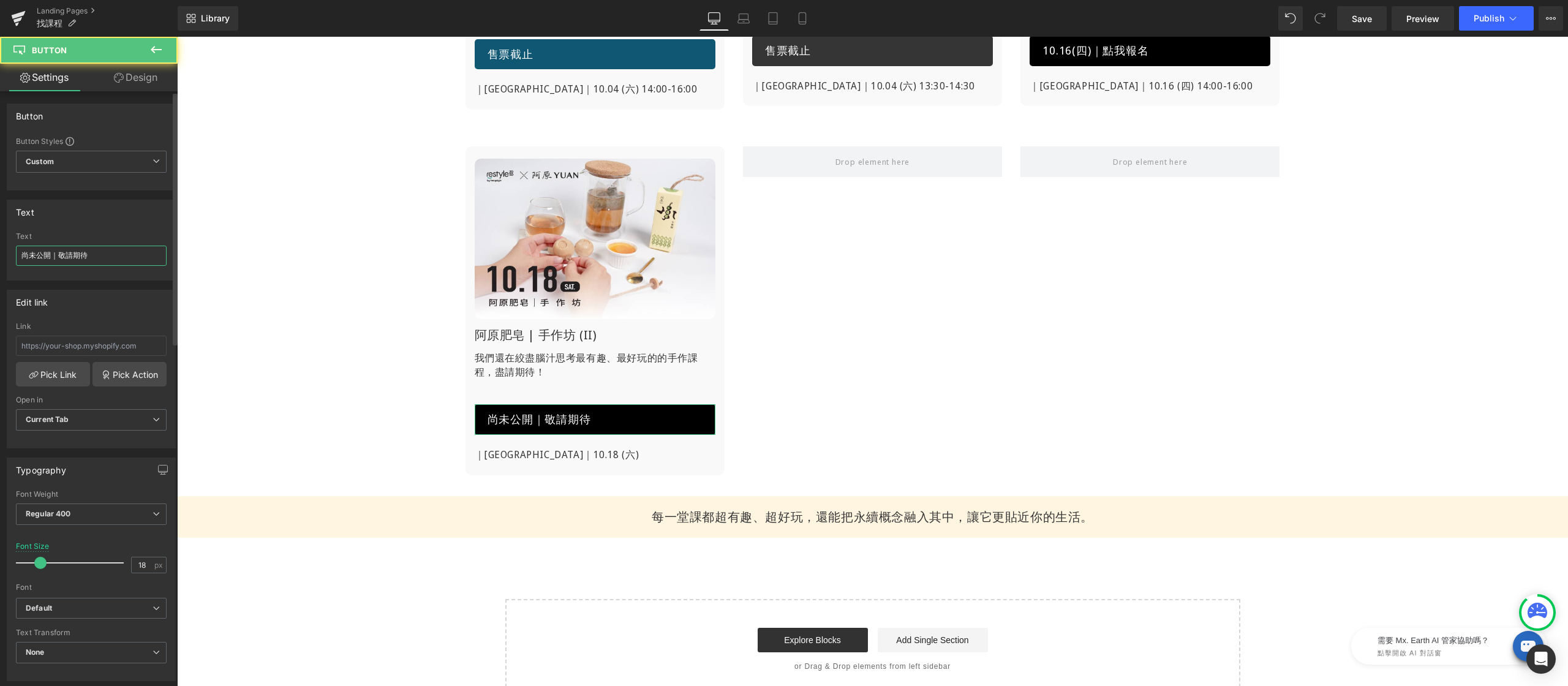
click at [102, 255] on input "尚未公開｜敬請期待" at bounding box center [91, 255] width 150 height 20
paste input "10.16(四)｜點我報名"
drag, startPoint x: 37, startPoint y: 256, endPoint x: 54, endPoint y: 259, distance: 17.3
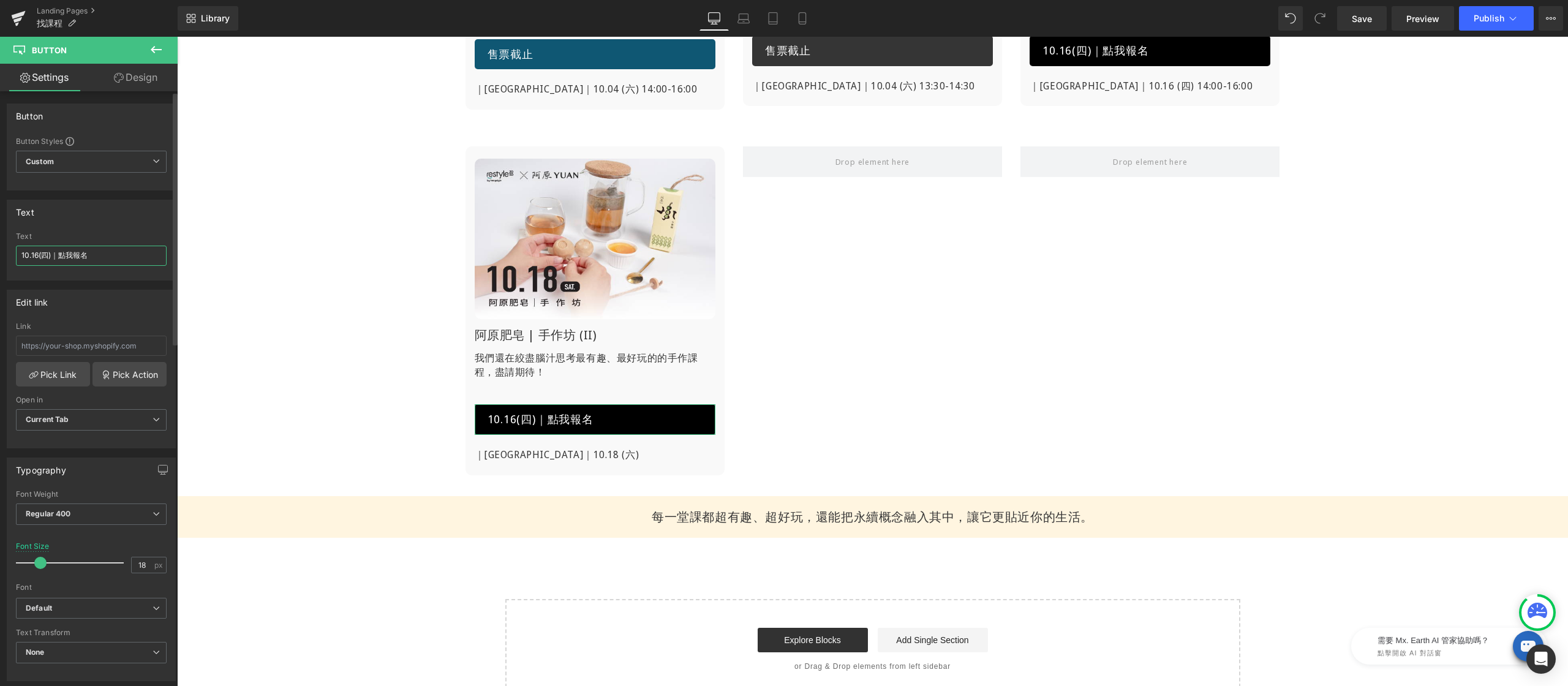
click at [37, 256] on input "10.16(四)｜點我報名" at bounding box center [91, 255] width 150 height 20
type input "10.18(六)｜點我報名"
click at [621, 448] on link at bounding box center [628, 455] width 13 height 15
drag, startPoint x: 67, startPoint y: 255, endPoint x: 171, endPoint y: 269, distance: 104.9
click at [171, 269] on div "Text 10.18(六)｜點我報名 Text 10.18(六)｜點我報名" at bounding box center [92, 236] width 183 height 90
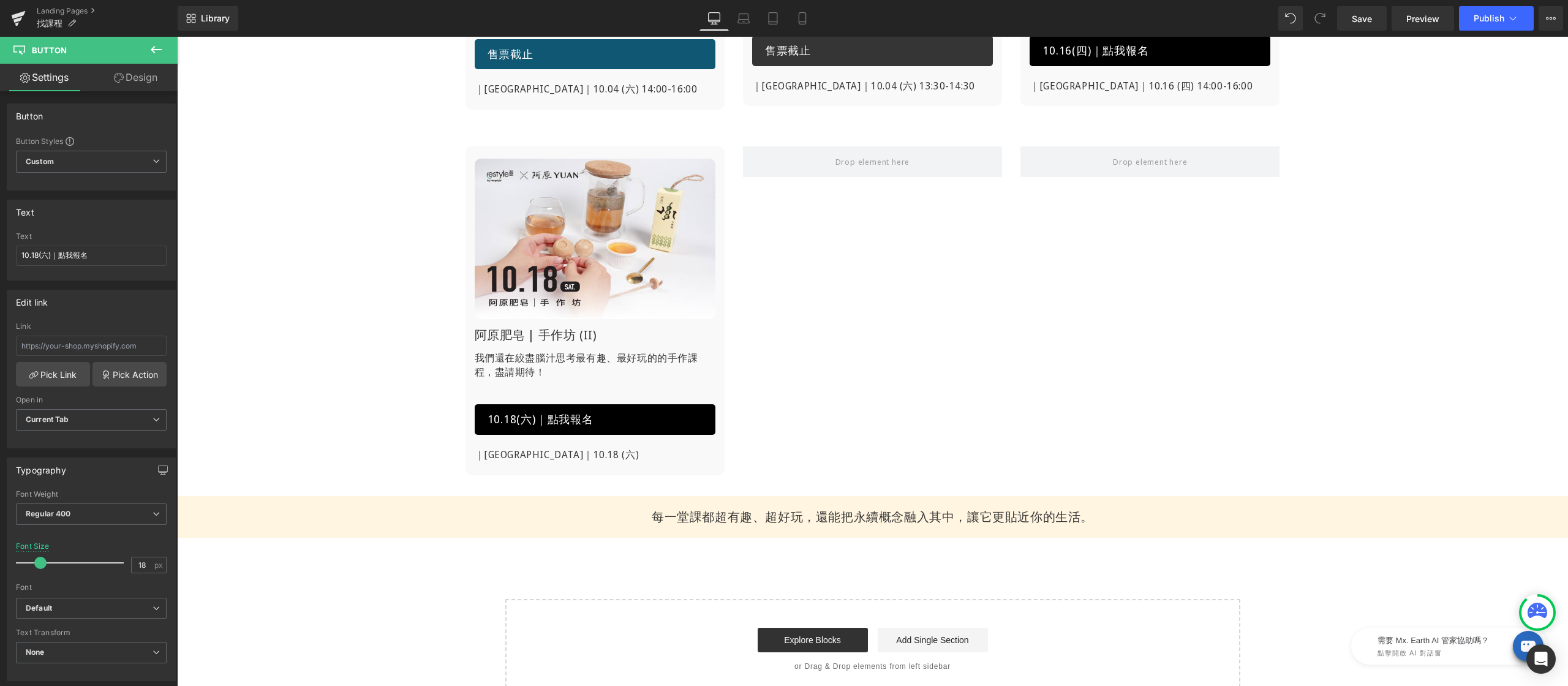
click at [556, 460] on div "Image 阿原肥皂 | 手作坊 (II) Heading 我們還在絞盡腦汁思考最有趣、最好玩的的手作課程，盡請期待！ Text Block 10.18(六)…" at bounding box center [595, 311] width 259 height 329
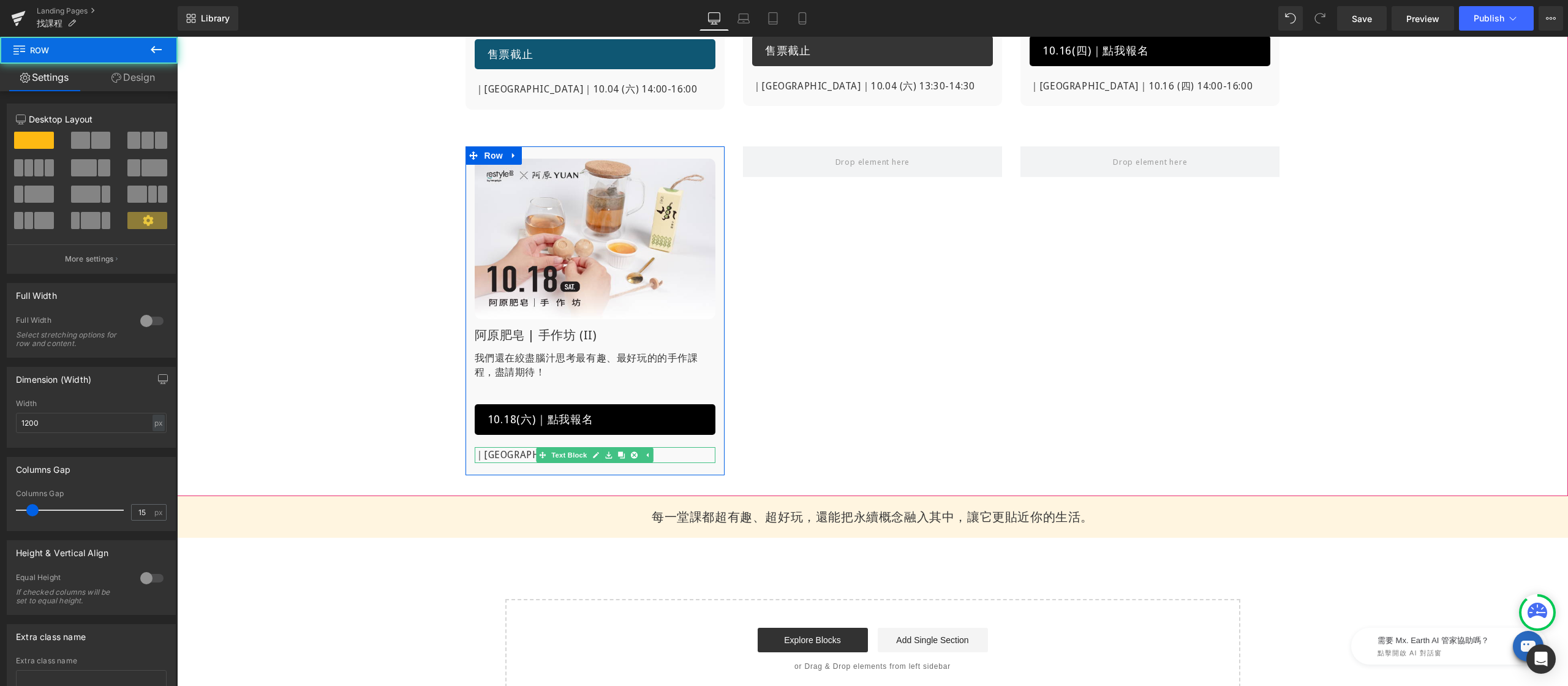
click at [565, 452] on div "｜[GEOGRAPHIC_DATA]｜10.18 (六) Text Block" at bounding box center [594, 455] width 241 height 16
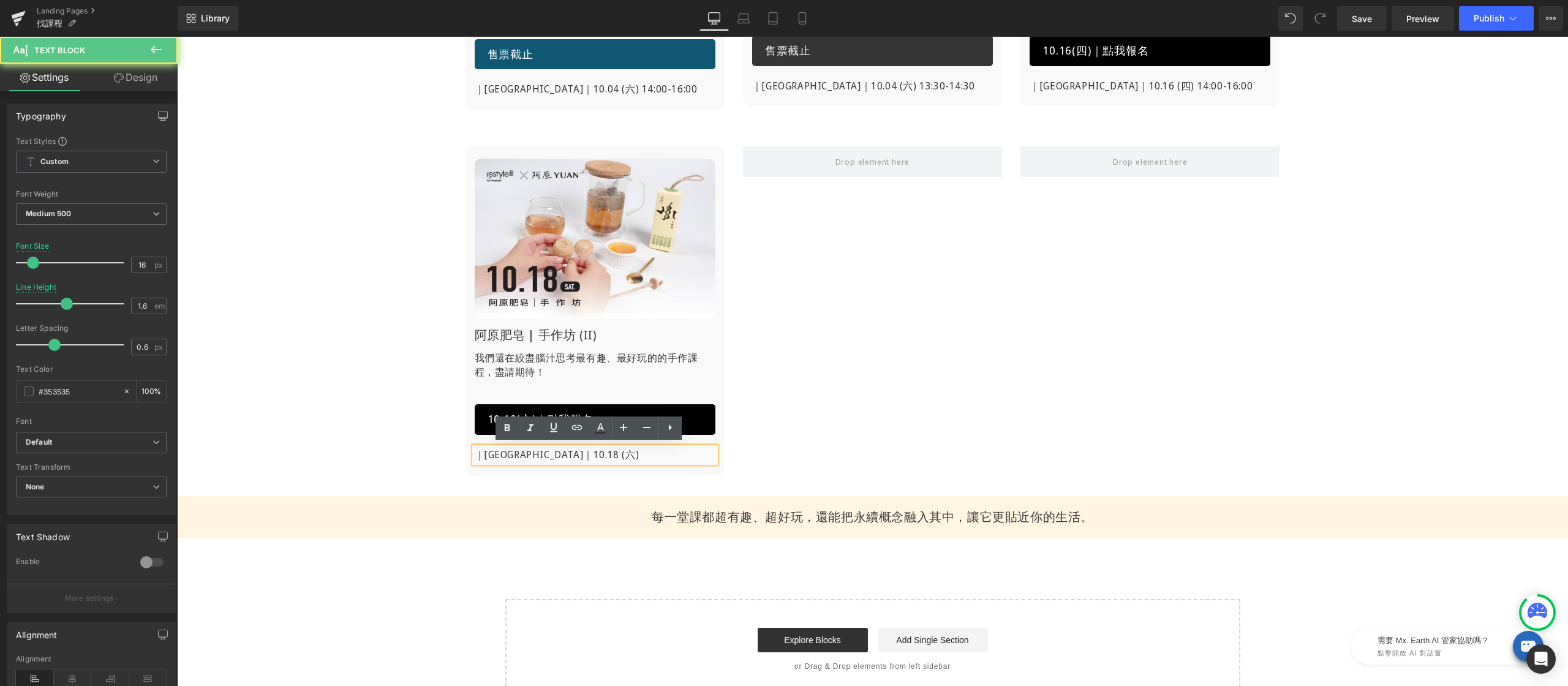
click at [612, 449] on p "｜[GEOGRAPHIC_DATA]｜10.18 (六)" at bounding box center [594, 455] width 241 height 16
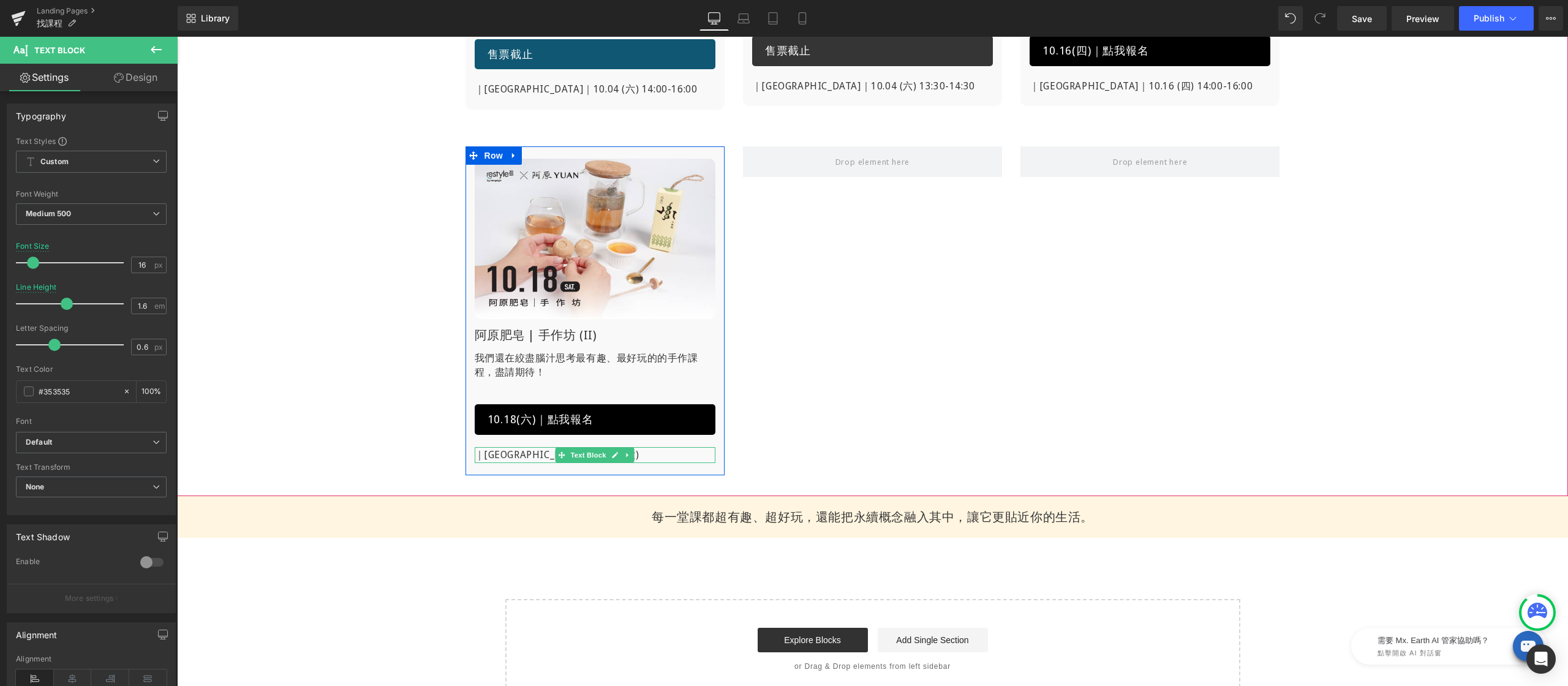
click at [647, 454] on p "｜[GEOGRAPHIC_DATA]｜10.18 (六)" at bounding box center [594, 455] width 241 height 16
click at [1195, 295] on div "Image 阿原肥皂 | 手作坊 (II) Heading 我們還在絞盡腦汁思考最有趣、最好玩的的手作課程，盡請期待！ Text Block 10.18(六)…" at bounding box center [872, 311] width 857 height 366
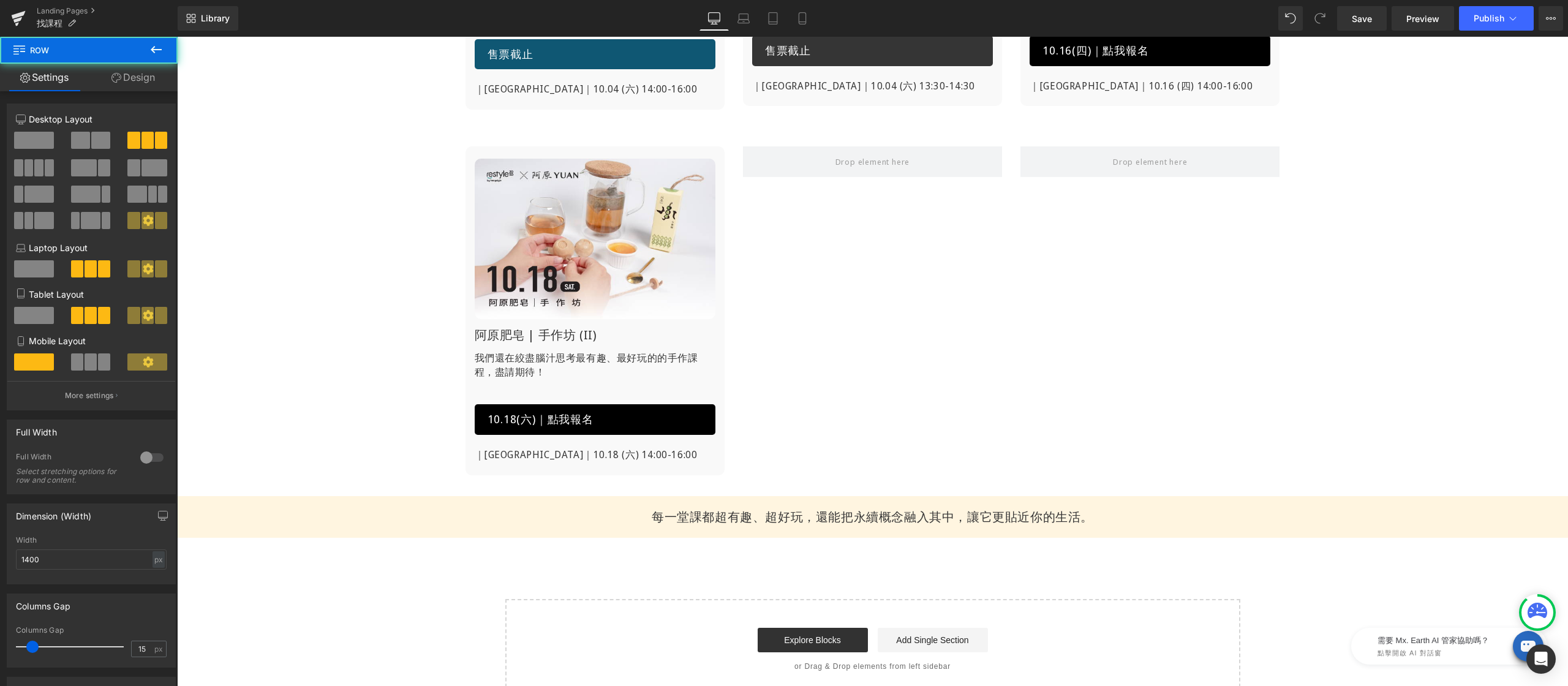
scroll to position [334, 0]
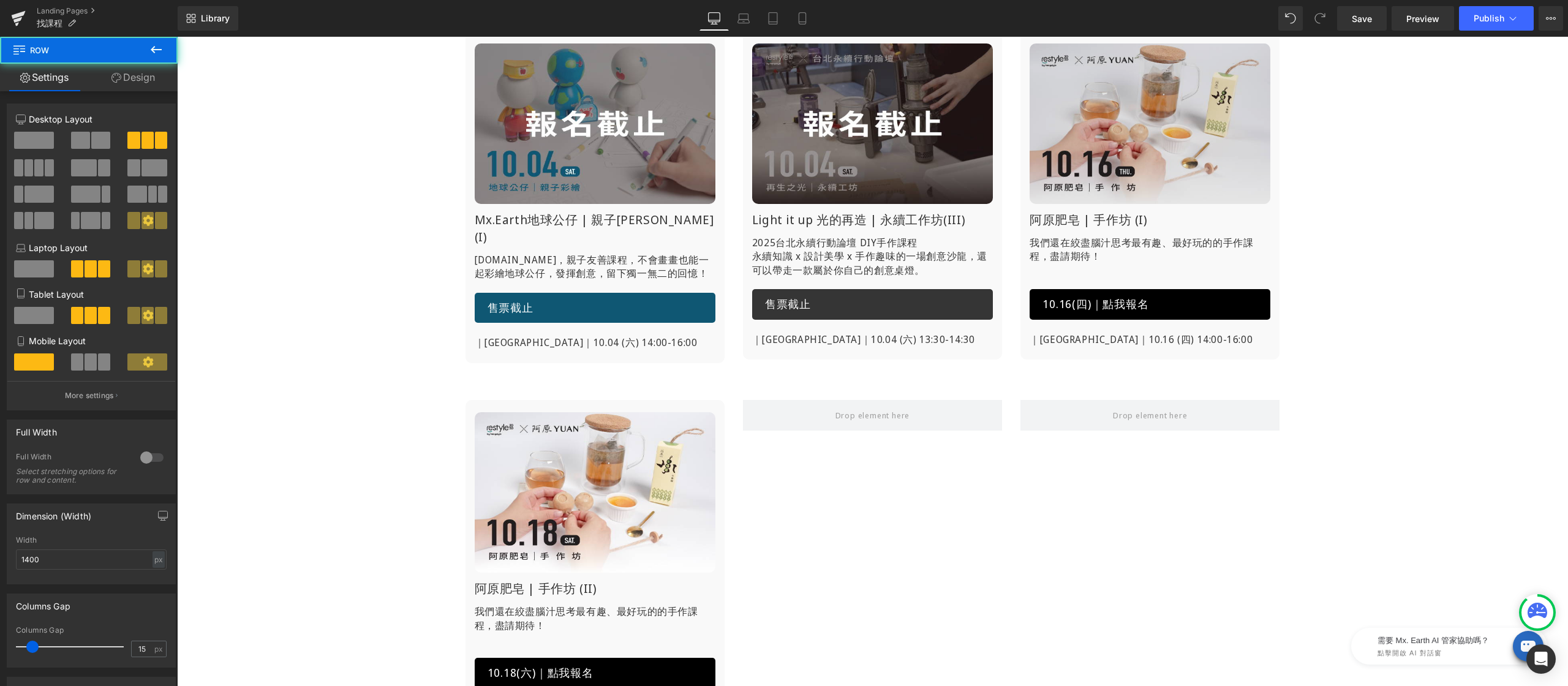
click at [1136, 128] on div "Image" at bounding box center [1150, 123] width 241 height 160
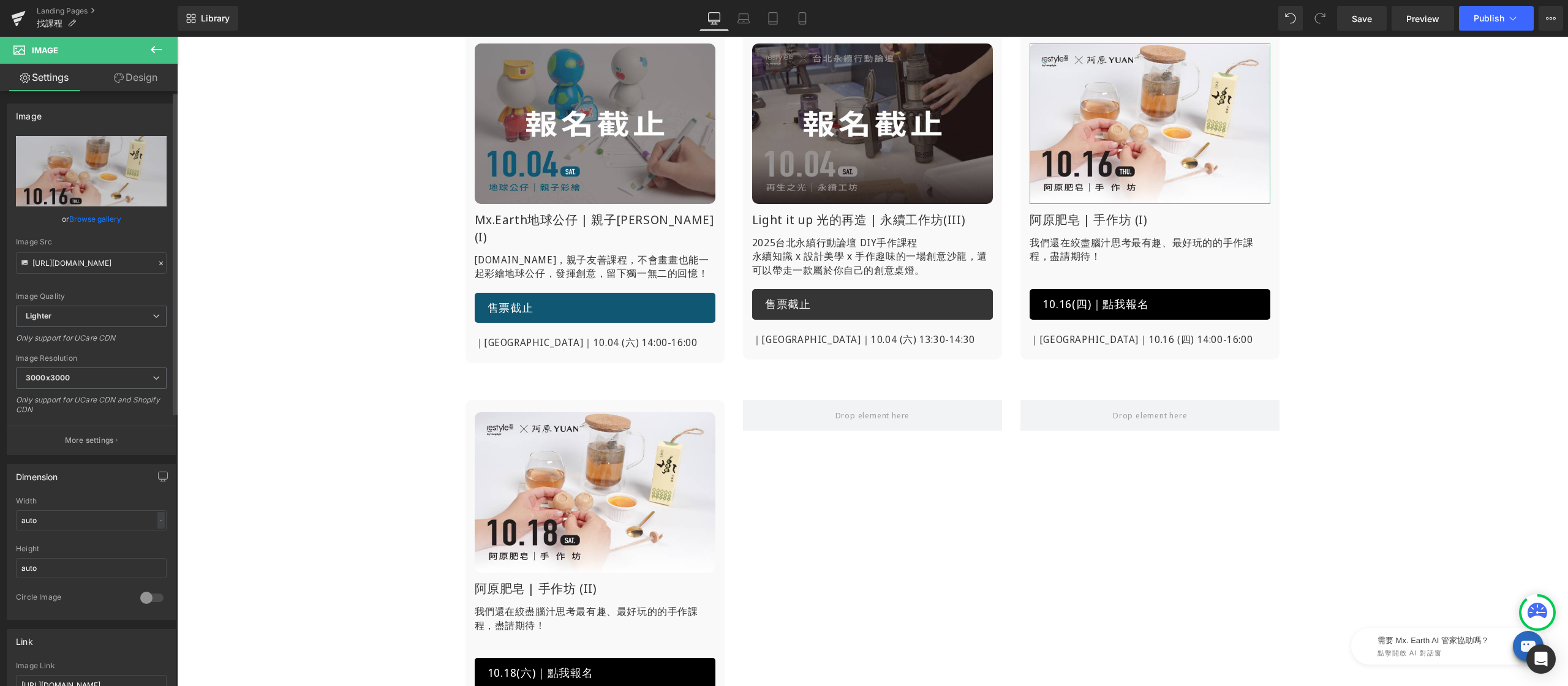
scroll to position [200, 0]
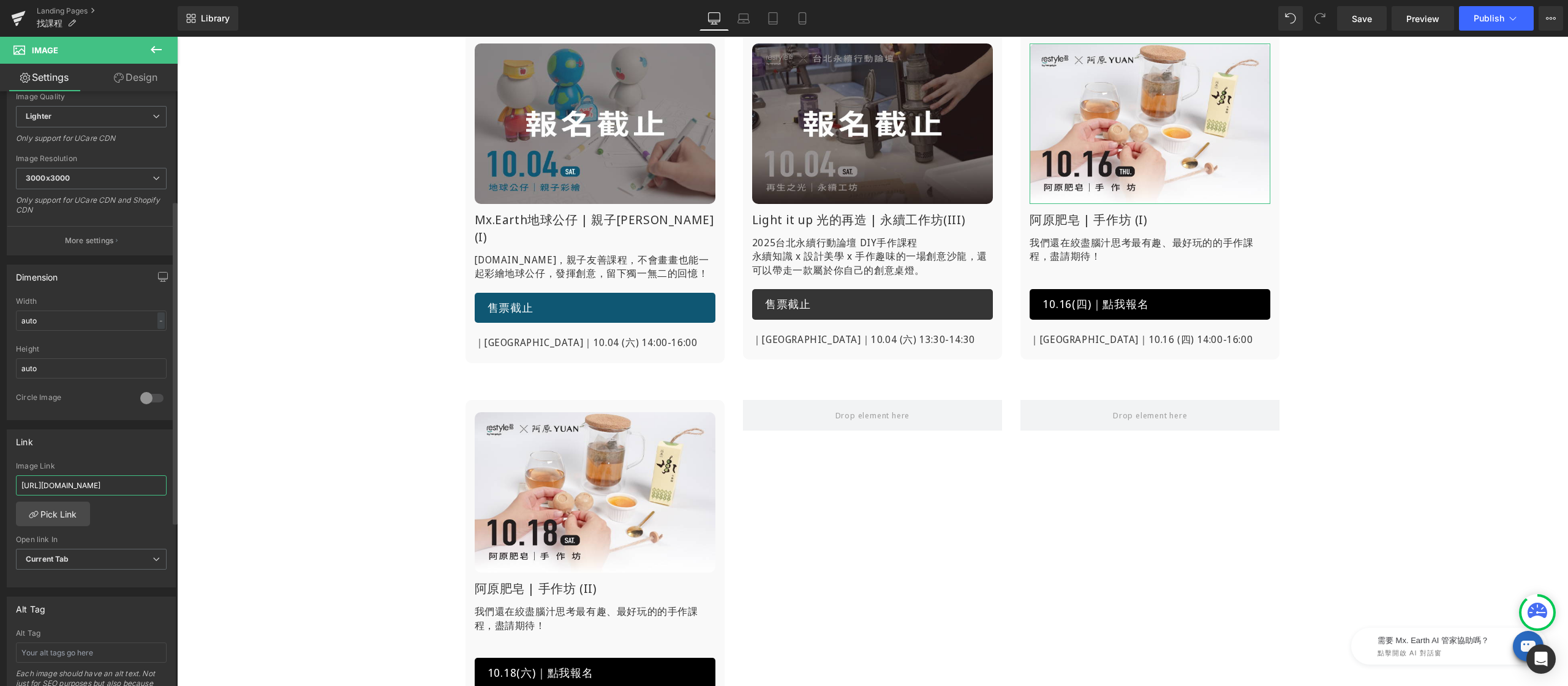
click at [122, 492] on input "[URL][DOMAIN_NAME]" at bounding box center [91, 485] width 150 height 20
click at [249, 491] on div "Image Mx.Earth地球公仔 | 親子[PERSON_NAME](I) Heading [DOMAIN_NAME]，親子友善課程， 不會畫畫也能一起彩…" at bounding box center [872, 375] width 1391 height 746
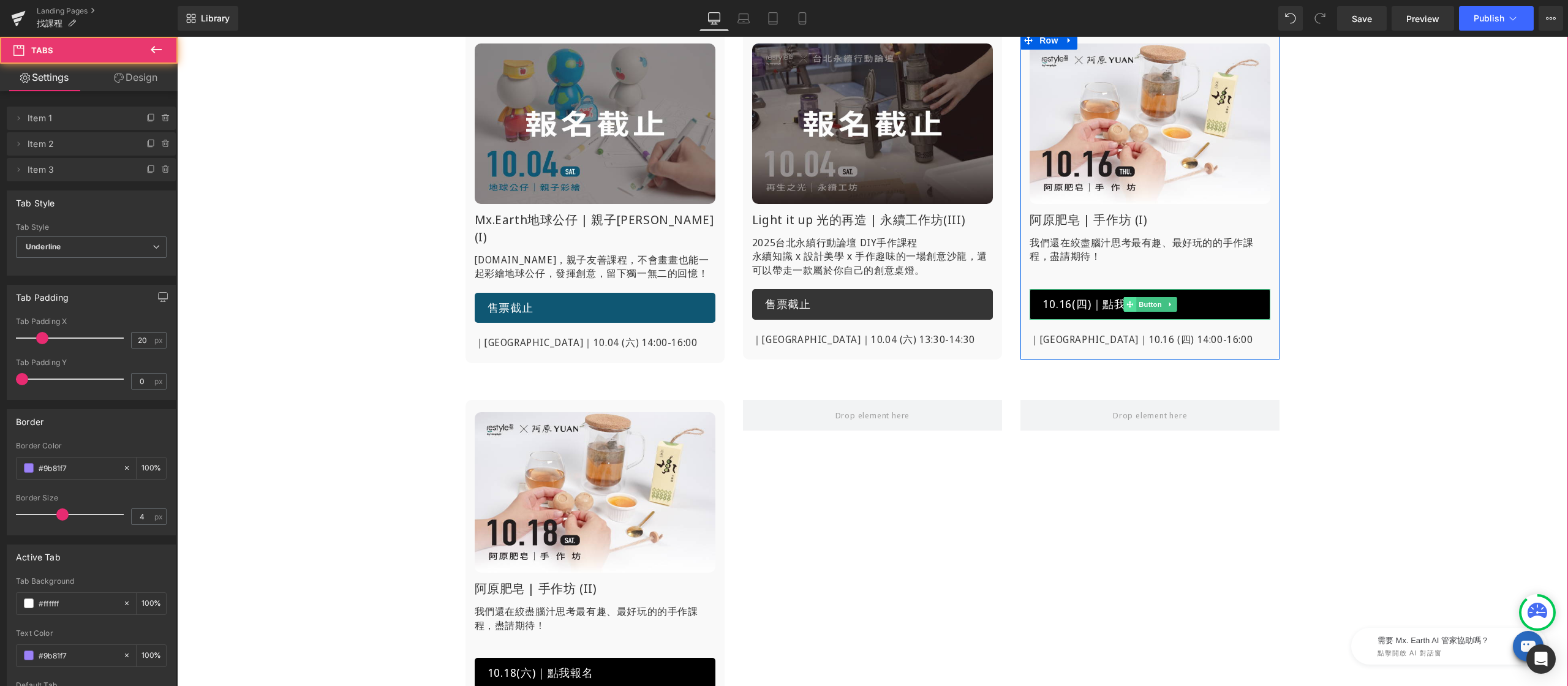
click at [1127, 300] on span at bounding box center [1130, 304] width 13 height 15
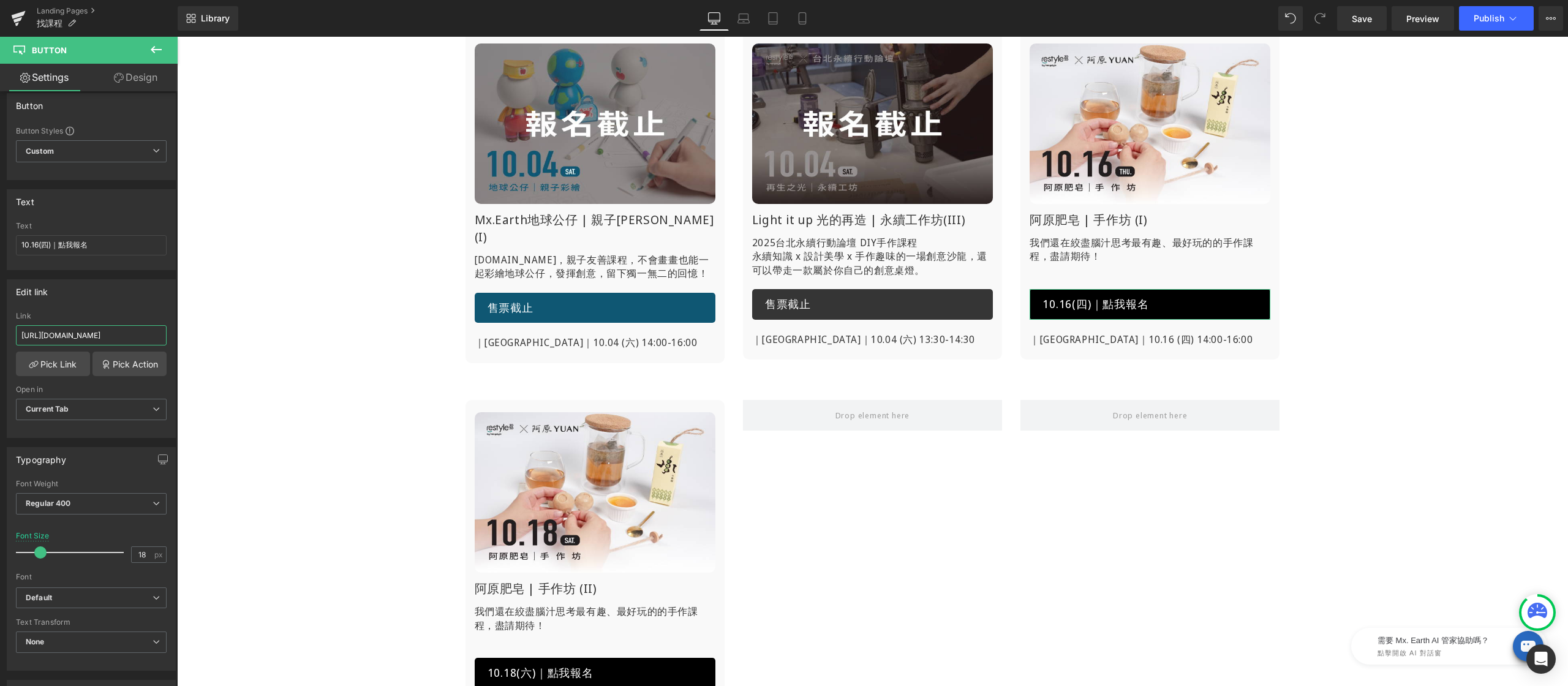
scroll to position [0, 67]
drag, startPoint x: 295, startPoint y: 375, endPoint x: 209, endPoint y: 333, distance: 95.7
click at [904, 526] on div "Image 阿原肥皂 | 手作坊 (II) Heading 我們還在絞盡腦汁思考最有趣、最好玩的的手作課程，盡請期待！ Text Block 10.18(六)…" at bounding box center [872, 564] width 857 height 366
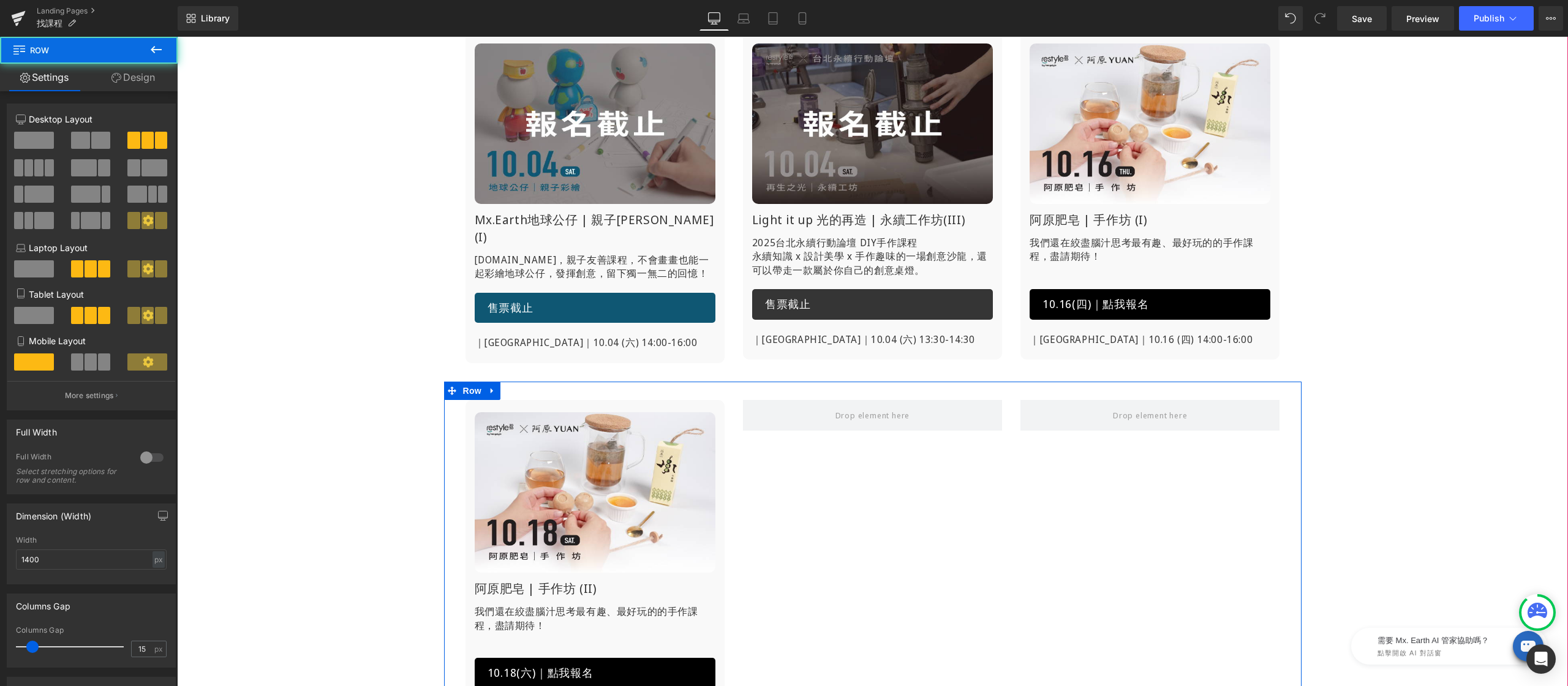
scroll to position [598, 0]
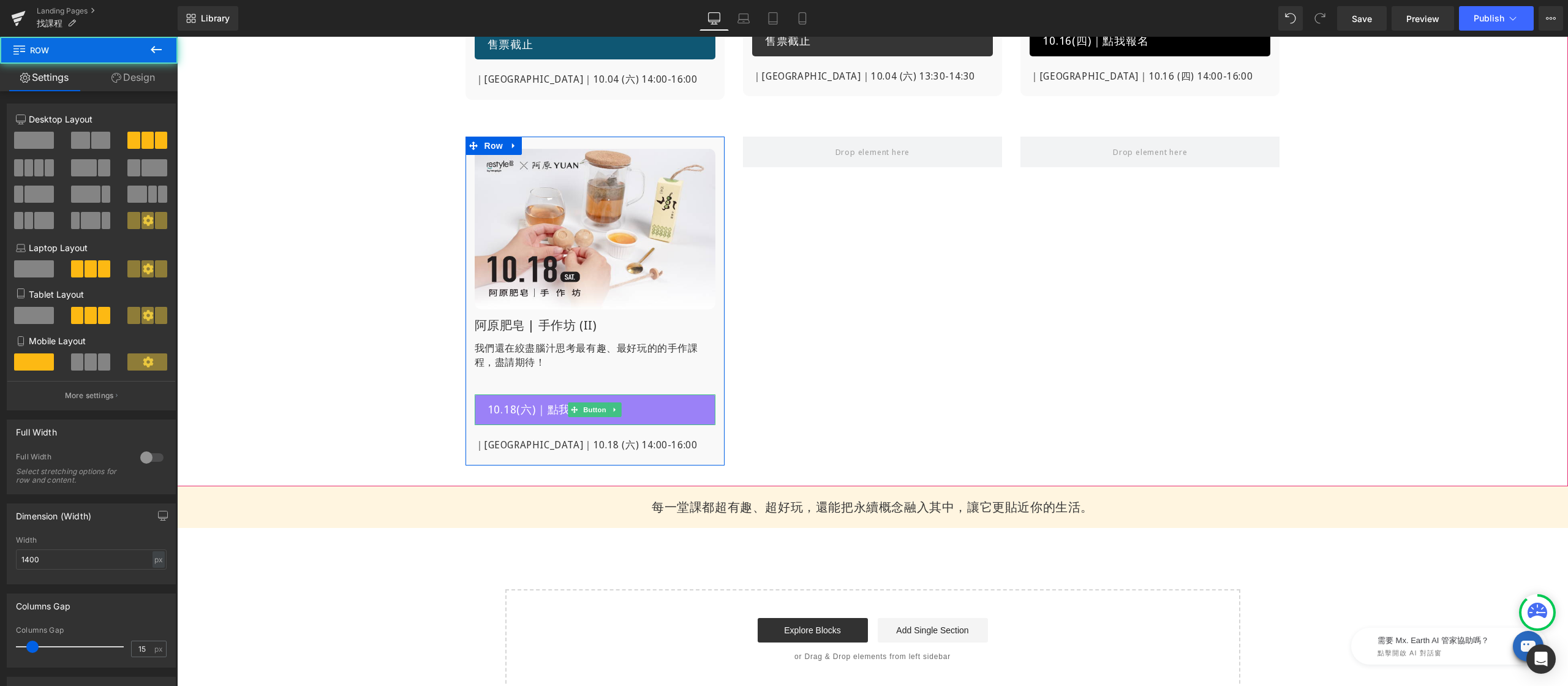
click at [558, 398] on link "10.18(六)｜點我報名" at bounding box center [594, 410] width 241 height 31
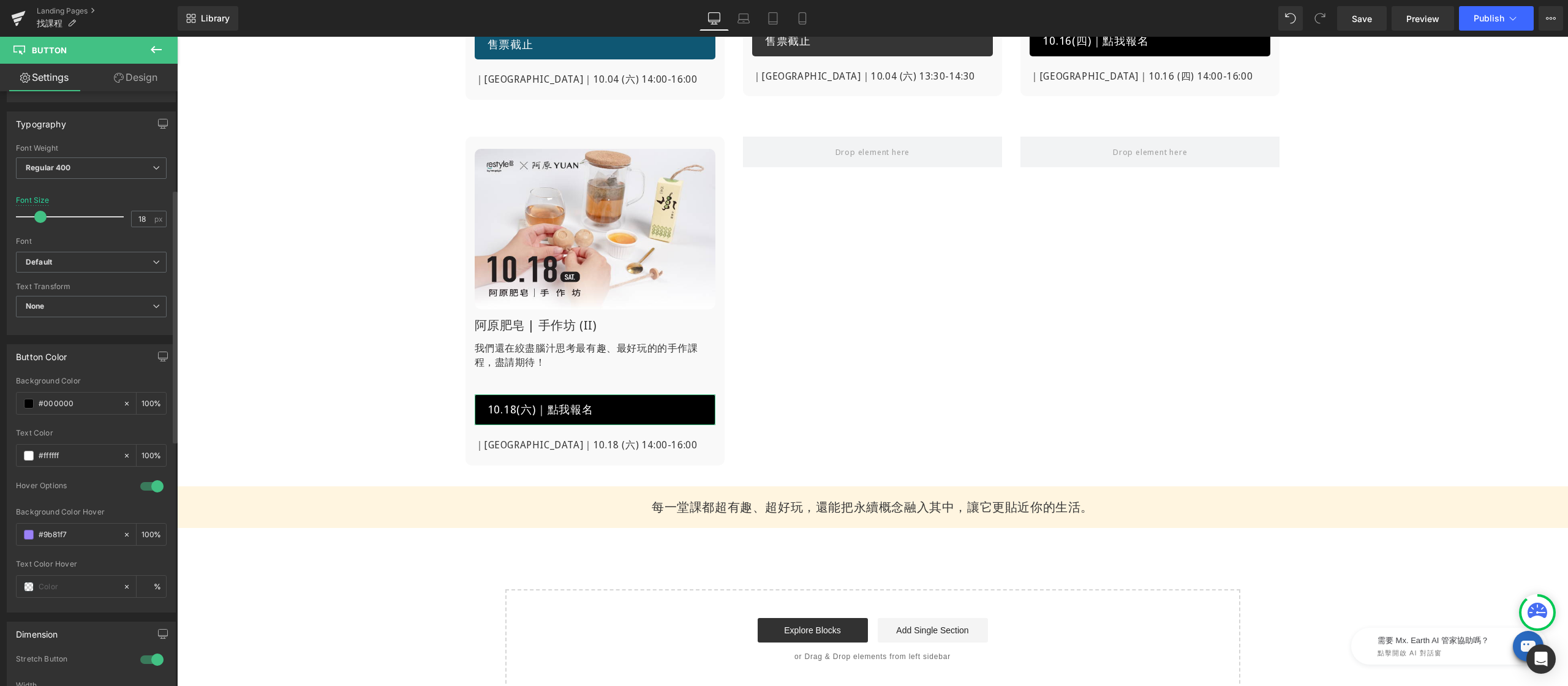
scroll to position [61, 0]
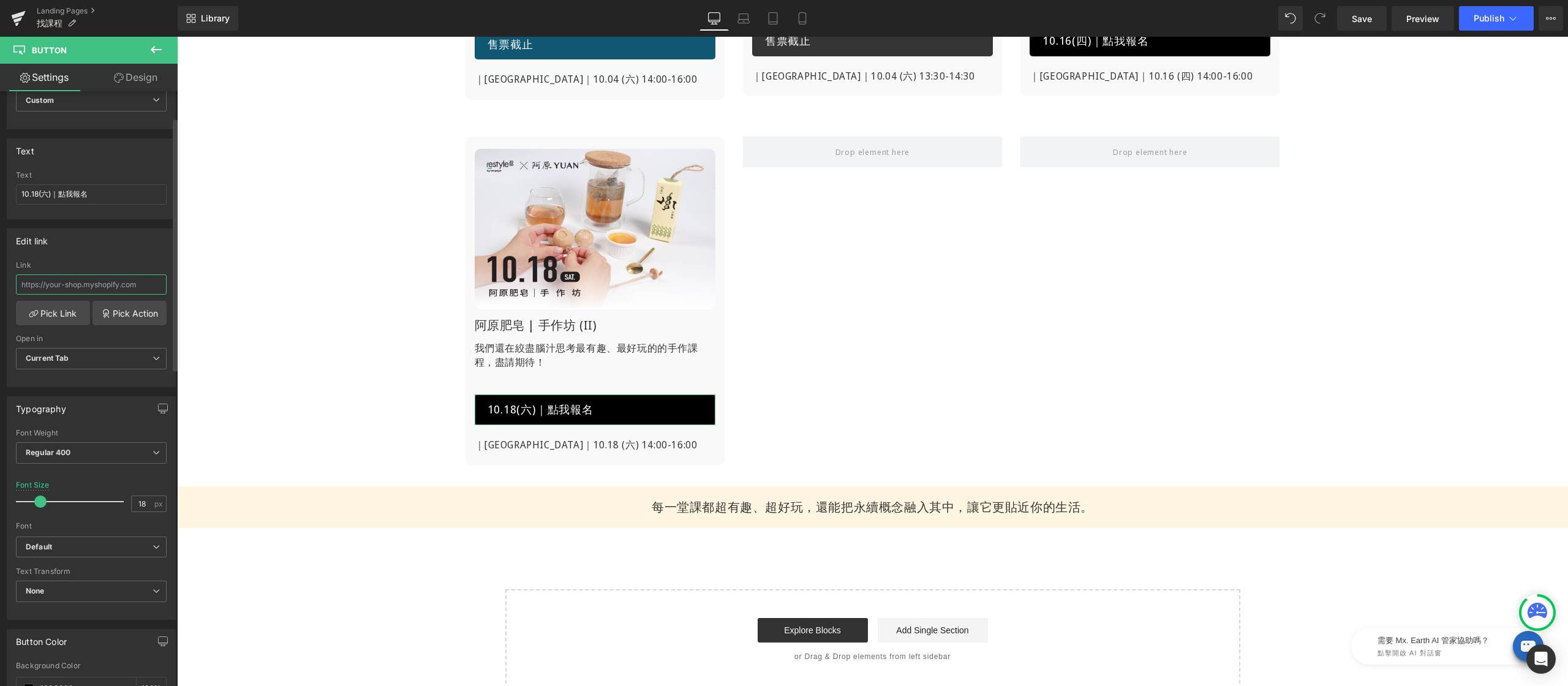
click at [104, 289] on input "text" at bounding box center [91, 284] width 150 height 20
type input "[URL][DOMAIN_NAME]"
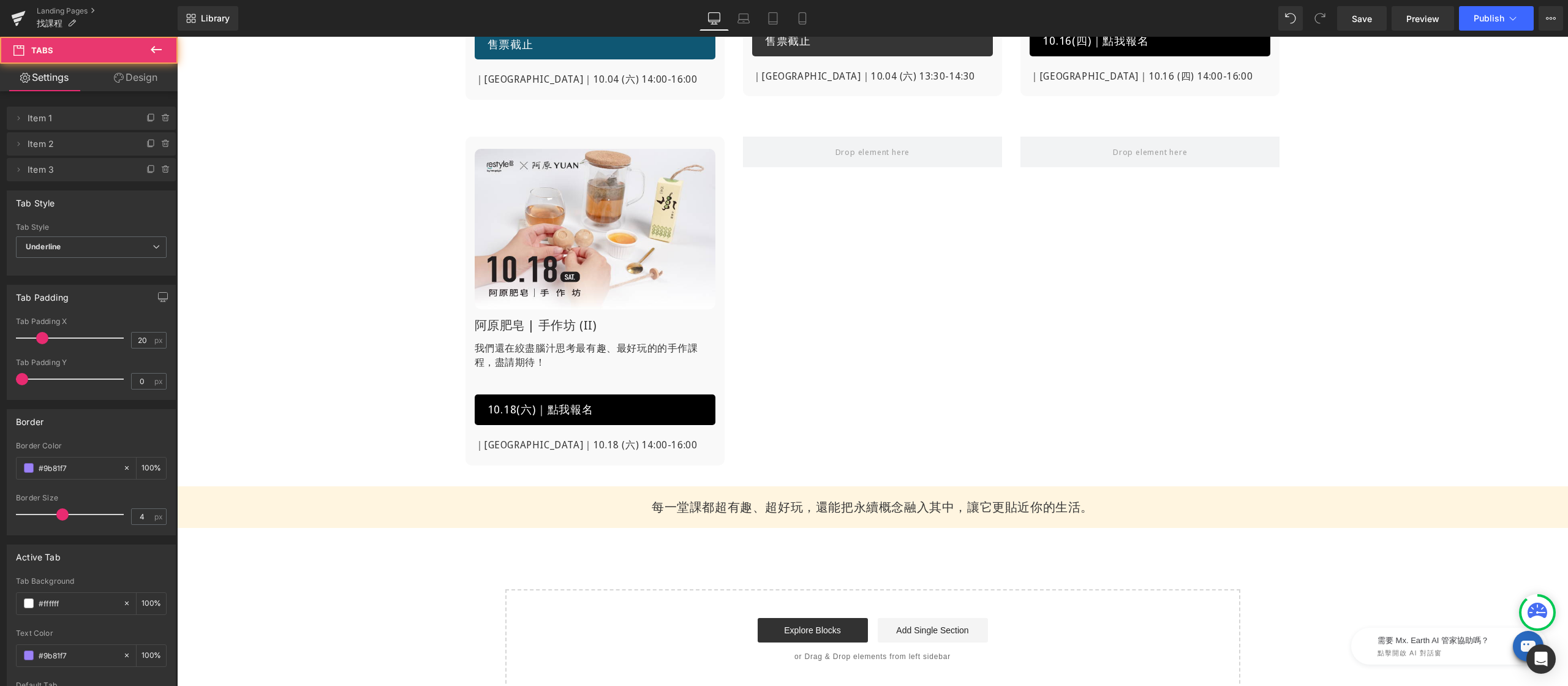
click at [298, 277] on div "Image Mx.Earth地球公仔 | 親子[PERSON_NAME](I) Heading [DOMAIN_NAME]，親子友善課程， 不會畫畫也能一起彩…" at bounding box center [872, 111] width 1391 height 746
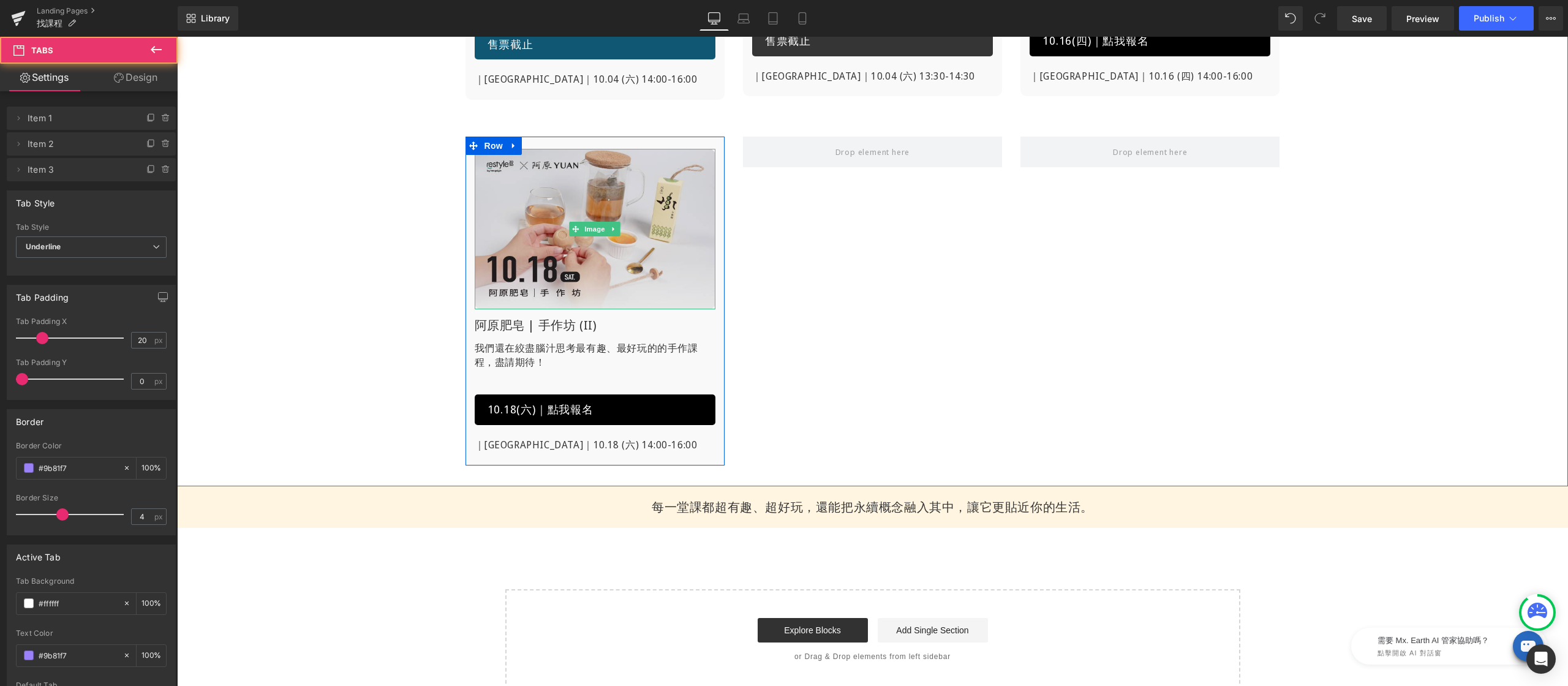
click at [618, 212] on img at bounding box center [594, 229] width 241 height 160
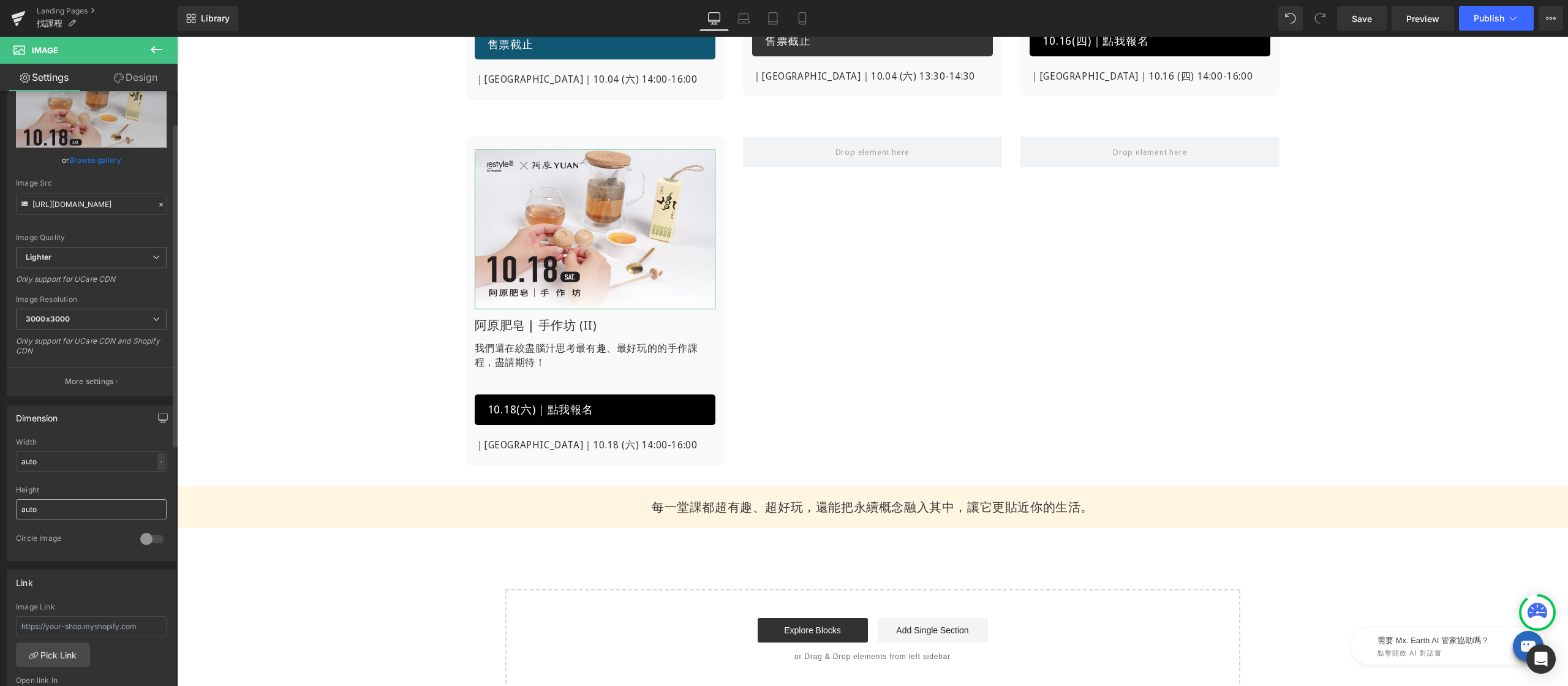
scroll to position [243, 0]
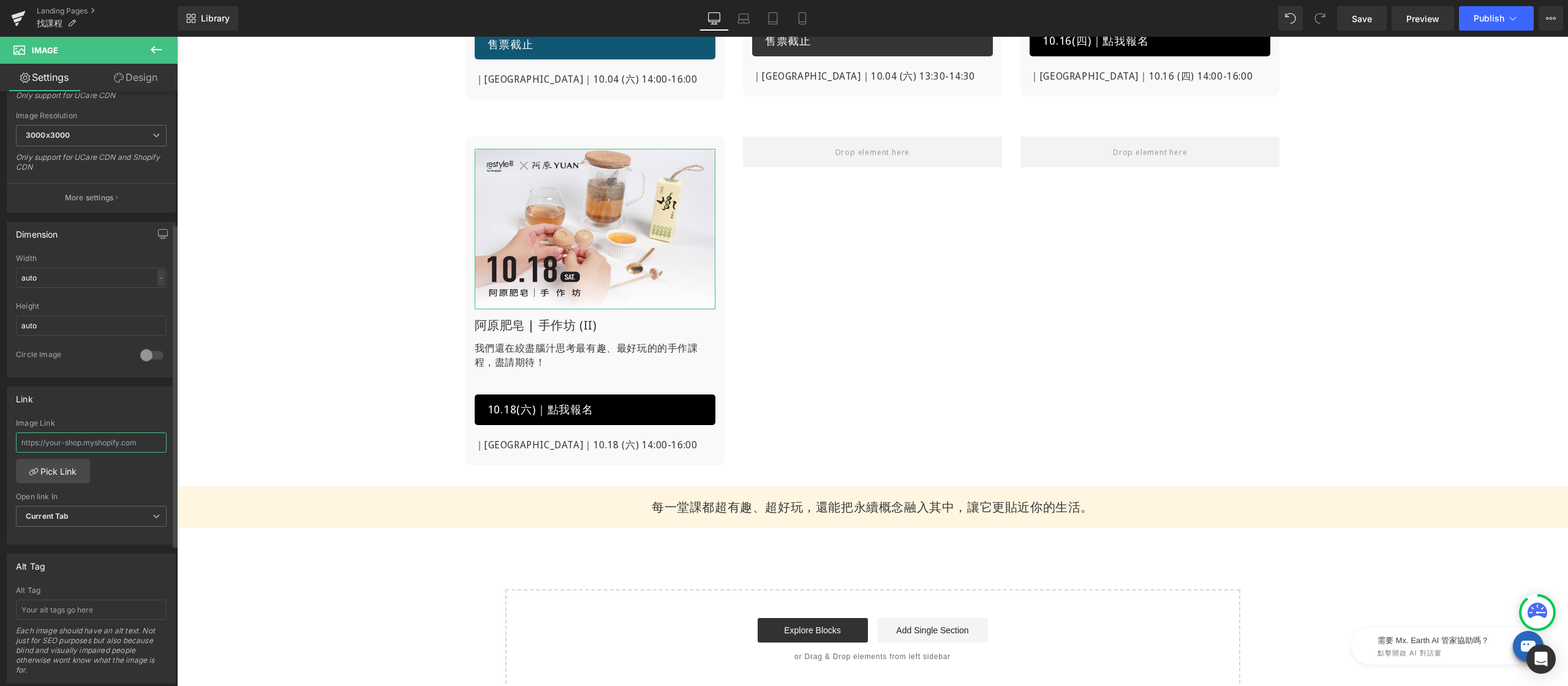
click at [103, 439] on input "text" at bounding box center [91, 442] width 150 height 20
paste input "[URL][DOMAIN_NAME]"
type input "[URL][DOMAIN_NAME]"
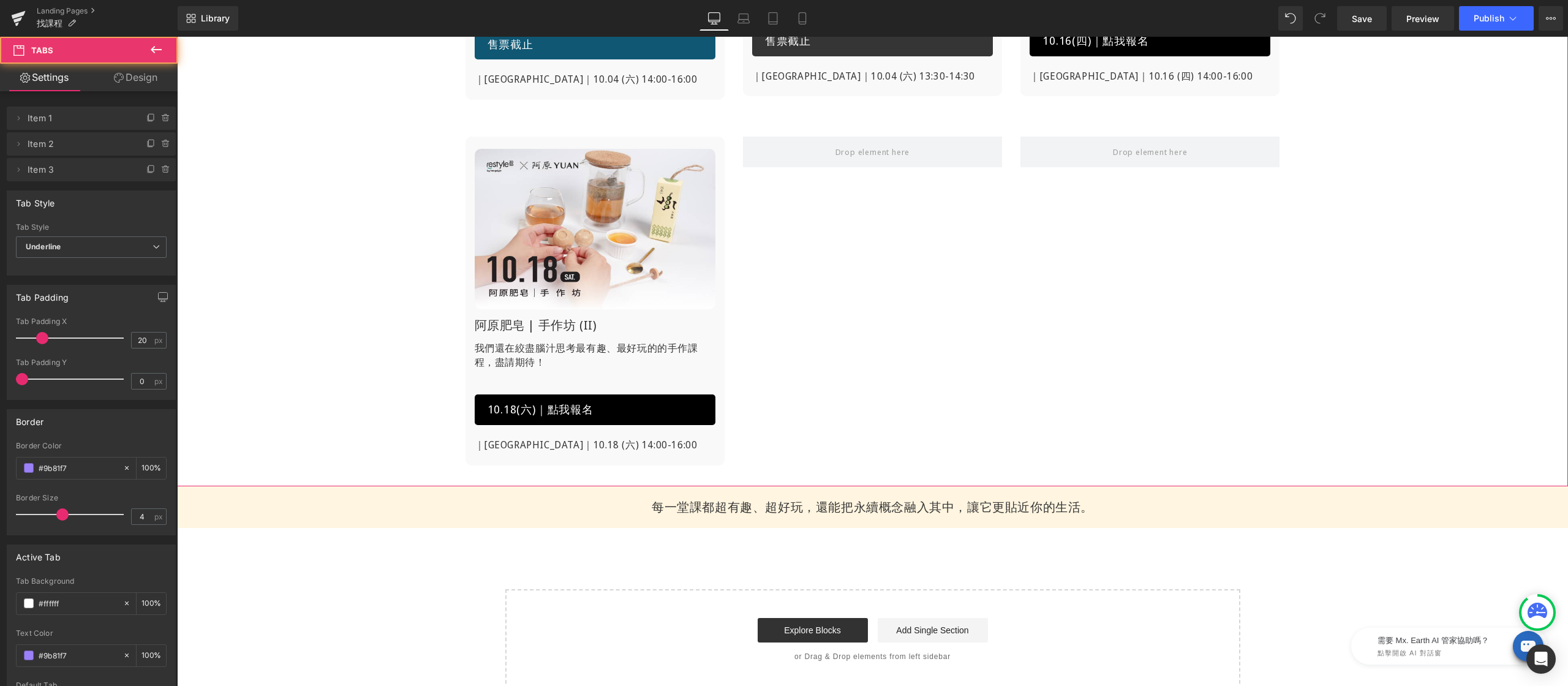
click at [295, 396] on div "Image Mx.Earth地球公仔 | 親子[PERSON_NAME](I) Heading [DOMAIN_NAME]，親子友善課程， 不會畫畫也能一起彩…" at bounding box center [872, 111] width 1391 height 746
click at [1350, 19] on link "Save" at bounding box center [1362, 18] width 50 height 24
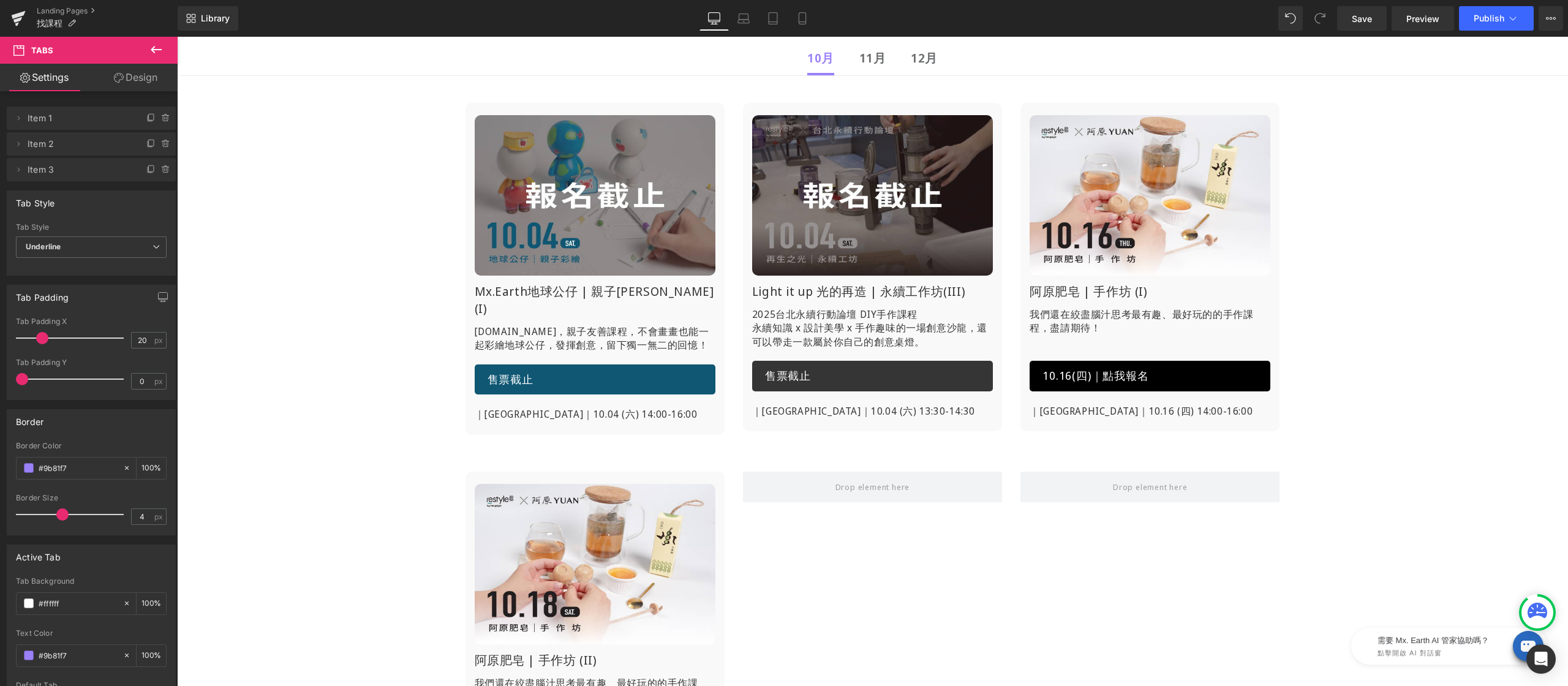
scroll to position [198, 0]
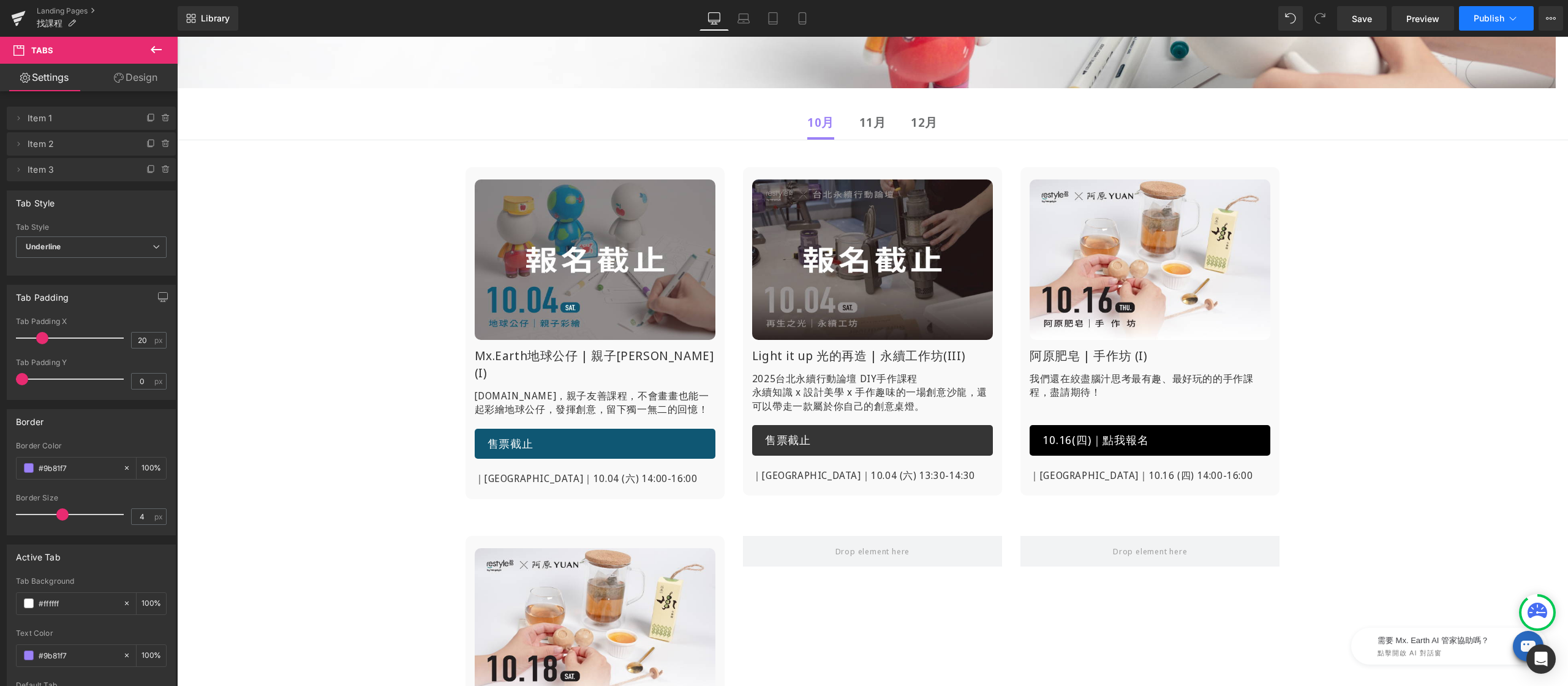
click at [1487, 17] on span "Publish" at bounding box center [1489, 18] width 31 height 10
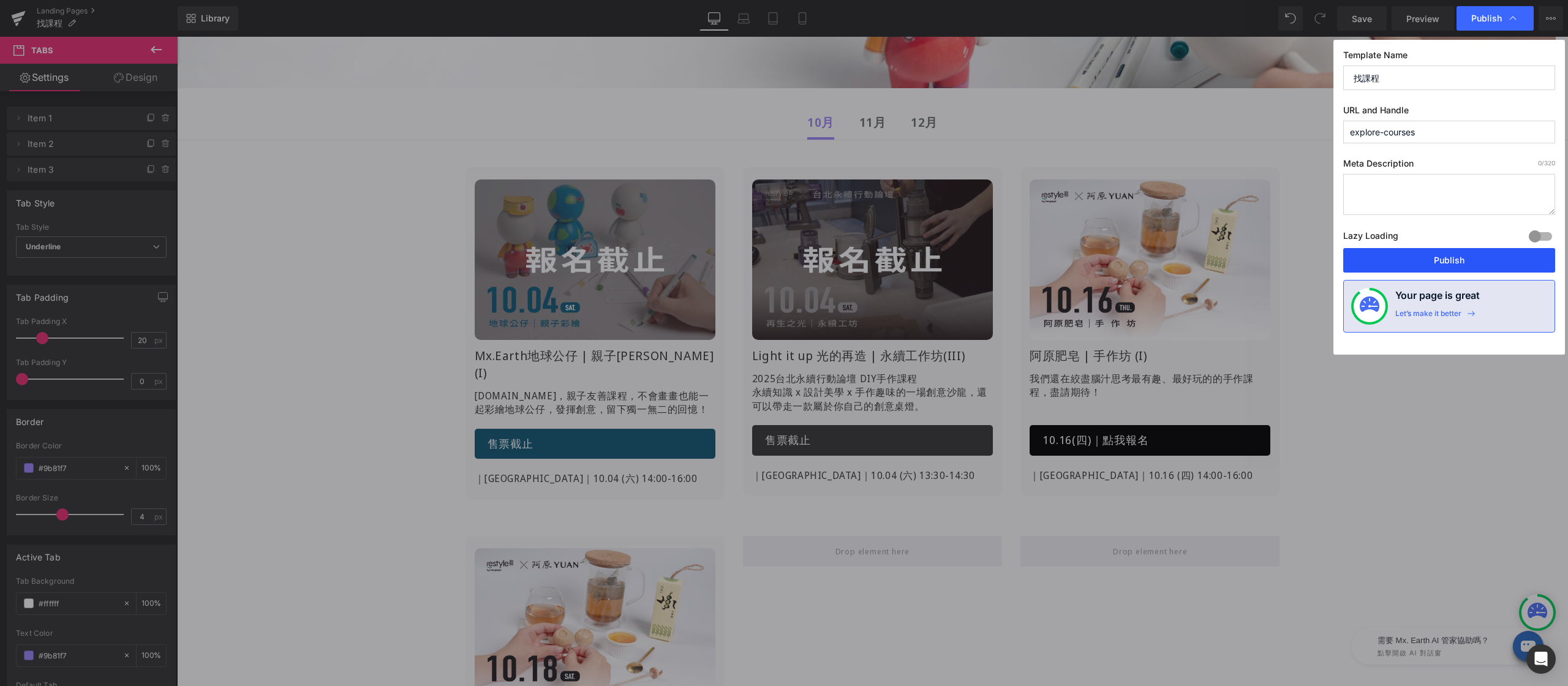
click at [1431, 265] on button "Publish" at bounding box center [1449, 260] width 212 height 24
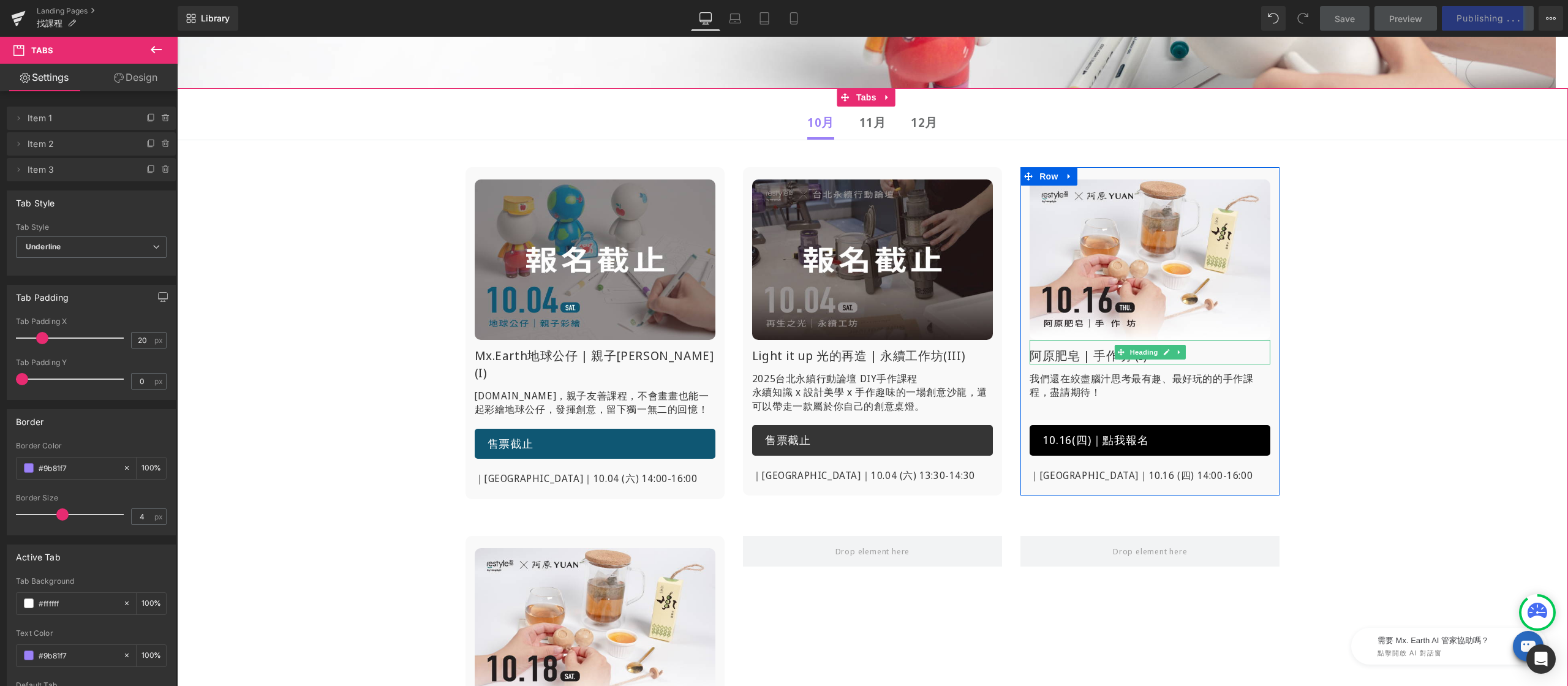
click at [1049, 355] on h1 "阿原肥皂 | 手作坊 (I)" at bounding box center [1150, 356] width 241 height 17
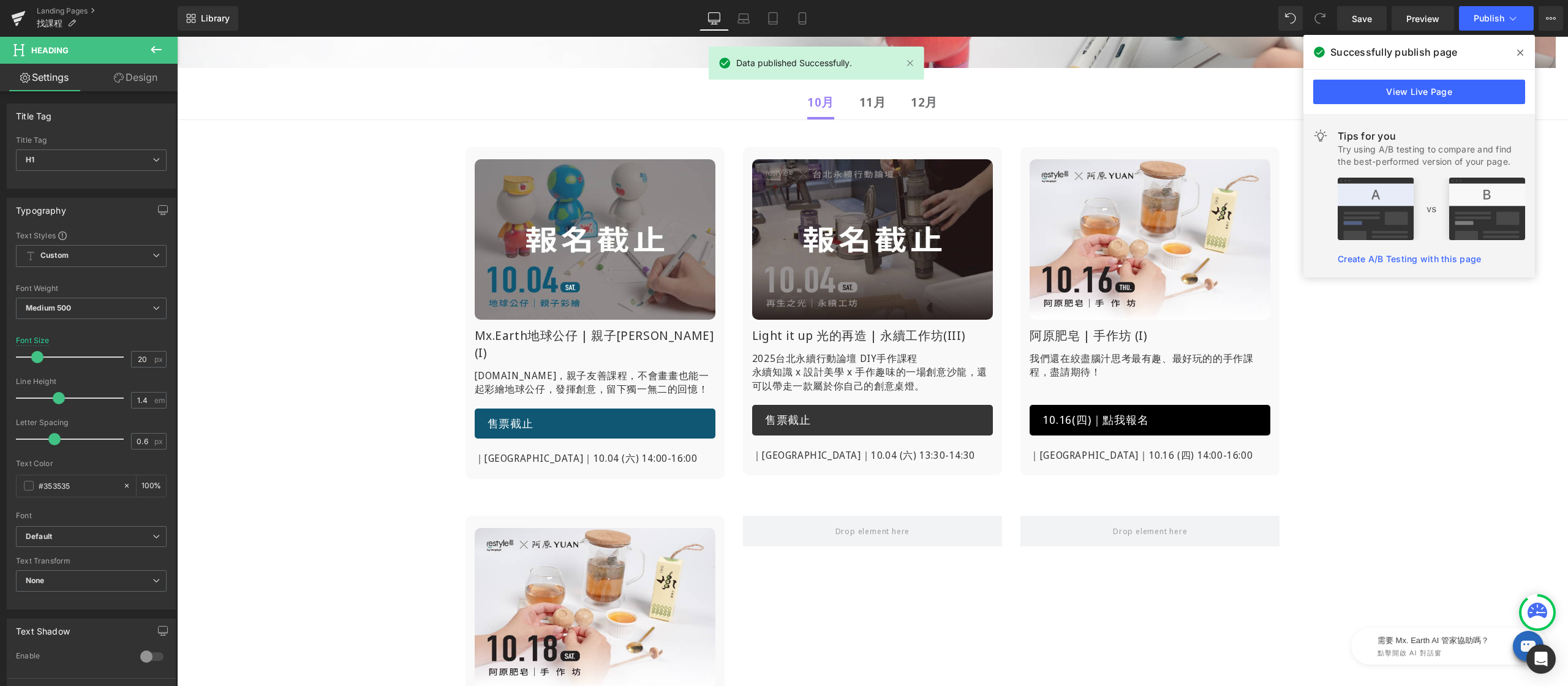
scroll to position [229, 0]
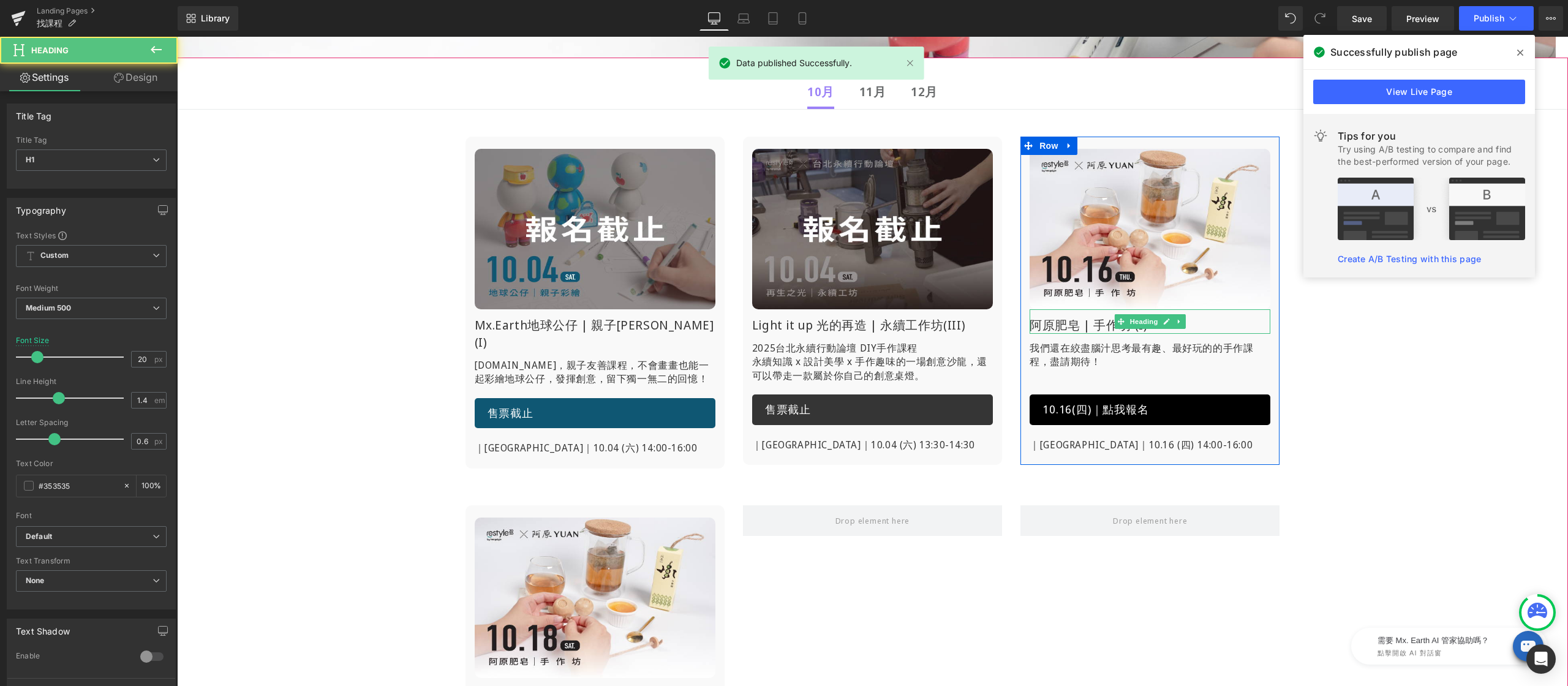
click at [1087, 327] on h1 "阿原肥皂 | 手作坊 (I)" at bounding box center [1150, 325] width 241 height 17
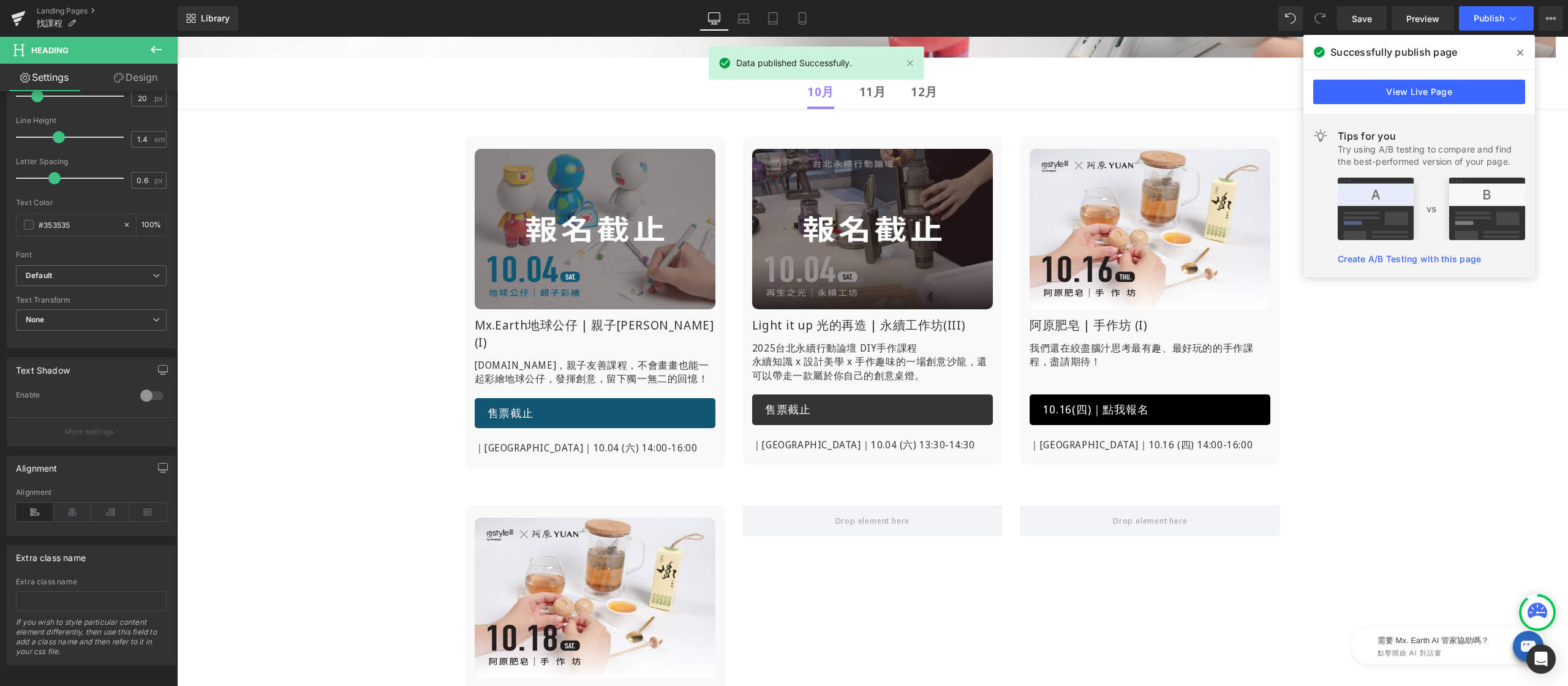
scroll to position [200, 0]
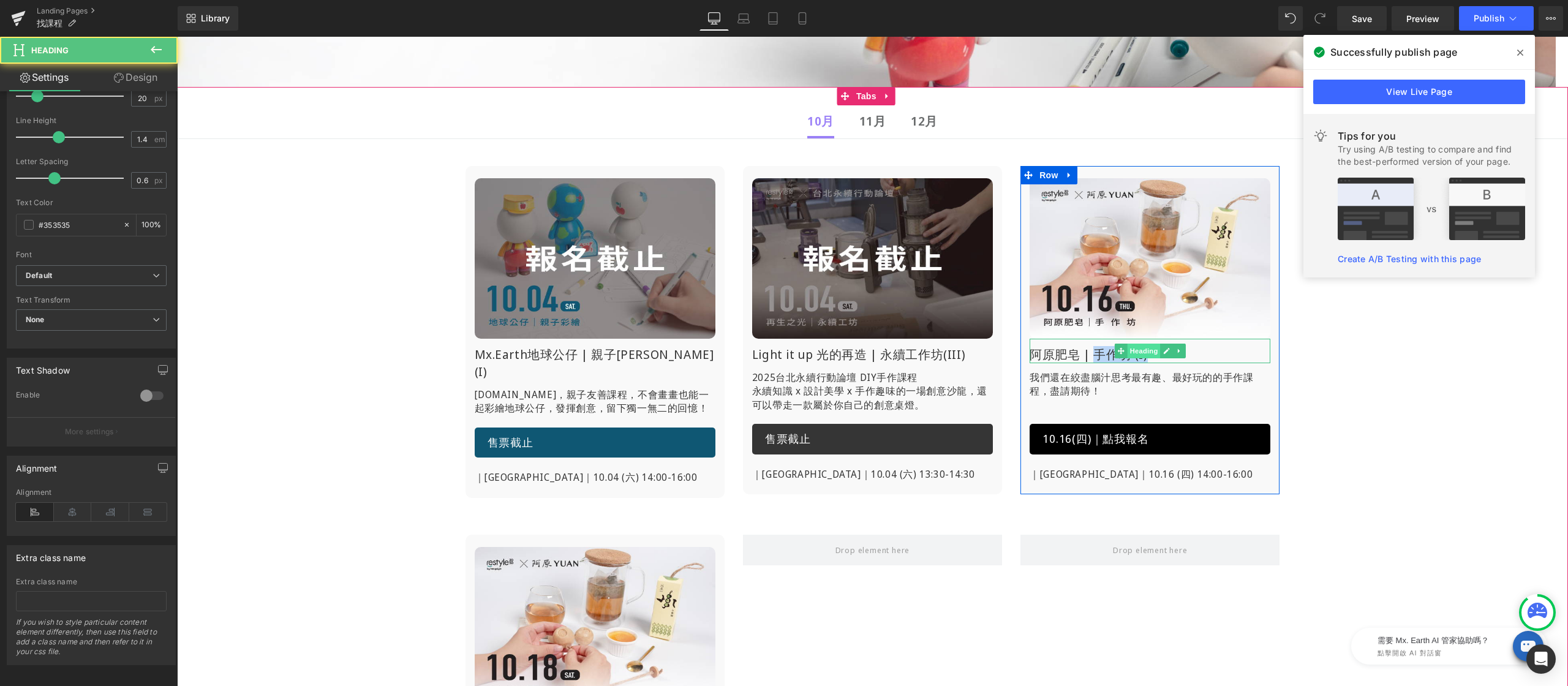
drag, startPoint x: 1086, startPoint y: 355, endPoint x: 1121, endPoint y: 354, distance: 35.0
click at [1121, 354] on div "阿原肥皂 | 手作坊 (I) Heading" at bounding box center [1150, 350] width 241 height 24
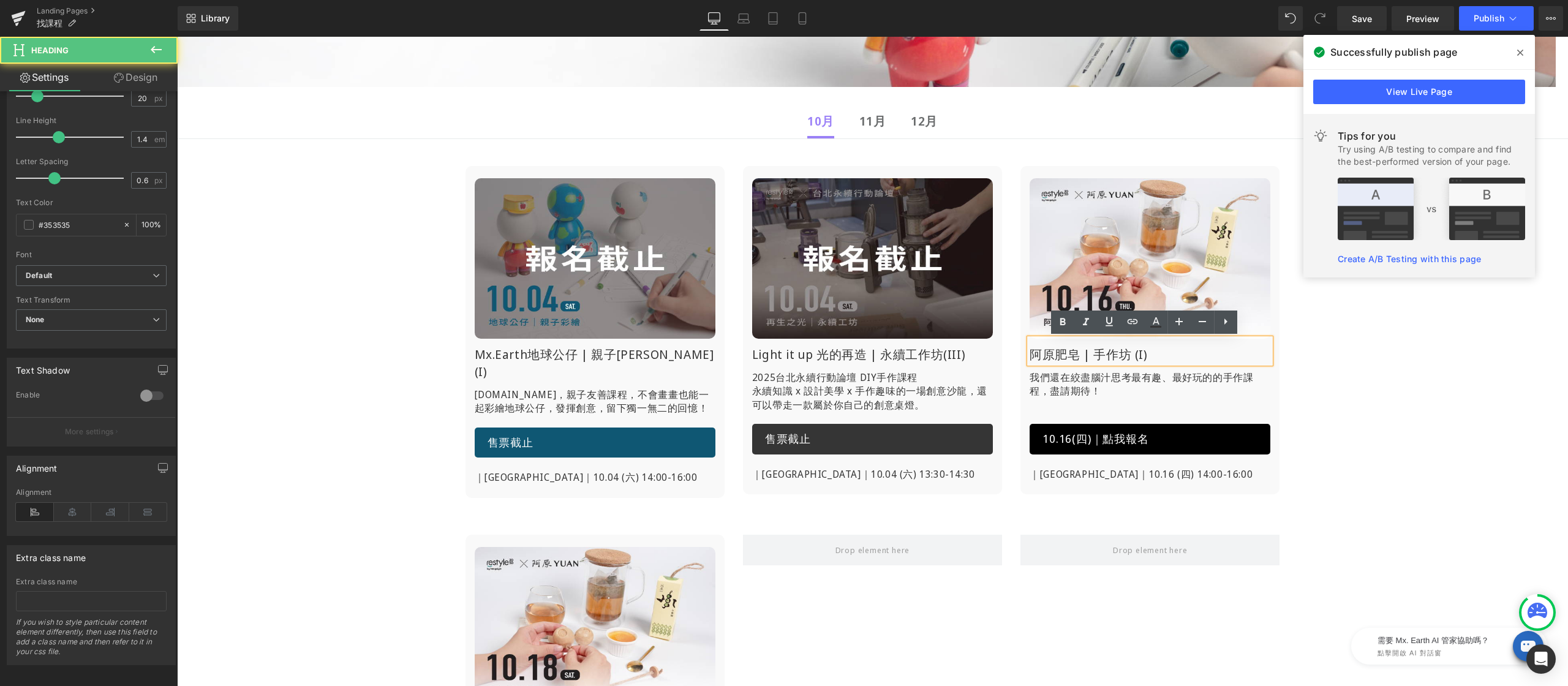
click at [1086, 351] on h1 "阿原肥皂 | 手作坊 (I)" at bounding box center [1150, 354] width 241 height 17
drag, startPoint x: 1088, startPoint y: 353, endPoint x: 1123, endPoint y: 352, distance: 35.0
click at [1123, 352] on h1 "阿原肥皂 | 手作坊 (I)" at bounding box center [1150, 354] width 241 height 17
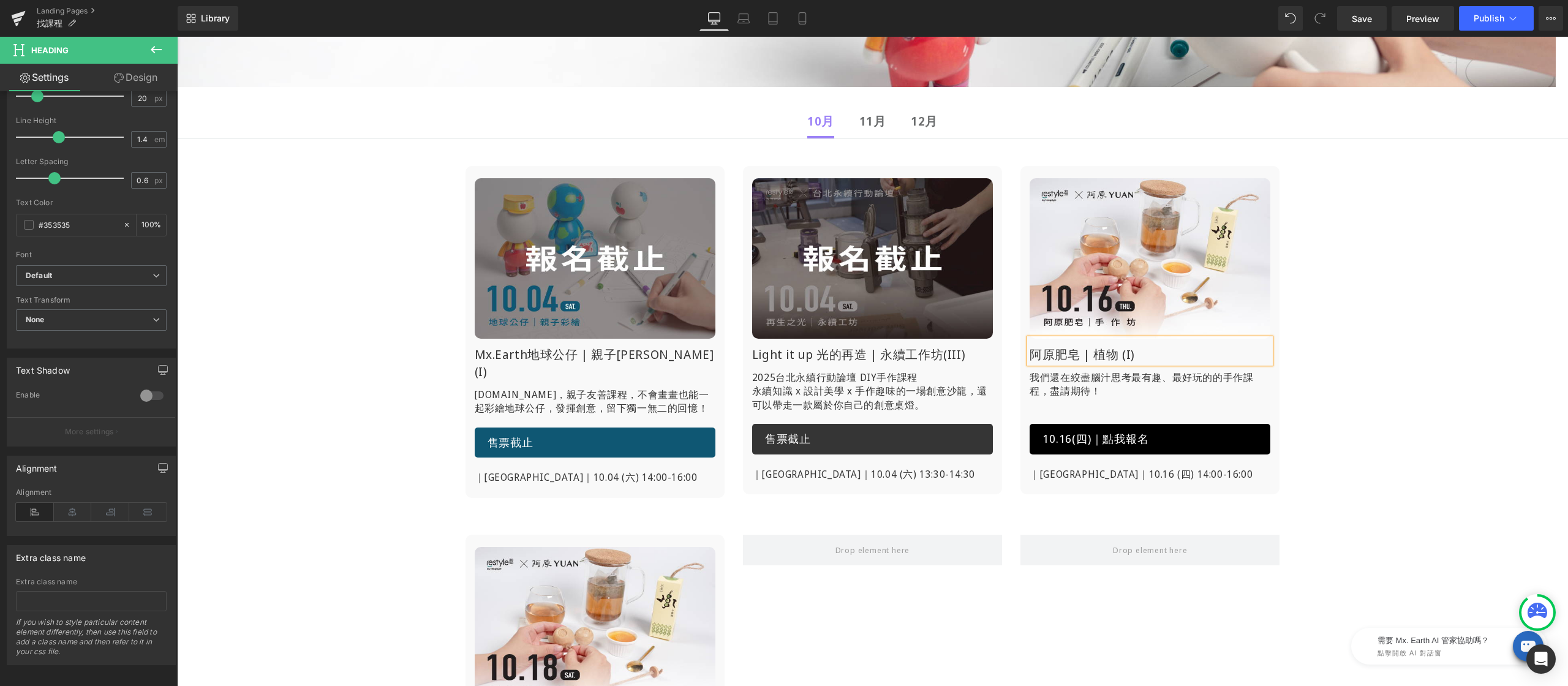
click at [1051, 353] on h1 "阿原肥皂 | 植物 (I)" at bounding box center [1150, 354] width 241 height 17
drag, startPoint x: 1085, startPoint y: 358, endPoint x: 1108, endPoint y: 357, distance: 23.0
click at [1108, 357] on h1 "阿原肥皂 | 植物 (I)" at bounding box center [1150, 354] width 241 height 17
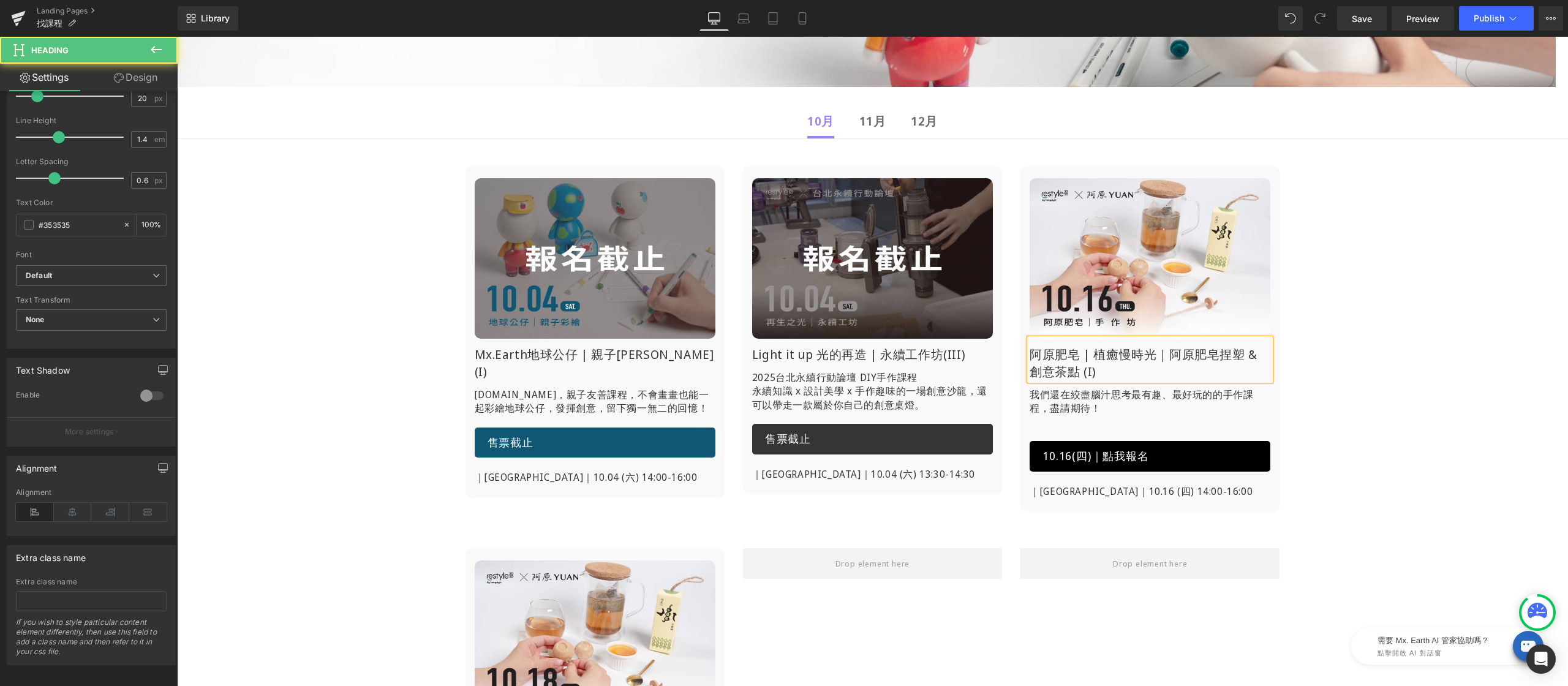
drag, startPoint x: 1083, startPoint y: 354, endPoint x: 1080, endPoint y: 362, distance: 8.5
click at [1030, 354] on div "阿原肥皂 | 植癒慢時光｜阿原肥皂捏塑 & 創意茶點 (I)" at bounding box center [1150, 359] width 241 height 42
drag, startPoint x: 1083, startPoint y: 354, endPoint x: 1014, endPoint y: 352, distance: 69.0
click at [1020, 352] on div "Image 阿原肥皂 | 植癒慢時光｜阿原肥皂捏塑 & 創意茶點 (I) Heading 我們還在絞盡腦汁思考最有趣、最好玩的的手作課程，盡請期待！ Text…" at bounding box center [1150, 339] width 259 height 322
drag, startPoint x: 1118, startPoint y: 363, endPoint x: 1126, endPoint y: 361, distance: 8.2
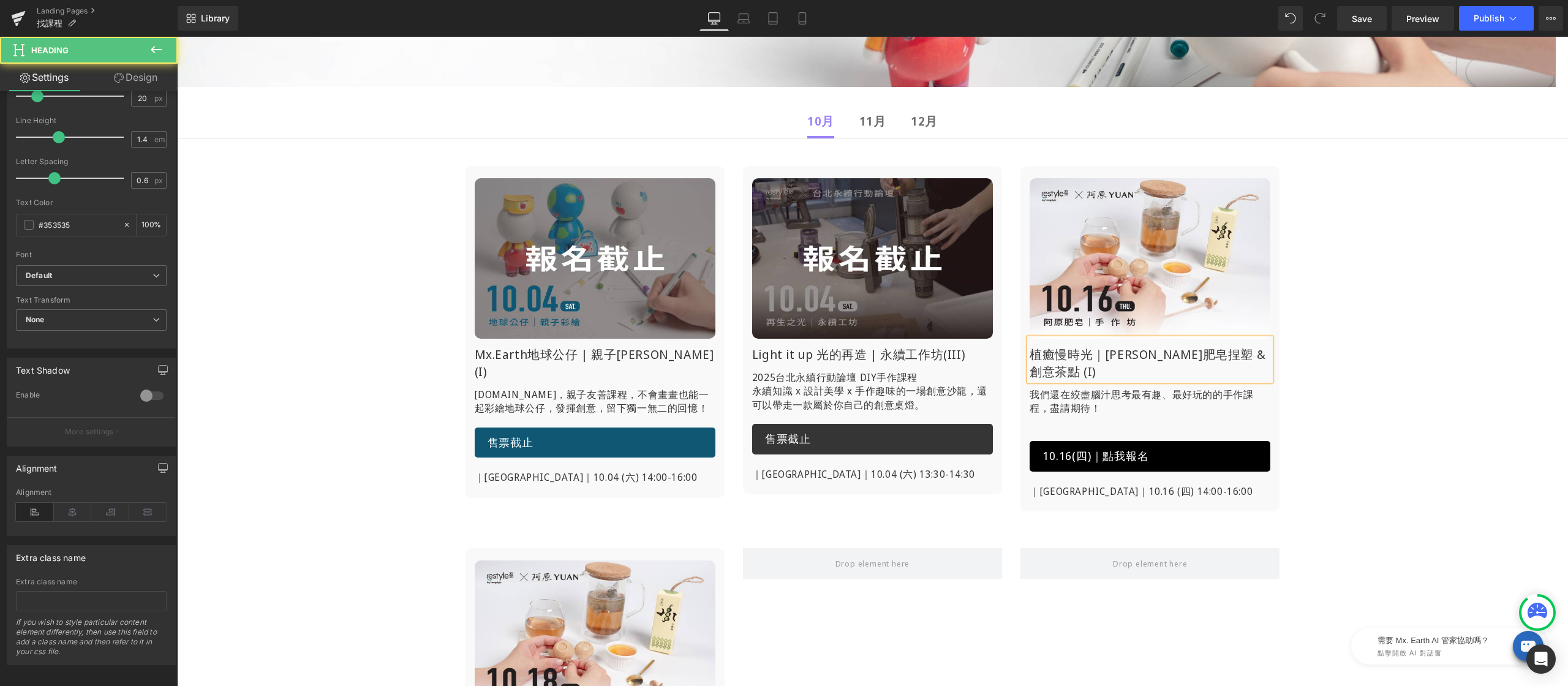
click at [1119, 363] on h1 "植癒慢時光｜[PERSON_NAME]肥皂捏塑 & 創意茶點 (I)" at bounding box center [1150, 363] width 241 height 34
drag, startPoint x: 1182, startPoint y: 354, endPoint x: 1196, endPoint y: 359, distance: 14.9
click at [1196, 359] on h1 "植癒慢時光｜[PERSON_NAME]肥皂捏塑 & 創意茶點 (I)" at bounding box center [1150, 363] width 241 height 34
click at [1334, 358] on div "Image Mx.Earth地球公仔 | 親子[PERSON_NAME](I) Heading [DOMAIN_NAME]，親子友善課程， 不會畫畫也能一起彩…" at bounding box center [872, 516] width 1391 height 759
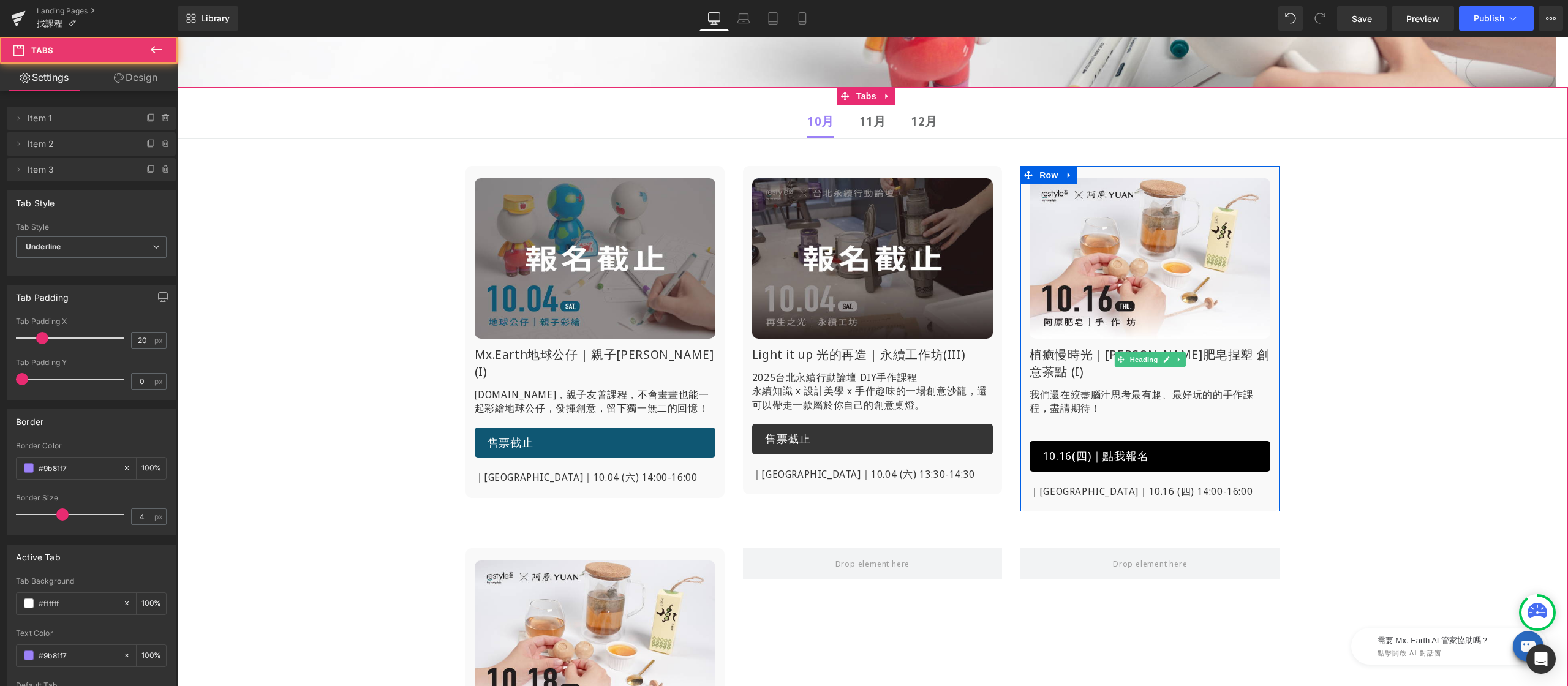
click at [1196, 355] on h1 "植癒慢時光｜[PERSON_NAME]肥皂捏塑 創意茶點 (I)" at bounding box center [1150, 363] width 241 height 34
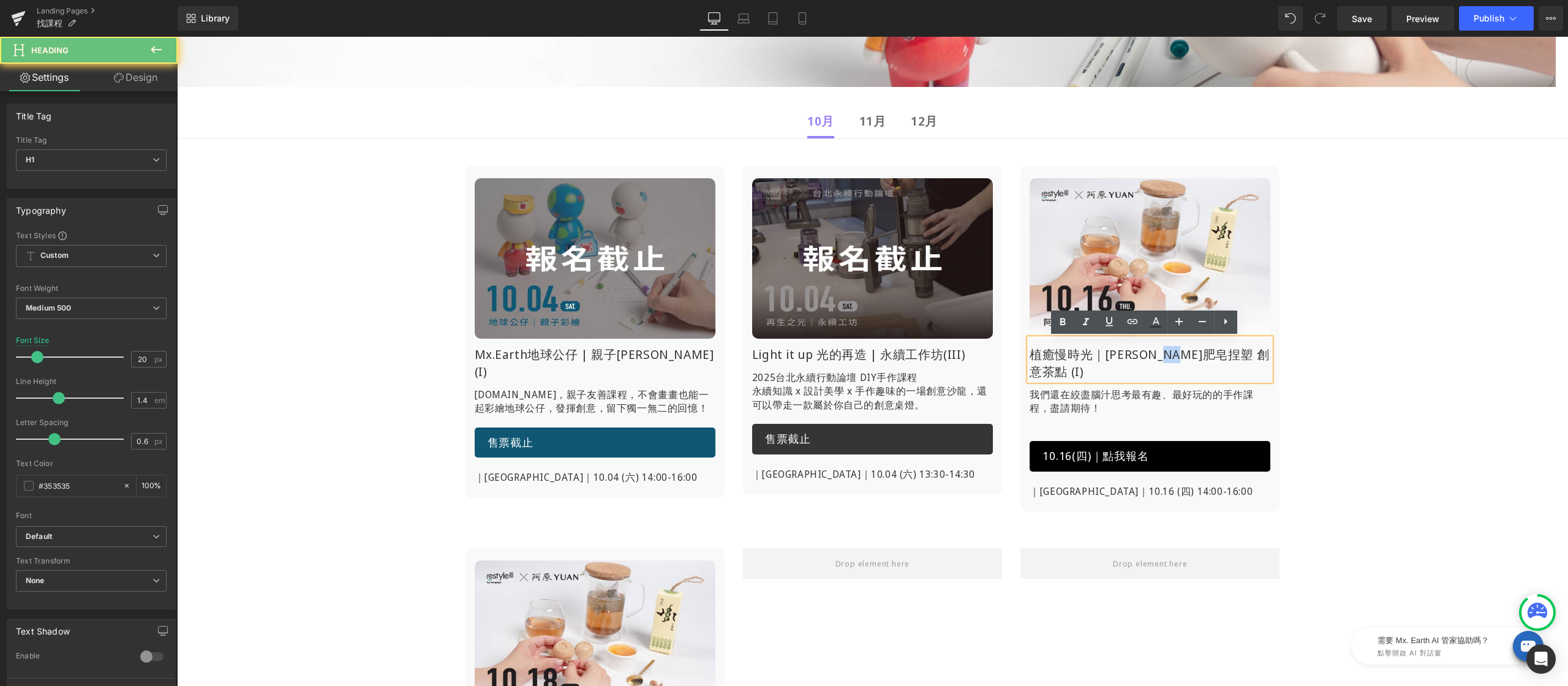
click at [1196, 355] on h1 "植癒慢時光｜[PERSON_NAME]肥皂捏塑 創意茶點 (I)" at bounding box center [1150, 363] width 241 height 34
copy h1 "植癒慢時光｜[PERSON_NAME]肥皂捏塑 創意茶點 (I)"
click at [1339, 357] on div "Image Mx.Earth地球公仔 | 親子[PERSON_NAME](I) Heading [DOMAIN_NAME]，親子友善課程， 不會畫畫也能一起彩…" at bounding box center [872, 516] width 1391 height 759
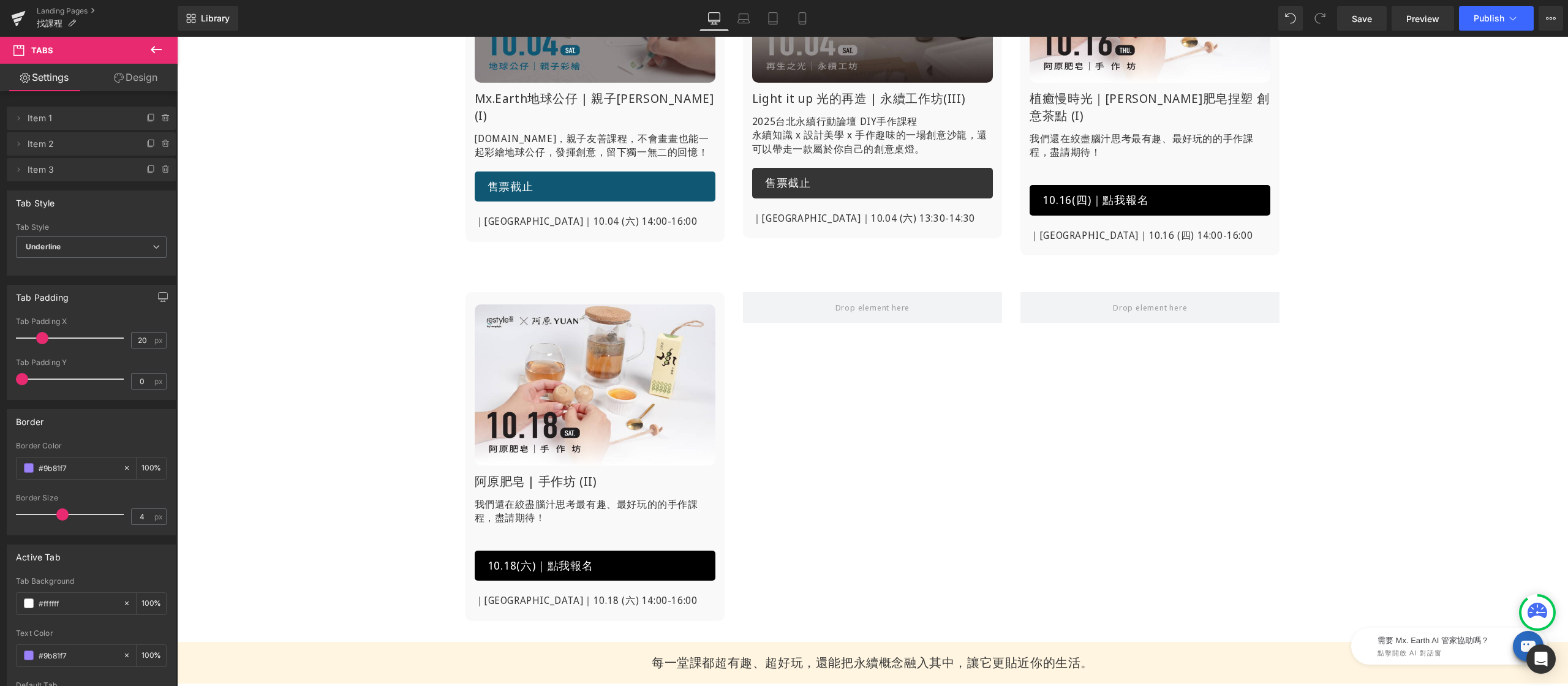
scroll to position [540, 0]
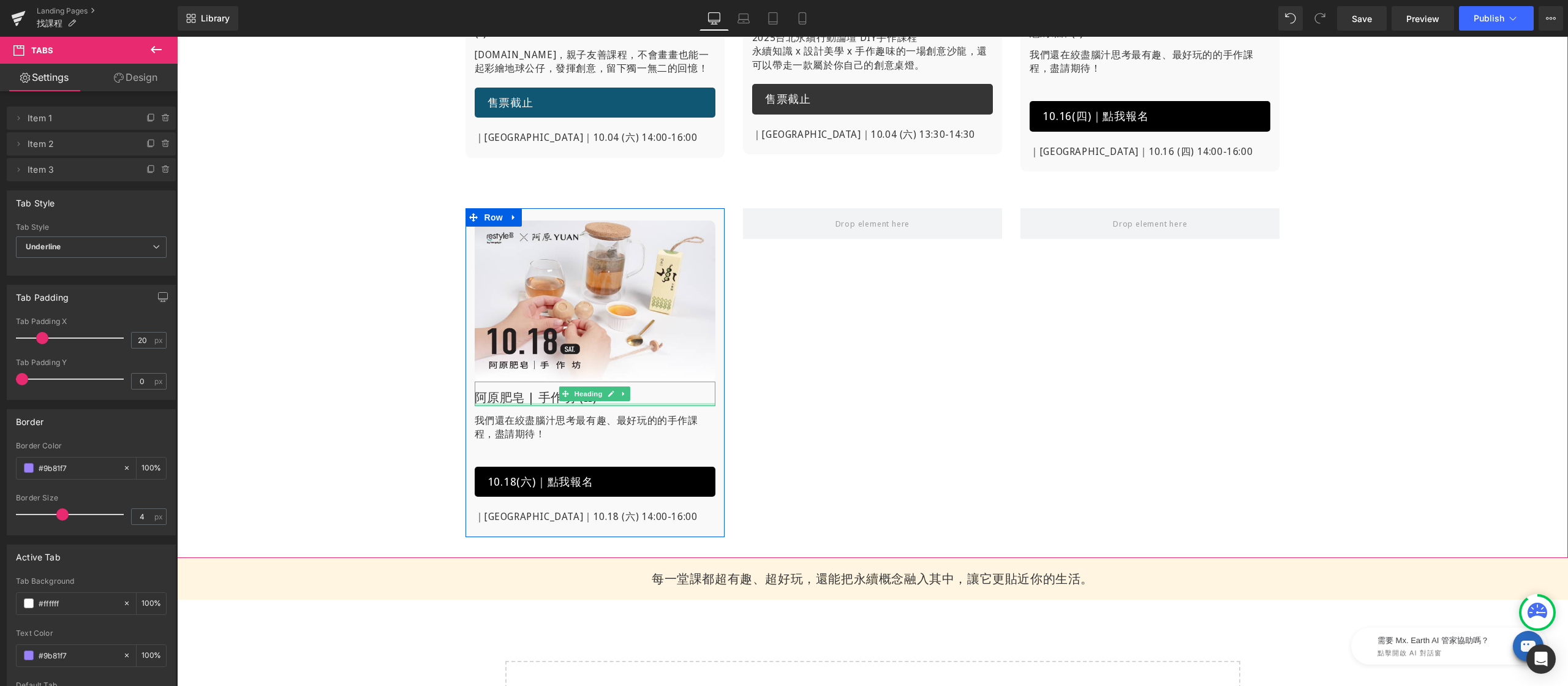
click at [497, 389] on h1 "阿原肥皂 | 手作坊 (II)" at bounding box center [594, 397] width 241 height 17
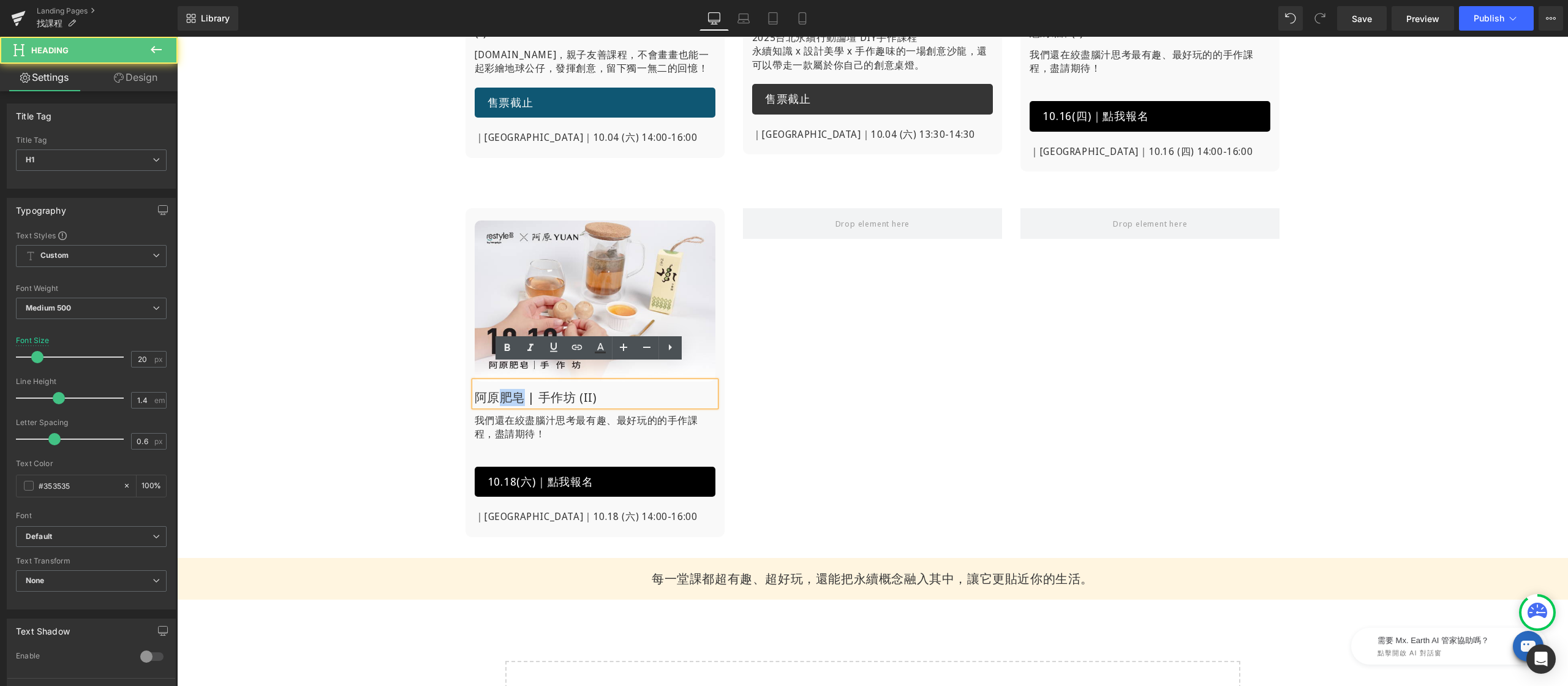
click at [497, 389] on h1 "阿原肥皂 | 手作坊 (II)" at bounding box center [594, 397] width 241 height 17
paste div
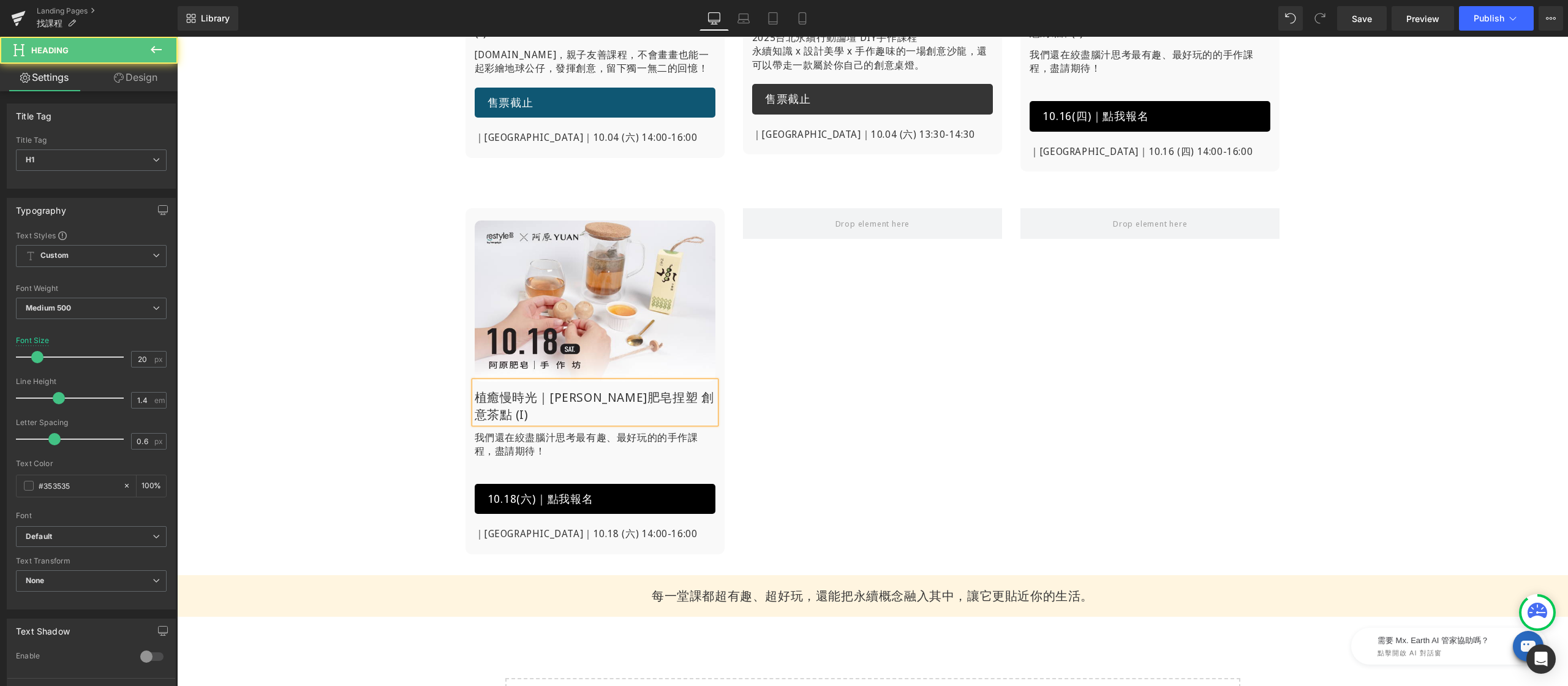
click at [689, 389] on h1 "植癒慢時光｜[PERSON_NAME]肥皂捏塑 創意茶點 (I)" at bounding box center [594, 406] width 241 height 34
drag, startPoint x: 671, startPoint y: 381, endPoint x: 630, endPoint y: 381, distance: 41.0
click at [630, 389] on h1 "植癒慢時光｜[PERSON_NAME]肥皂捏塑 創意茶點 (||)" at bounding box center [594, 406] width 241 height 34
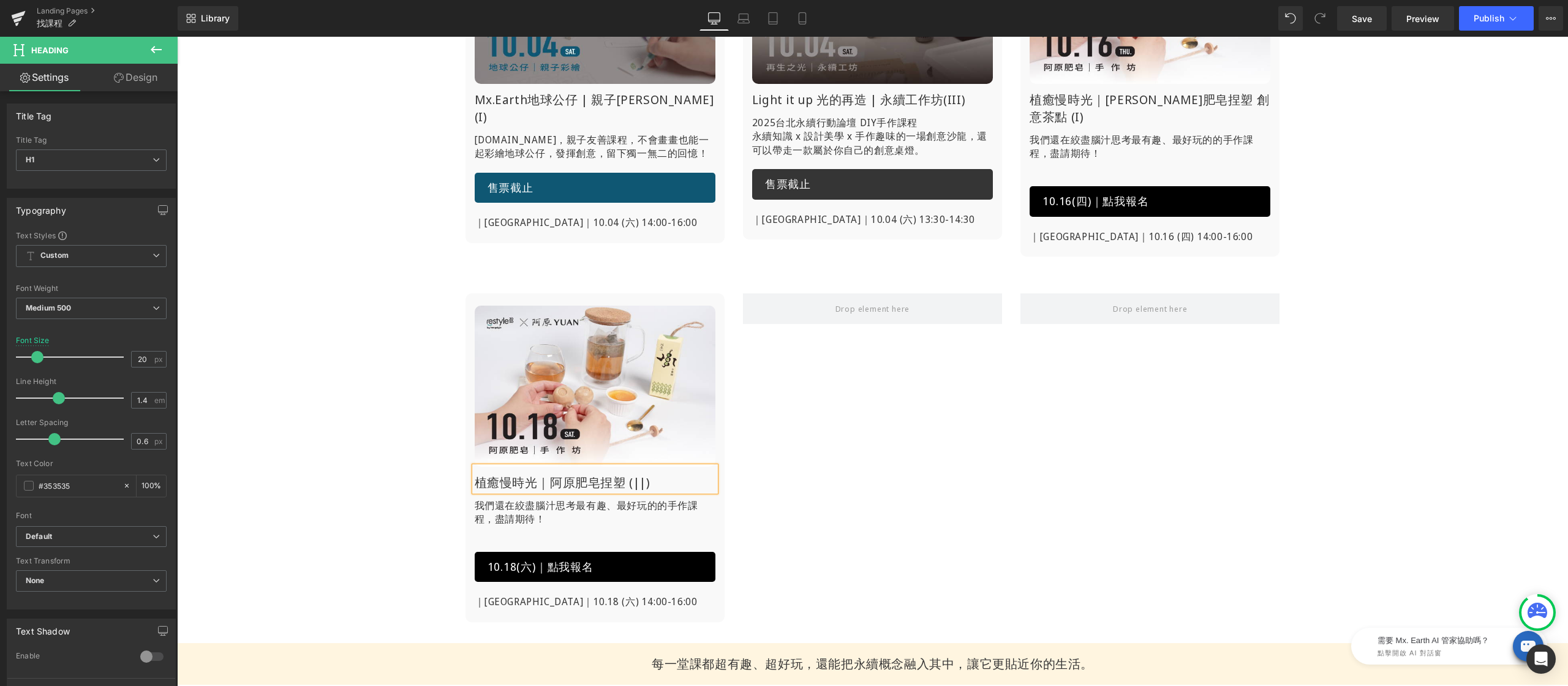
scroll to position [349, 0]
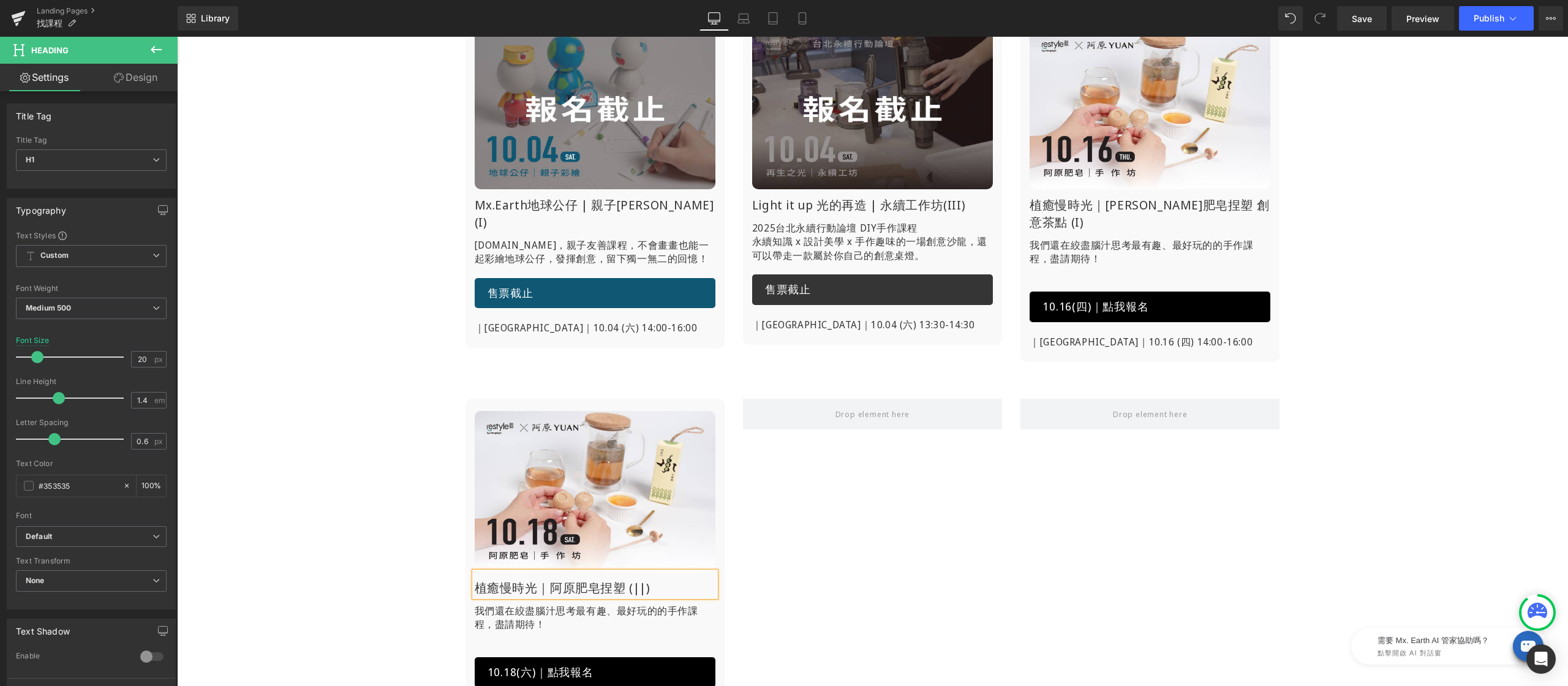
click at [1101, 207] on h1 "植癒慢時光｜[PERSON_NAME]肥皂捏塑 創意茶點 (I)" at bounding box center [1150, 213] width 241 height 34
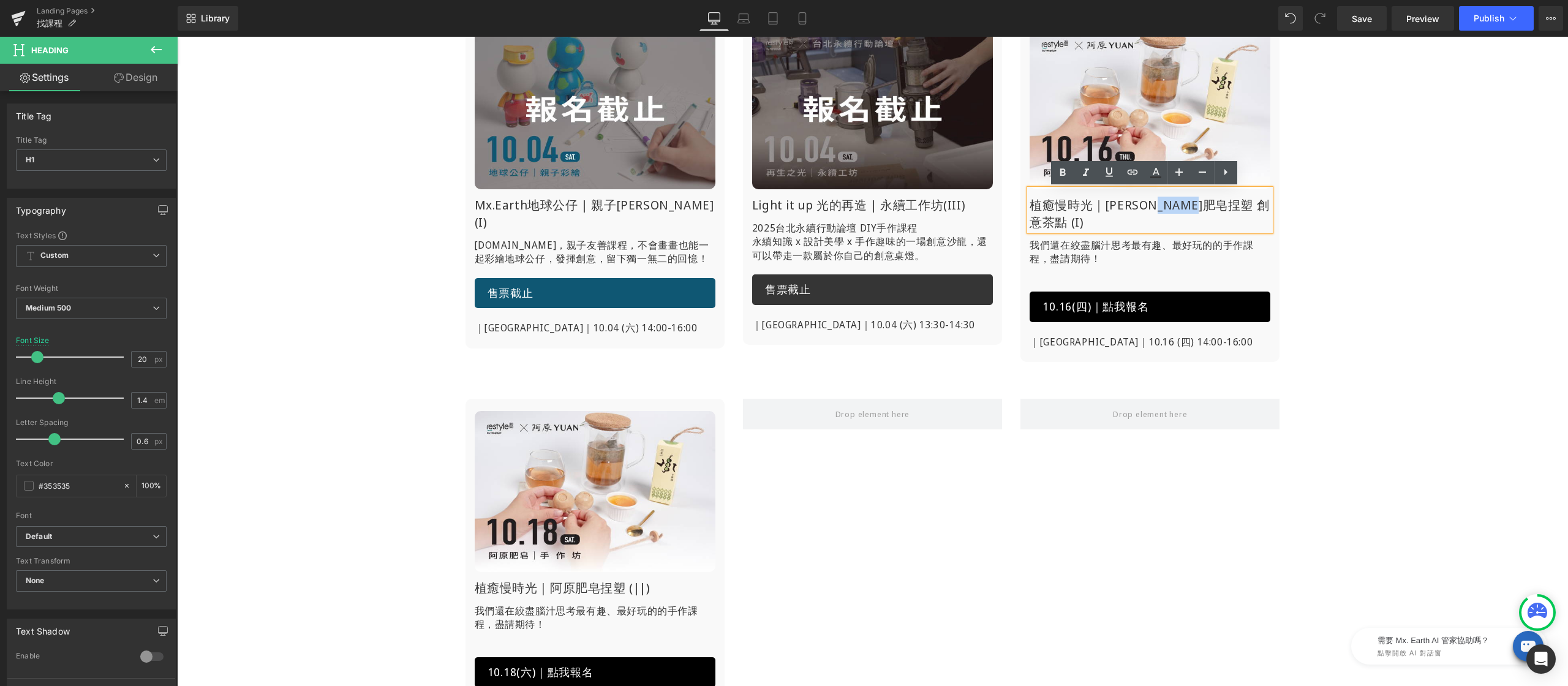
drag, startPoint x: 1178, startPoint y: 204, endPoint x: 1237, endPoint y: 207, distance: 59.1
click at [1237, 207] on h1 "植癒慢時光｜[PERSON_NAME]肥皂捏塑 創意茶點 (I)" at bounding box center [1150, 213] width 241 height 34
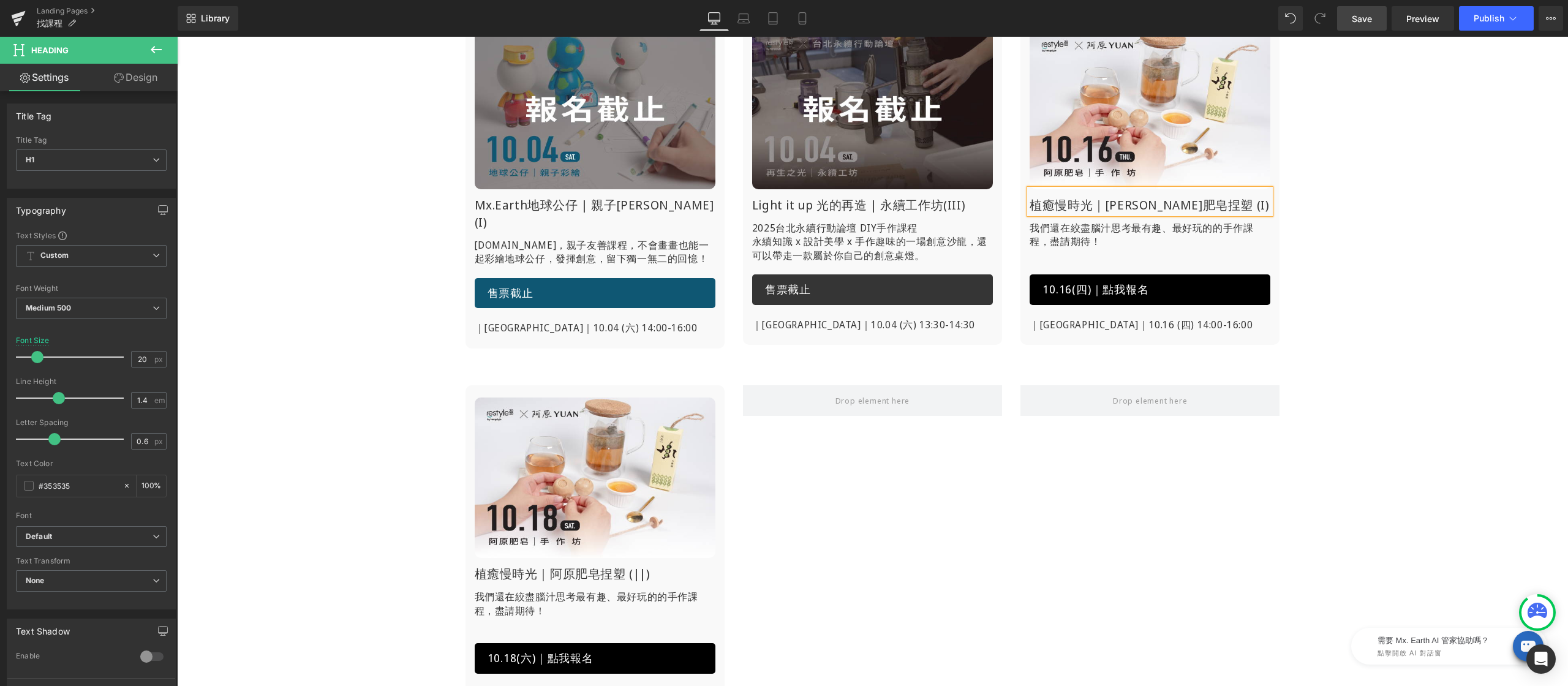
click at [1357, 15] on span "Save" at bounding box center [1361, 19] width 20 height 13
click at [1061, 230] on p "我們還在絞盡腦汁思考最有趣、最好玩的的手作課程，盡請期待！" at bounding box center [1150, 235] width 241 height 28
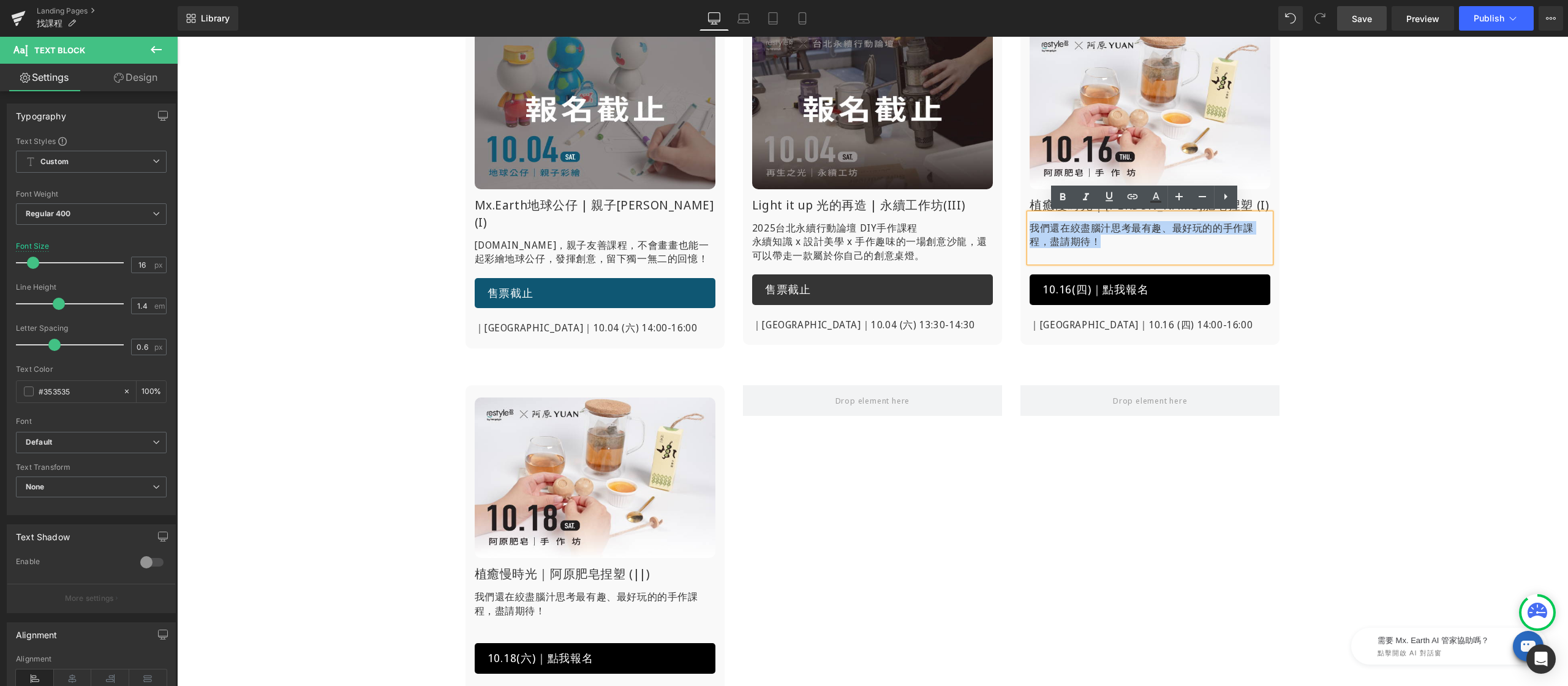
drag, startPoint x: 1093, startPoint y: 240, endPoint x: 1026, endPoint y: 228, distance: 68.1
click at [1030, 228] on p "我們還在絞盡腦汁思考最有趣、最好玩的的手作課程，盡請期待！" at bounding box center [1150, 235] width 241 height 28
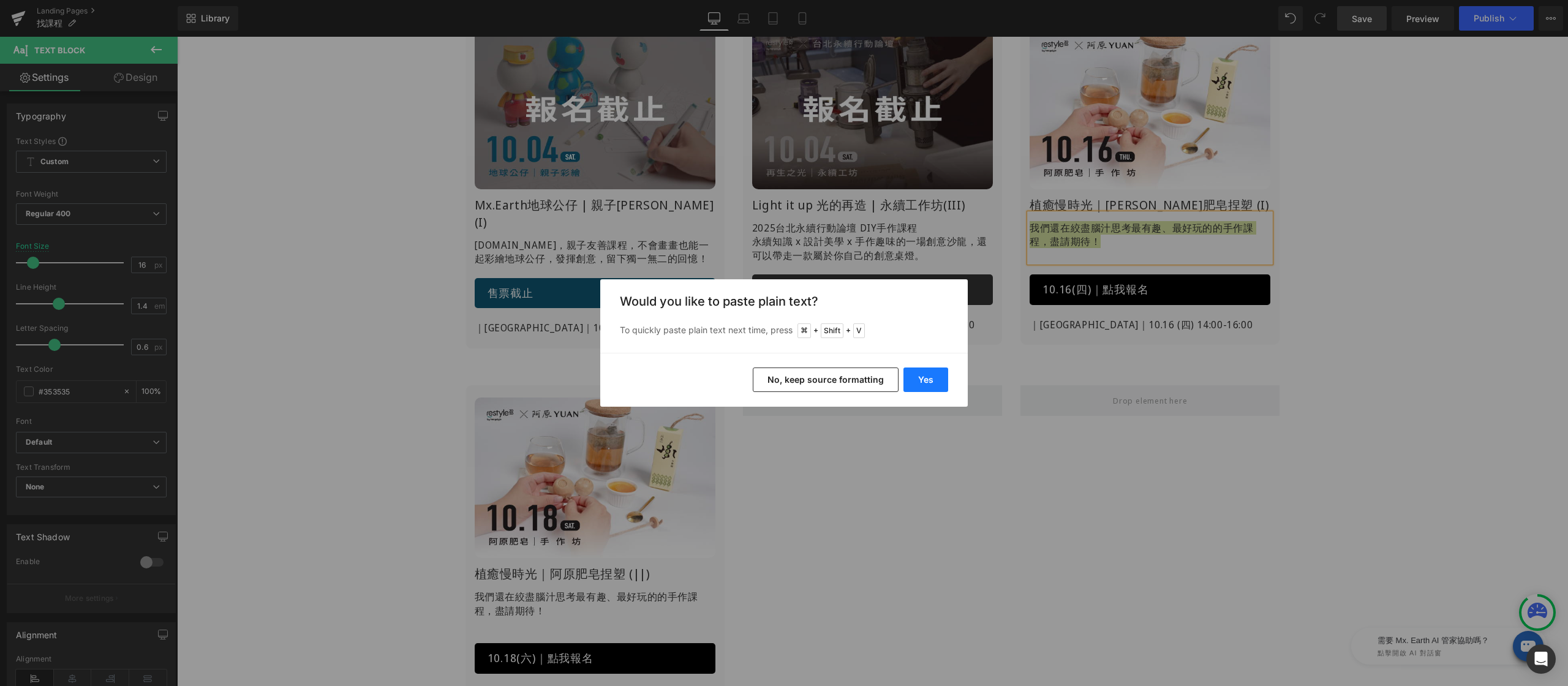
drag, startPoint x: 930, startPoint y: 381, endPoint x: 752, endPoint y: 343, distance: 182.0
click at [930, 381] on button "Yes" at bounding box center [926, 379] width 44 height 24
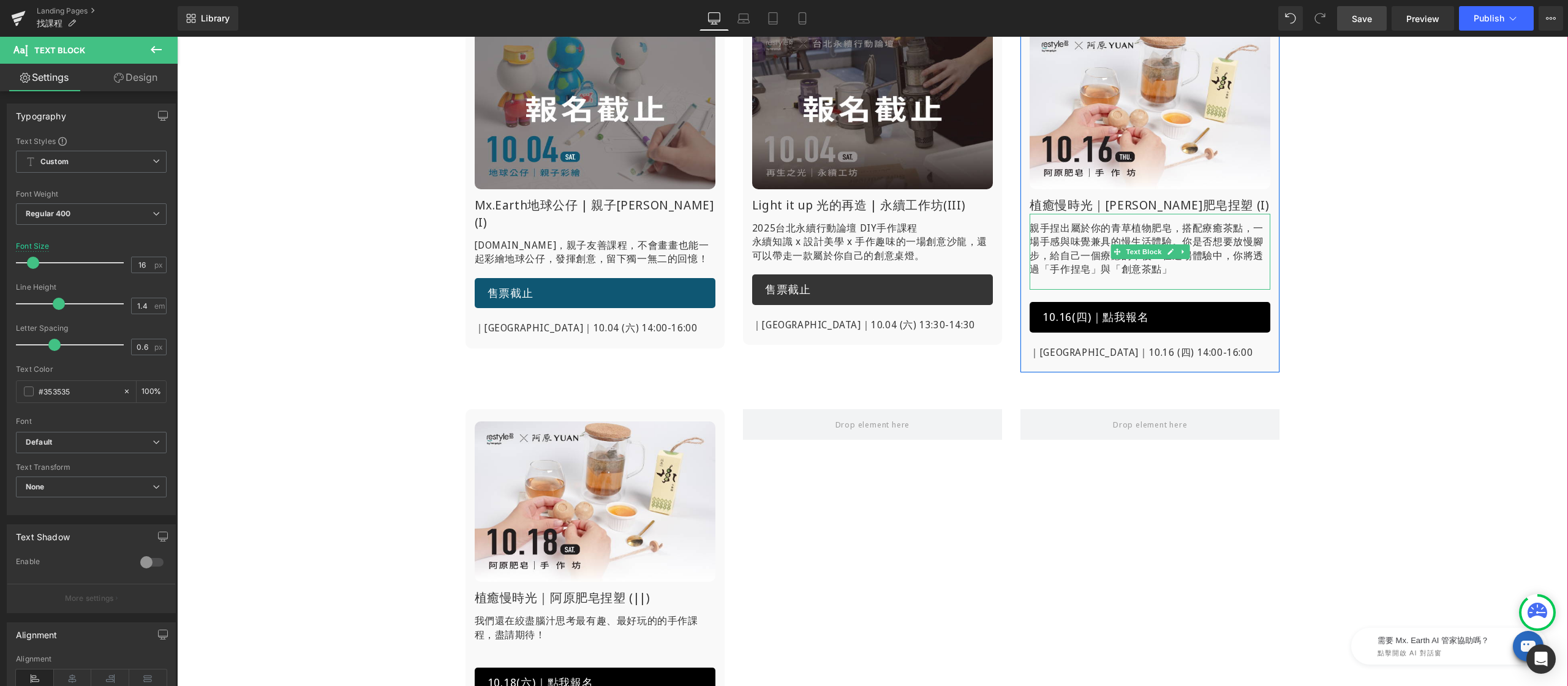
click at [1042, 243] on p "親手捏出屬於你的青草植物肥皂，搭配療癒茶點，一場手感與味覺兼具的慢生活體驗。你是否想要放慢腳步，給自己一個療癒的午後？在這場體驗中，你將透過「手作捏皂」與「創…" at bounding box center [1150, 248] width 241 height 55
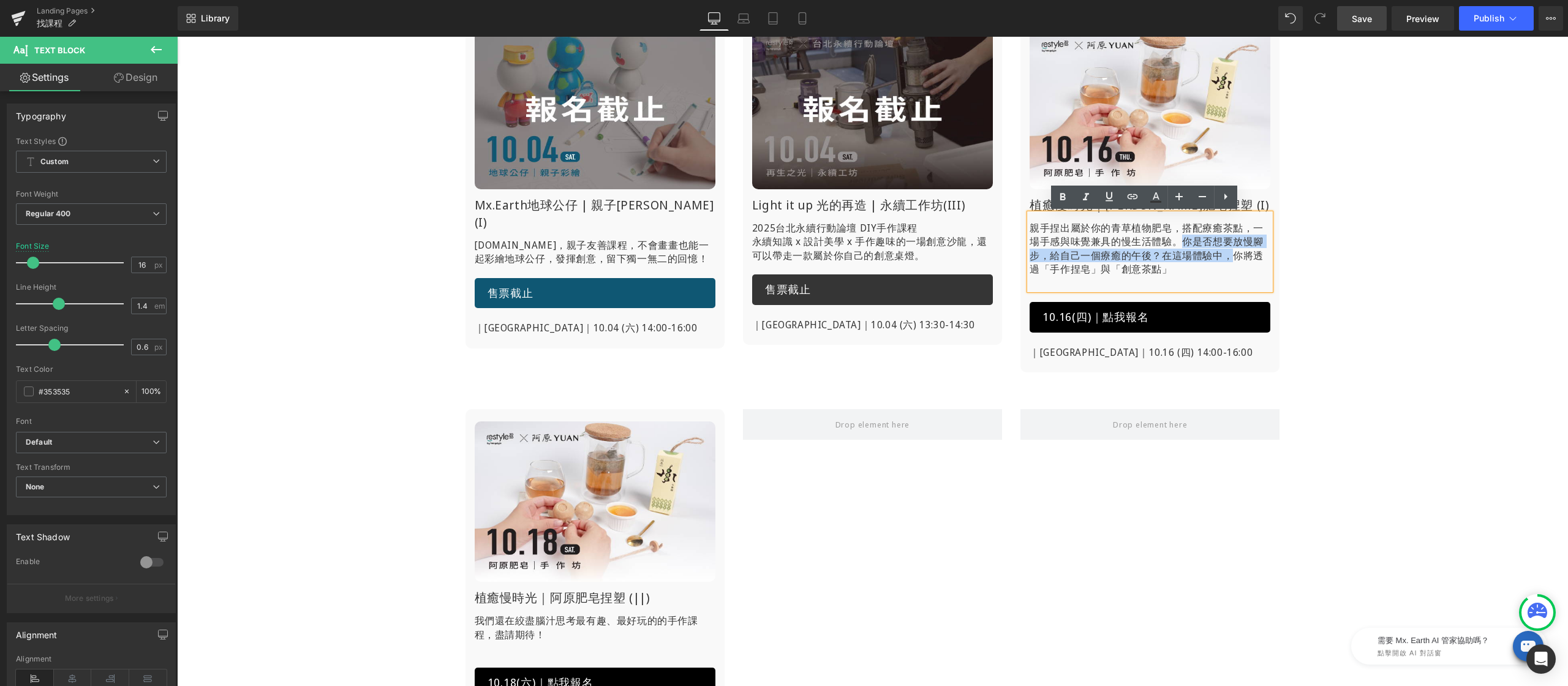
drag, startPoint x: 1176, startPoint y: 239, endPoint x: 1226, endPoint y: 252, distance: 51.7
click at [1226, 252] on p "親手捏出屬於你的青草植物肥皂，搭配療癒茶點，一場手感與味覺兼具的慢生活體驗。你是否想要放慢腳步，給自己一個療癒的午後？在這場體驗中，你將透過「手作捏皂」與「創…" at bounding box center [1150, 248] width 241 height 55
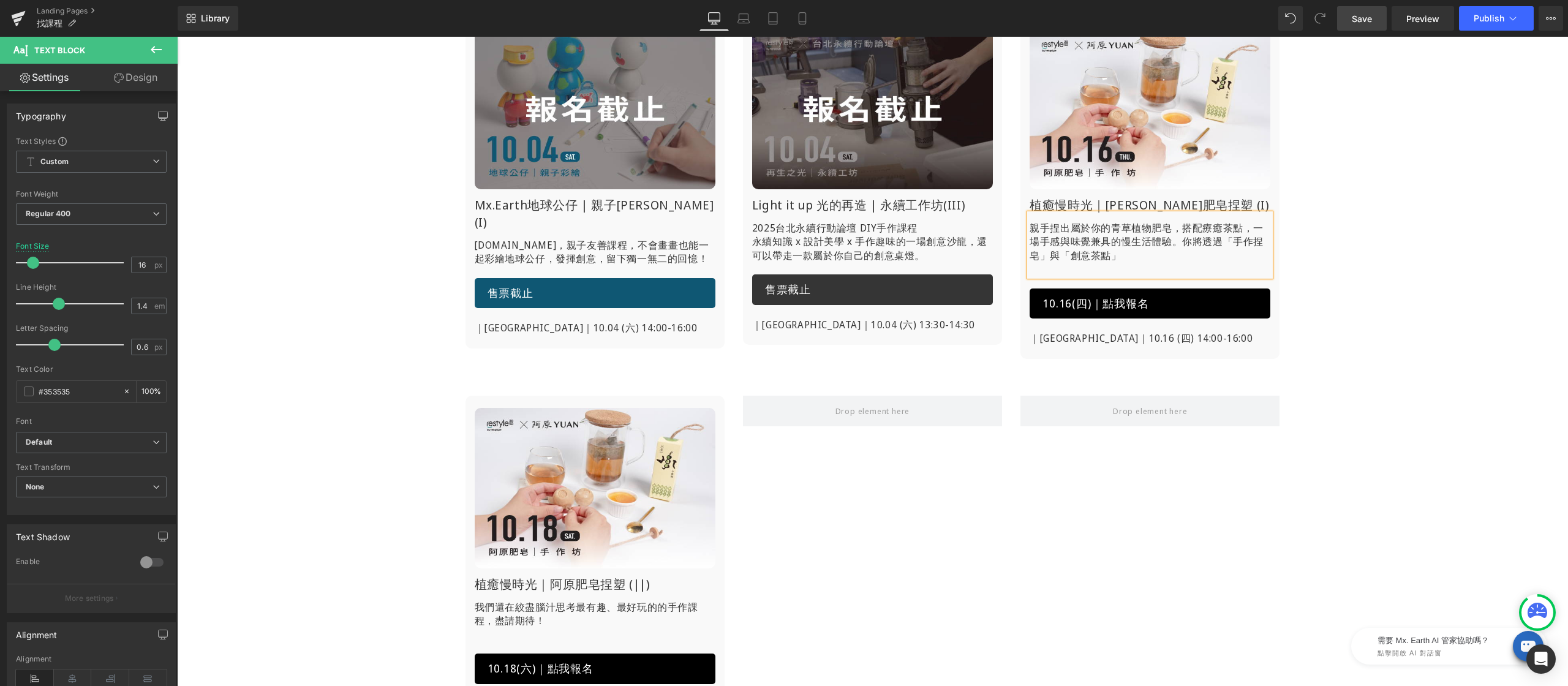
click at [1159, 252] on p "親手捏出屬於你的青草植物肥皂，搭配療癒茶點，一場手感與味覺兼具的慢生活體驗。你將透過「手作捏皂」與「創意茶點」" at bounding box center [1150, 241] width 241 height 41
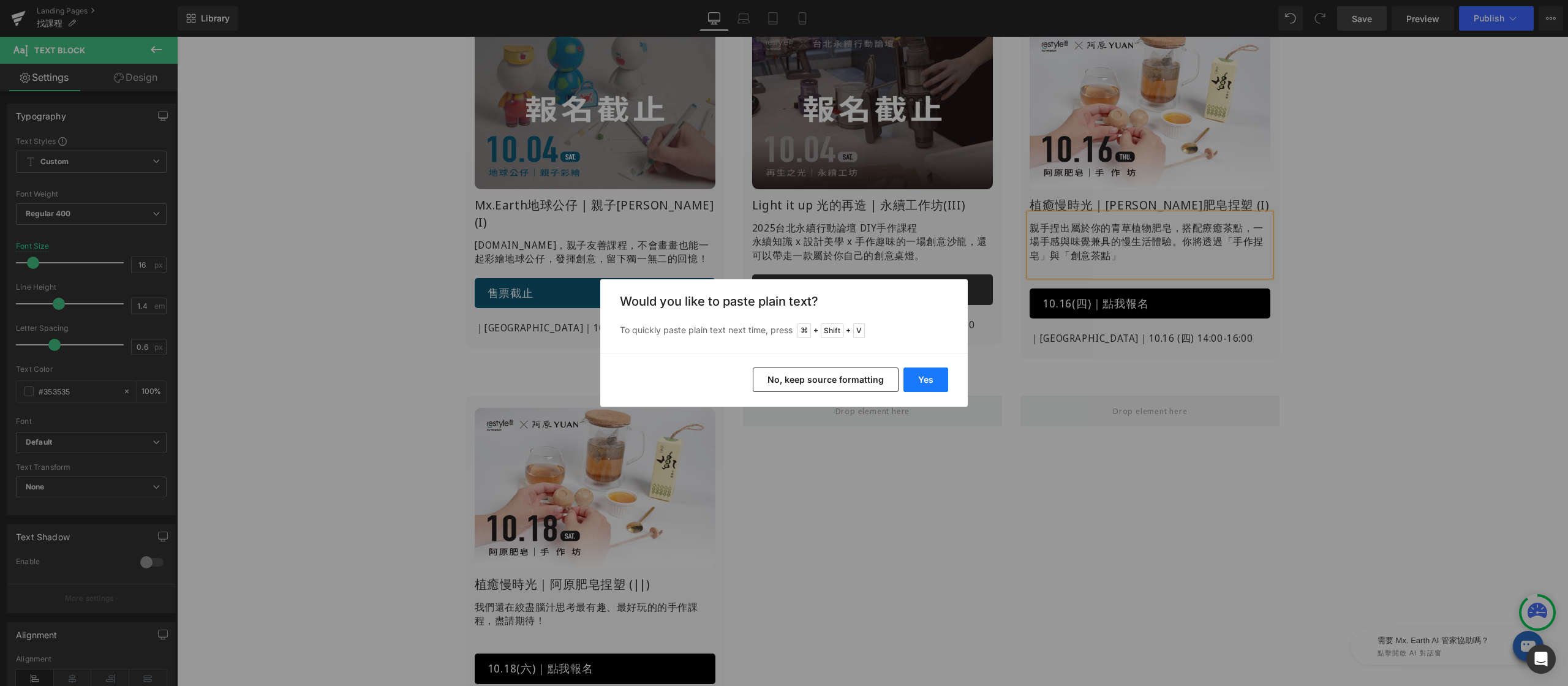
click at [931, 375] on button "Yes" at bounding box center [926, 379] width 44 height 24
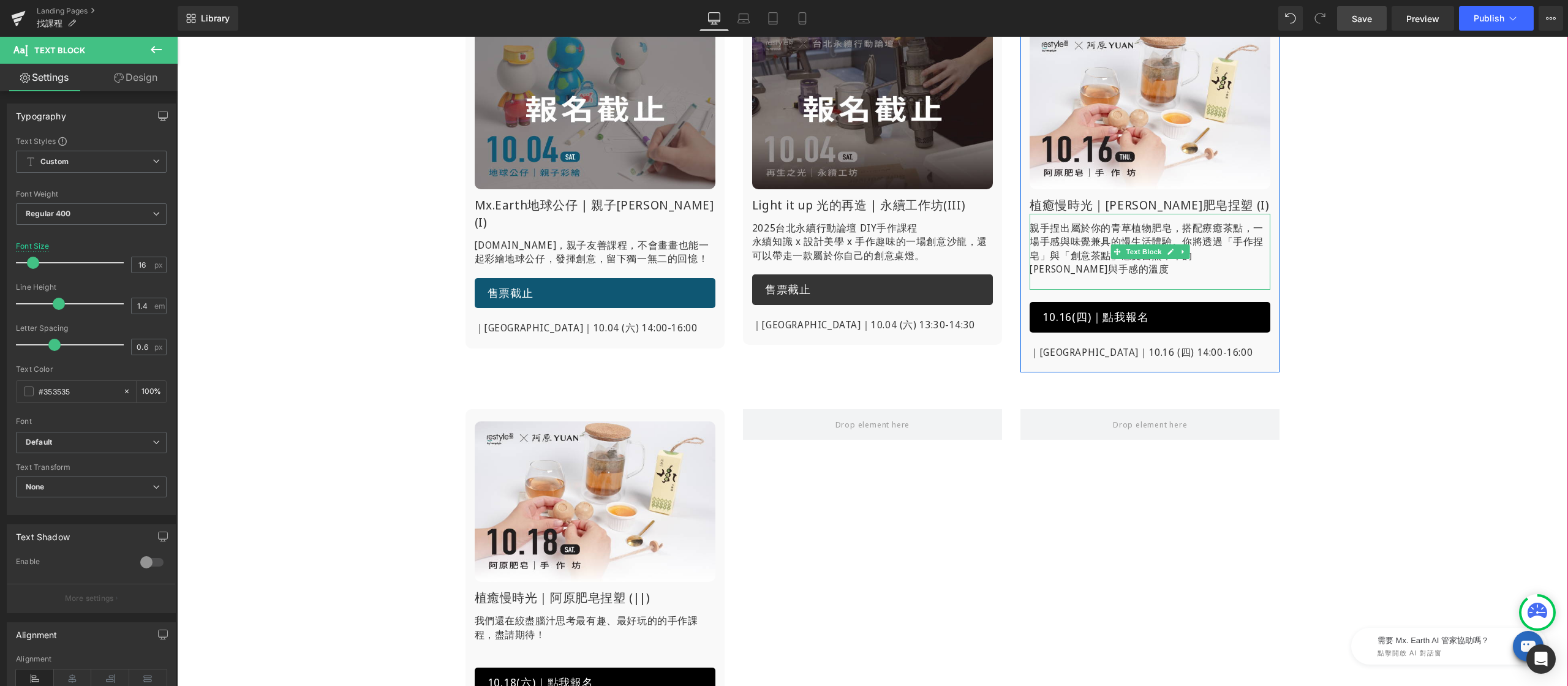
click at [1064, 263] on p "親手捏出屬於你的青草植物肥皂，搭配療癒茶點，一場手感與味覺兼具的慢生活體驗。你將透過「手作捏皂」與「創意茶點」感受自然草本的[PERSON_NAME]與手感的…" at bounding box center [1150, 248] width 241 height 55
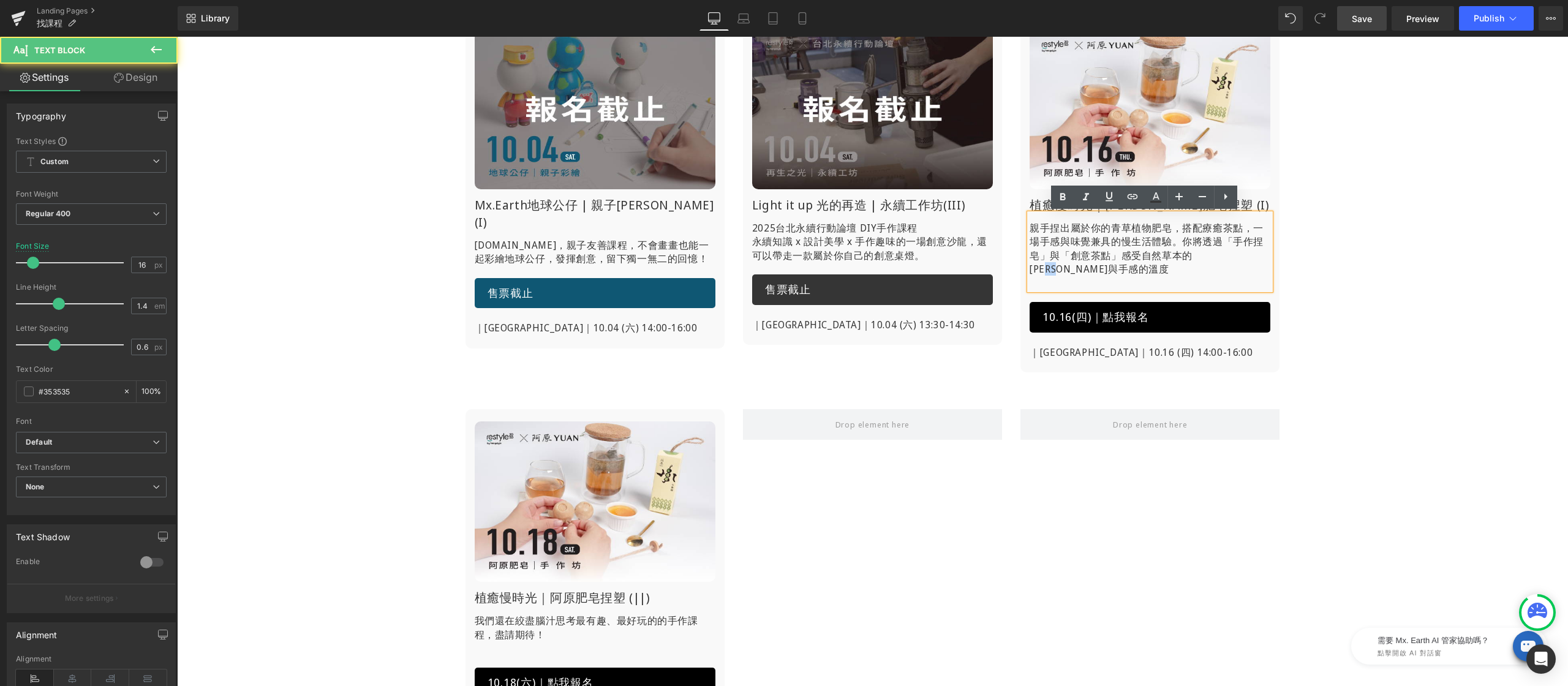
drag, startPoint x: 1218, startPoint y: 255, endPoint x: 1240, endPoint y: 255, distance: 22.0
click at [1240, 255] on p "親手捏出屬於你的青草植物肥皂，搭配療癒茶點，一場手感與味覺兼具的慢生活體驗。你將透過「手作捏皂」與「創意茶點」感受自然草本的[PERSON_NAME]與手感的…" at bounding box center [1150, 248] width 241 height 55
click at [1246, 254] on p "親手捏出屬於你的青草植物肥皂，搭配療癒茶點，一場手感與味覺兼具的慢生活體驗。你將透過「手作捏皂」與「創意茶點」感受自然草本的[PERSON_NAME]與手感的…" at bounding box center [1150, 248] width 241 height 55
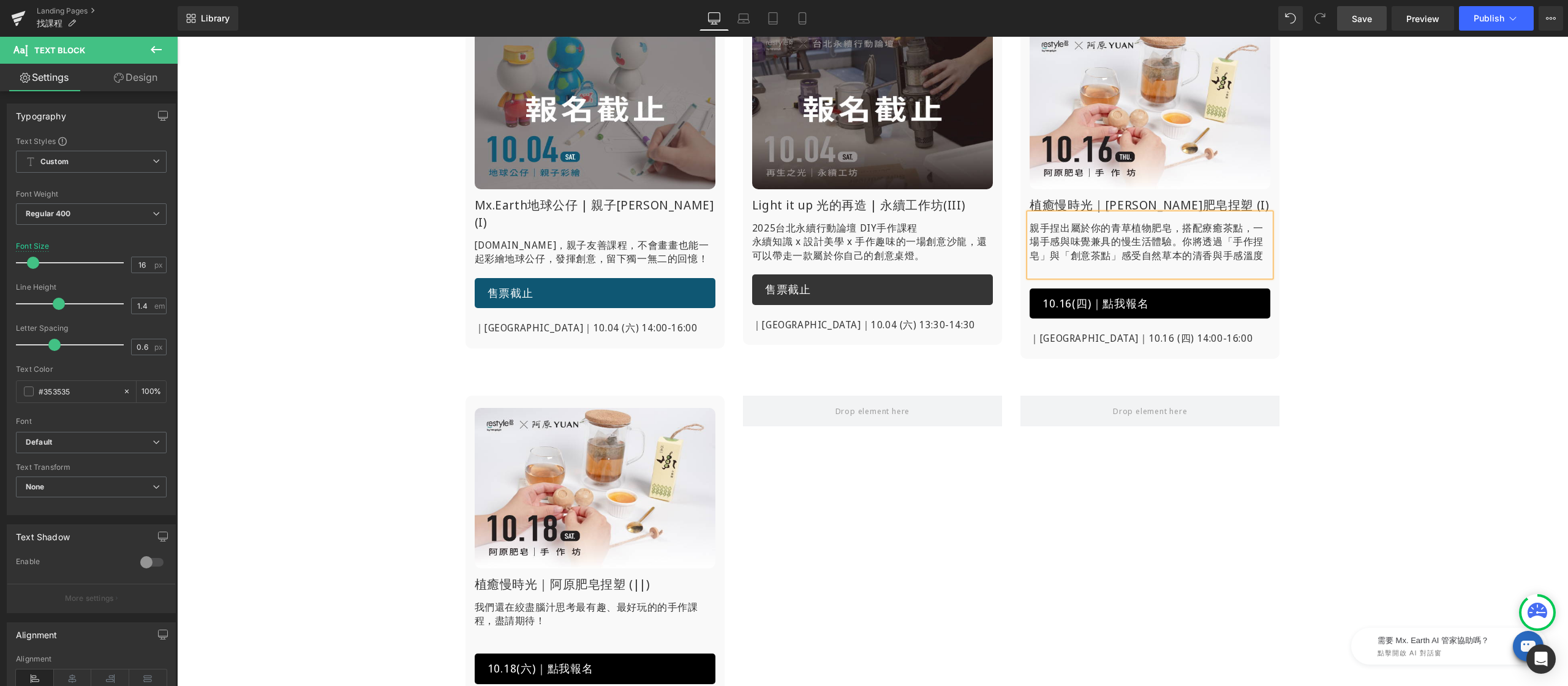
click at [1385, 252] on div "Image Mx.Earth地球公仔 | 親子[PERSON_NAME](I) Heading [DOMAIN_NAME]，親子友善課程， 不會畫畫也能一起彩…" at bounding box center [872, 365] width 1391 height 756
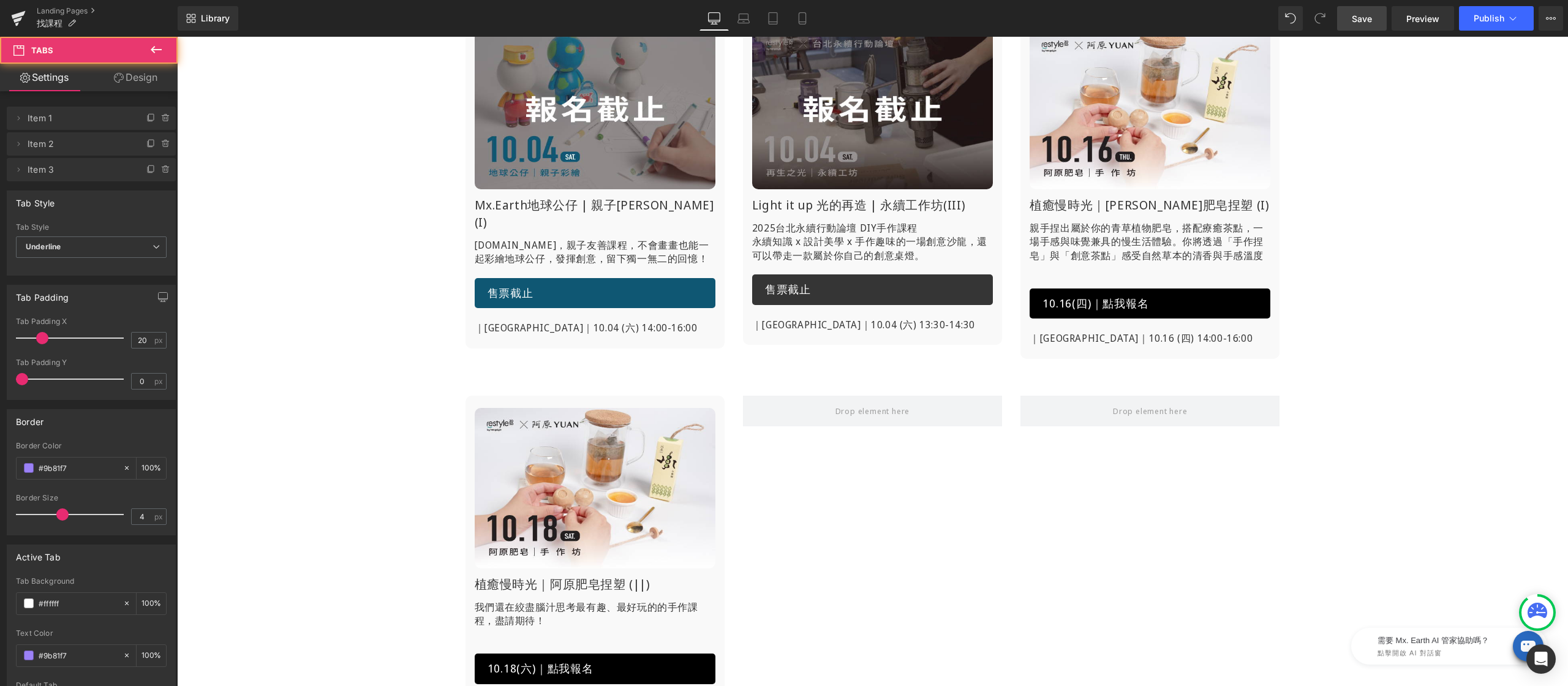
click at [1075, 263] on p at bounding box center [1150, 268] width 241 height 13
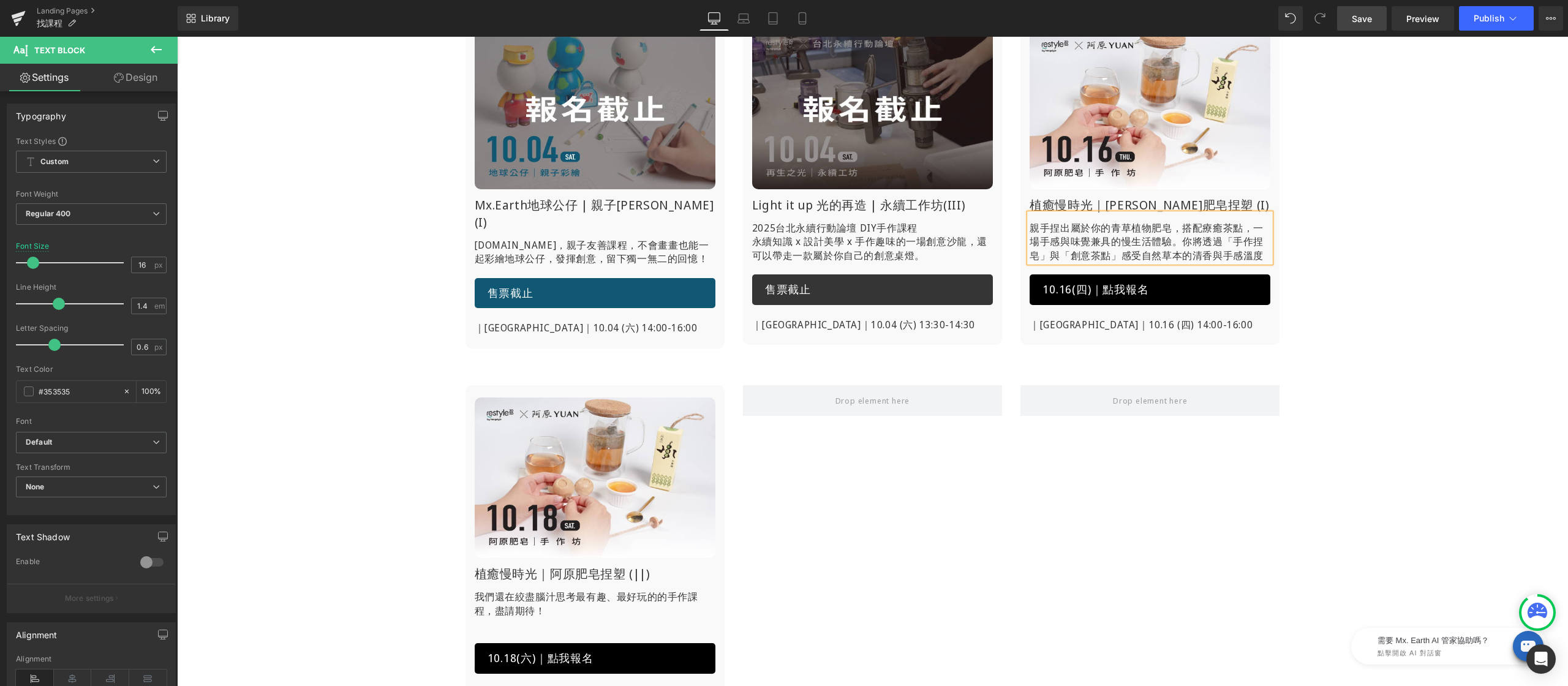
click at [1454, 277] on div "Image Mx.Earth地球公仔 | 親子[PERSON_NAME](I) Heading [DOMAIN_NAME]，親子友善課程， 不會畫畫也能一起彩…" at bounding box center [872, 359] width 1391 height 746
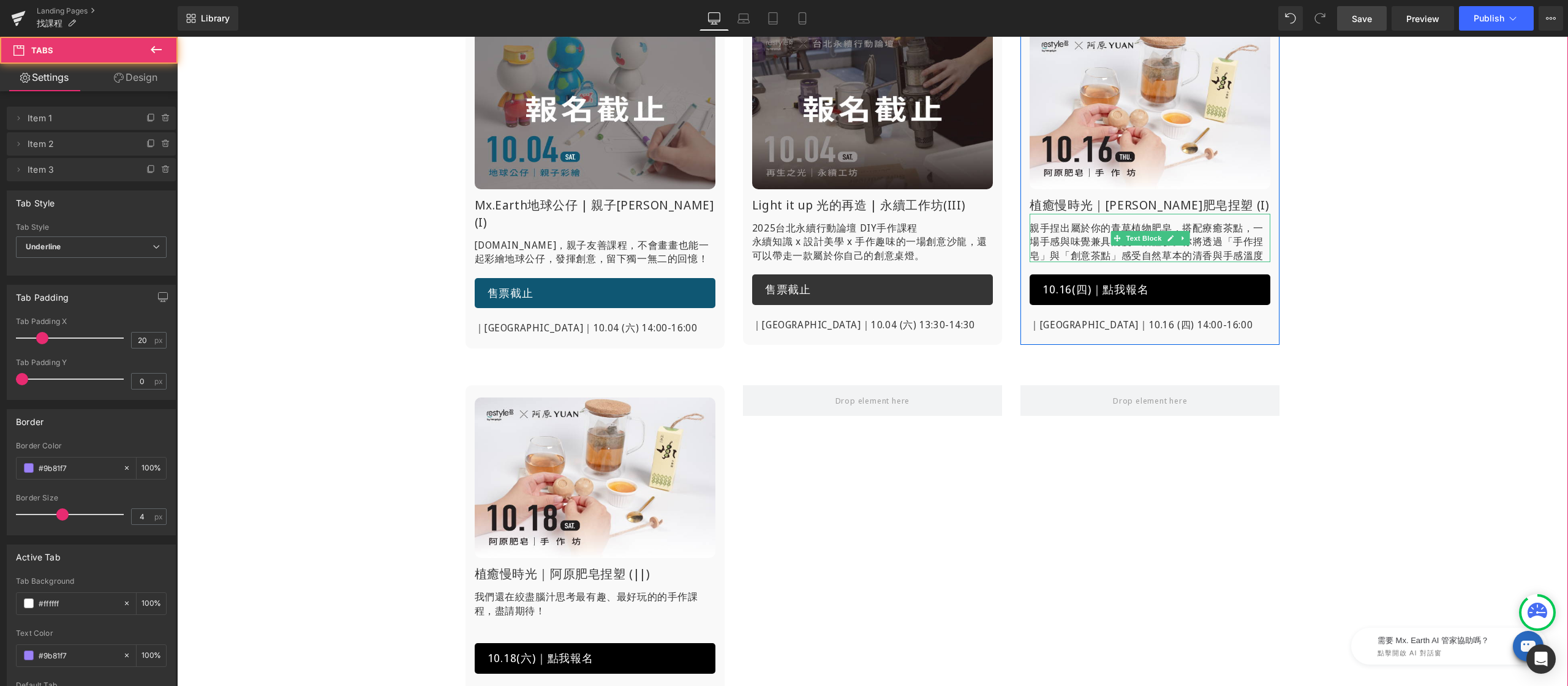
click at [1046, 239] on p "親手捏出屬於你的青草植物肥皂，搭配療癒茶點，一場手感與味覺兼具的慢生活體驗。你將透過「手作捏皂」與「創意茶點」感受自然草本的清香與手感溫度" at bounding box center [1150, 241] width 241 height 41
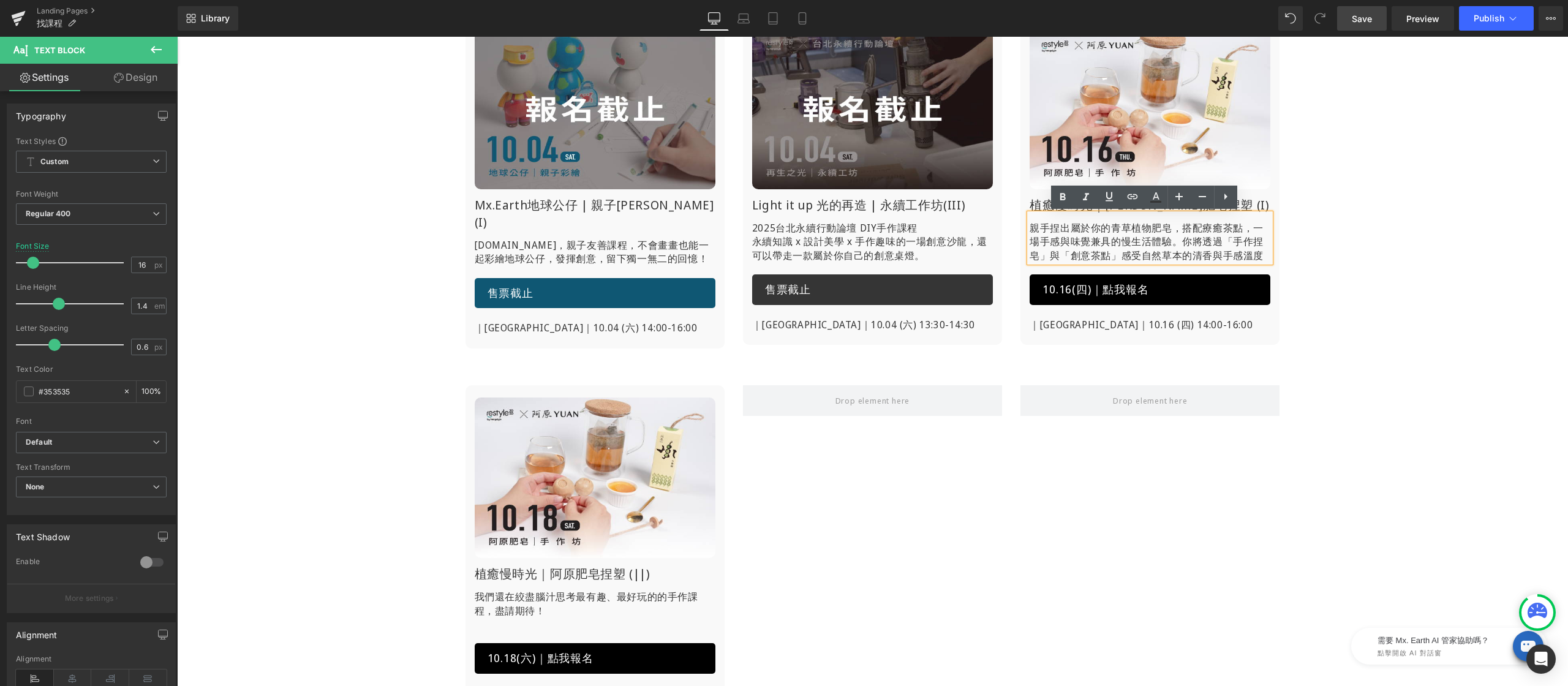
click at [1187, 243] on p "親手捏出屬於你的青草植物肥皂，搭配療癒茶點，一場手感與味覺兼具的慢生活體驗。你將透過「手作捏皂」與「創意茶點」感受自然草本的清香與手感溫度" at bounding box center [1150, 241] width 241 height 41
click at [1200, 241] on p "親手捏出屬於你的青草植物肥皂，搭配療癒茶點，一場手感與味覺兼具的慢生活體驗。你將透過「手作捏皂」與「創意茶點」感受自然草本的清香與手感溫度" at bounding box center [1150, 241] width 241 height 41
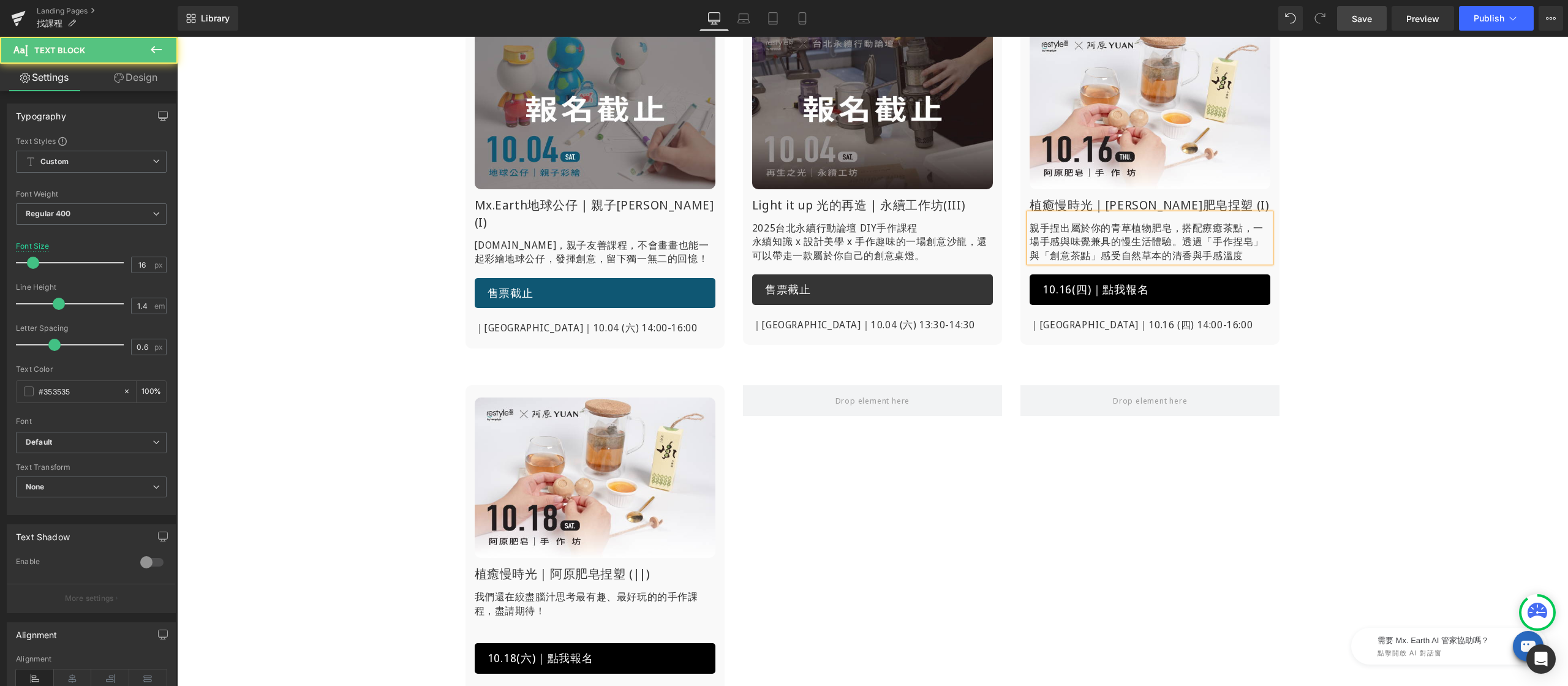
click at [1249, 252] on p "親手捏出屬於你的青草植物肥皂，搭配療癒茶點，一場手感與味覺兼具的慢生活體驗。透過「手作捏皂」與「創意茶點」感受自然草本的清香與手感溫度" at bounding box center [1150, 241] width 241 height 41
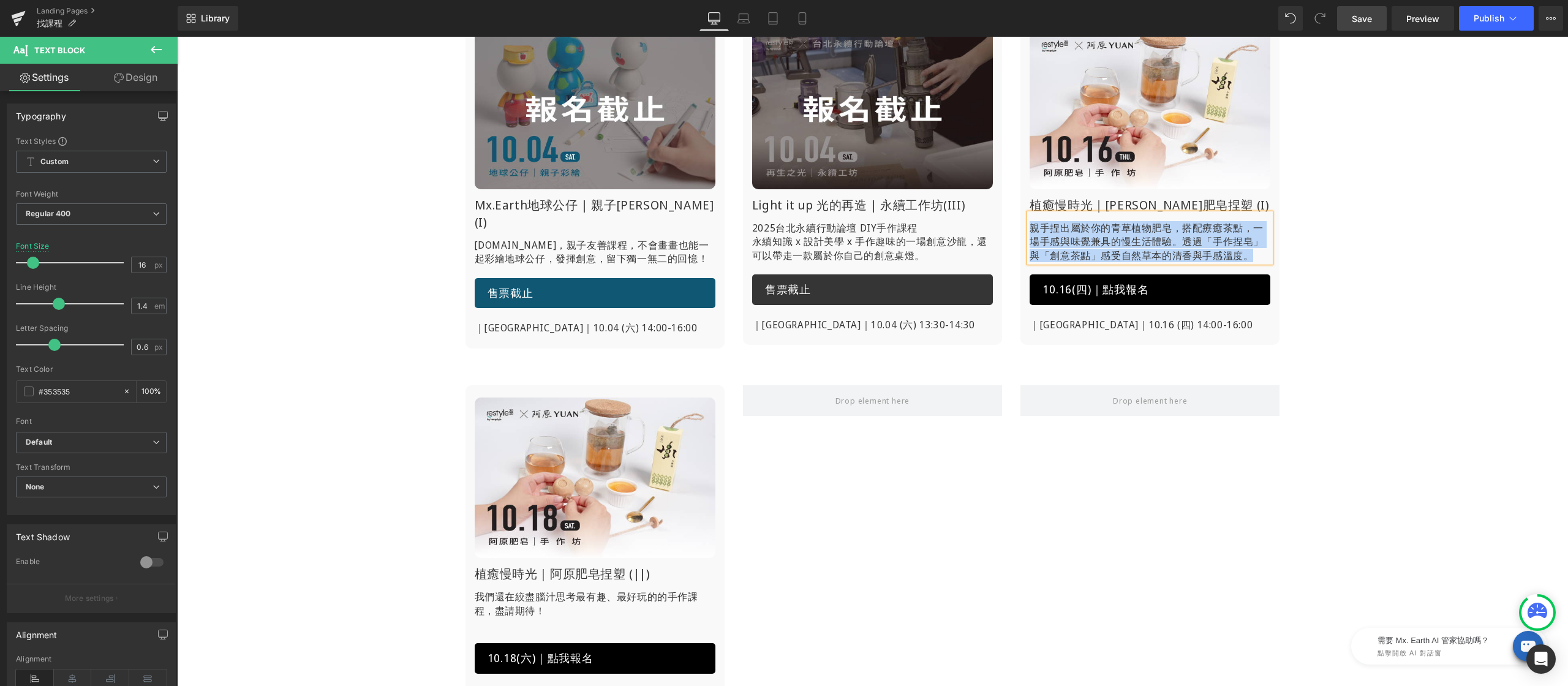
copy p "親手捏出屬於你的青草植物肥皂，搭配療癒茶點，一場手感與味覺兼具的慢生活體驗。透過「手作捏皂」與「創意茶點」感受自然草本的清香與手感溫度。"
click at [490, 596] on p "我們還在絞盡腦汁思考最有趣、最好玩的的手作課程，盡請期待！" at bounding box center [594, 603] width 241 height 28
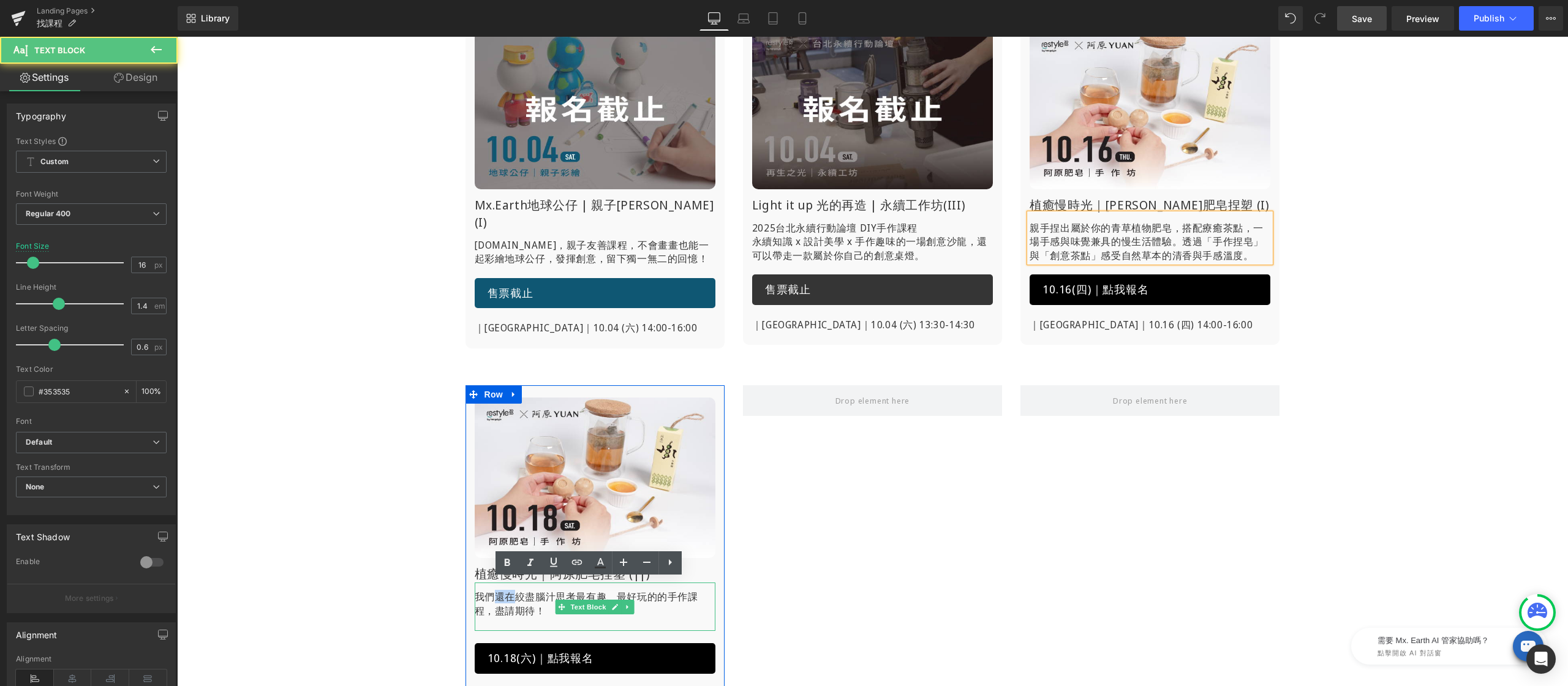
click at [490, 596] on p "我們還在絞盡腦汁思考最有趣、最好玩的的手作課程，盡請期待！" at bounding box center [594, 603] width 241 height 28
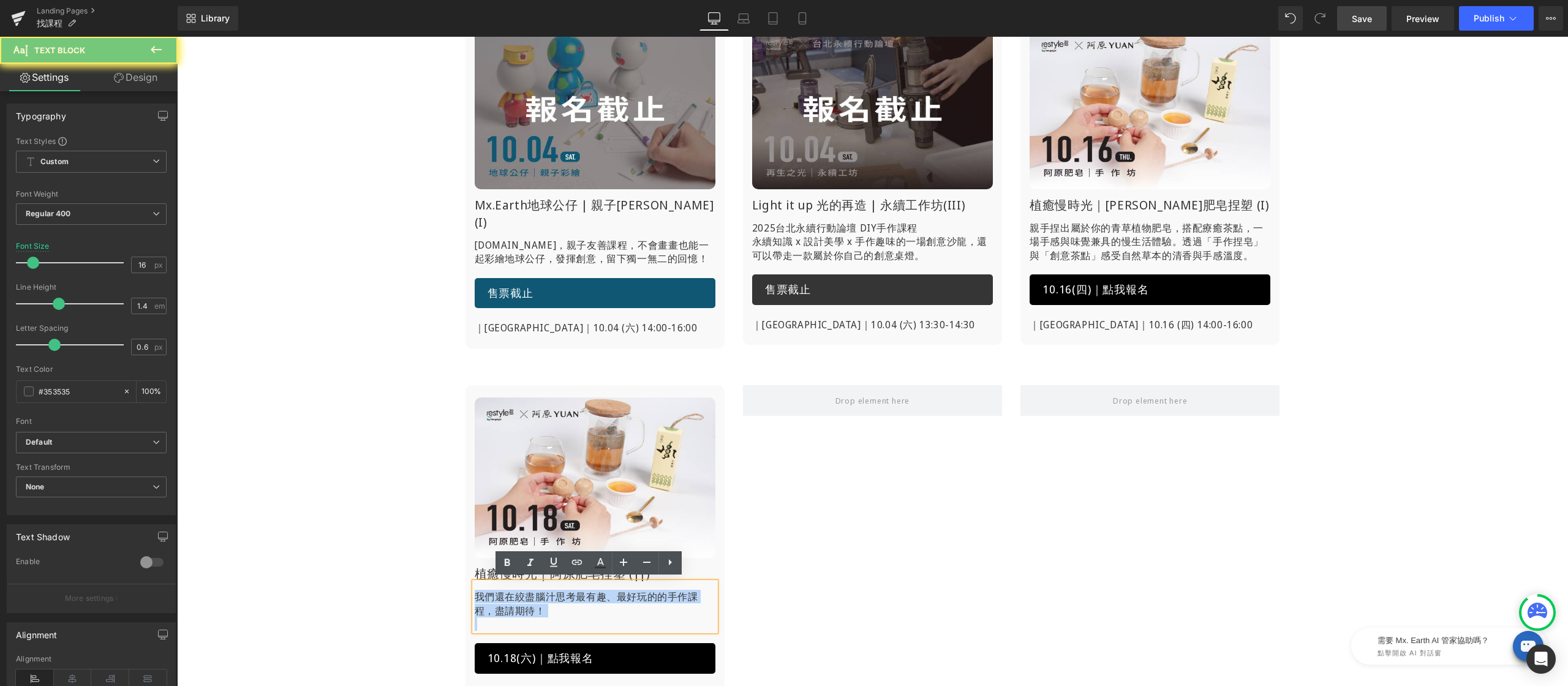
click at [490, 596] on p "我們還在絞盡腦汁思考最有趣、最好玩的的手作課程，盡請期待！" at bounding box center [594, 603] width 241 height 28
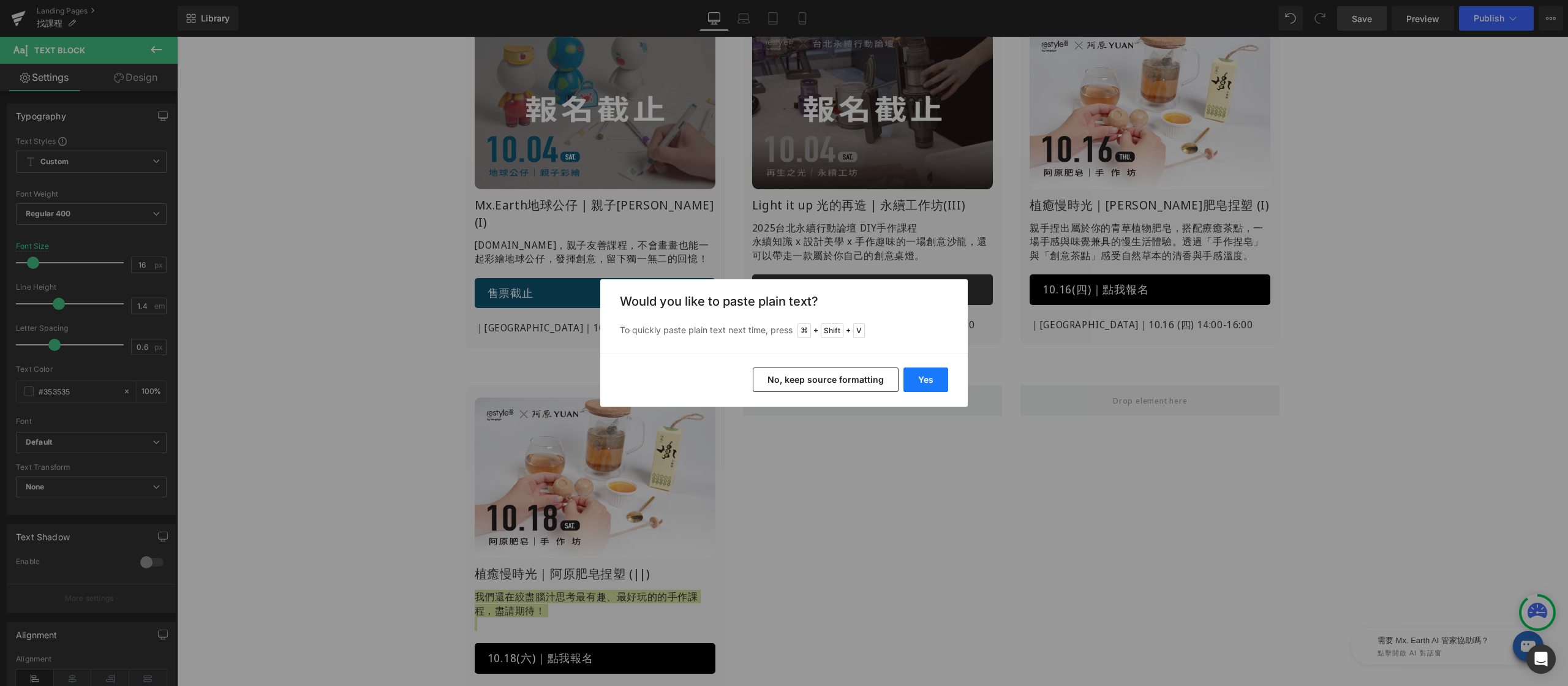
click at [922, 387] on button "Yes" at bounding box center [926, 379] width 44 height 24
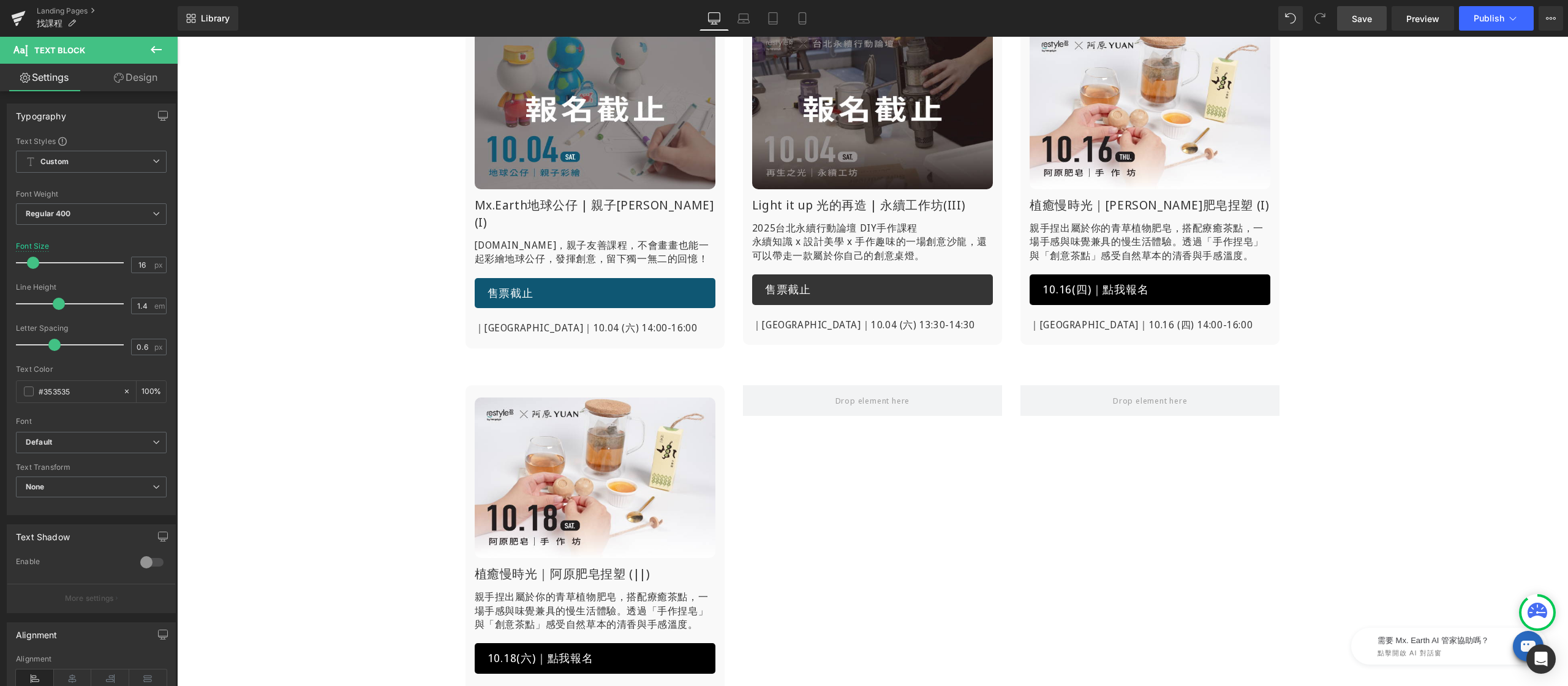
click at [1356, 22] on span "Save" at bounding box center [1361, 19] width 20 height 13
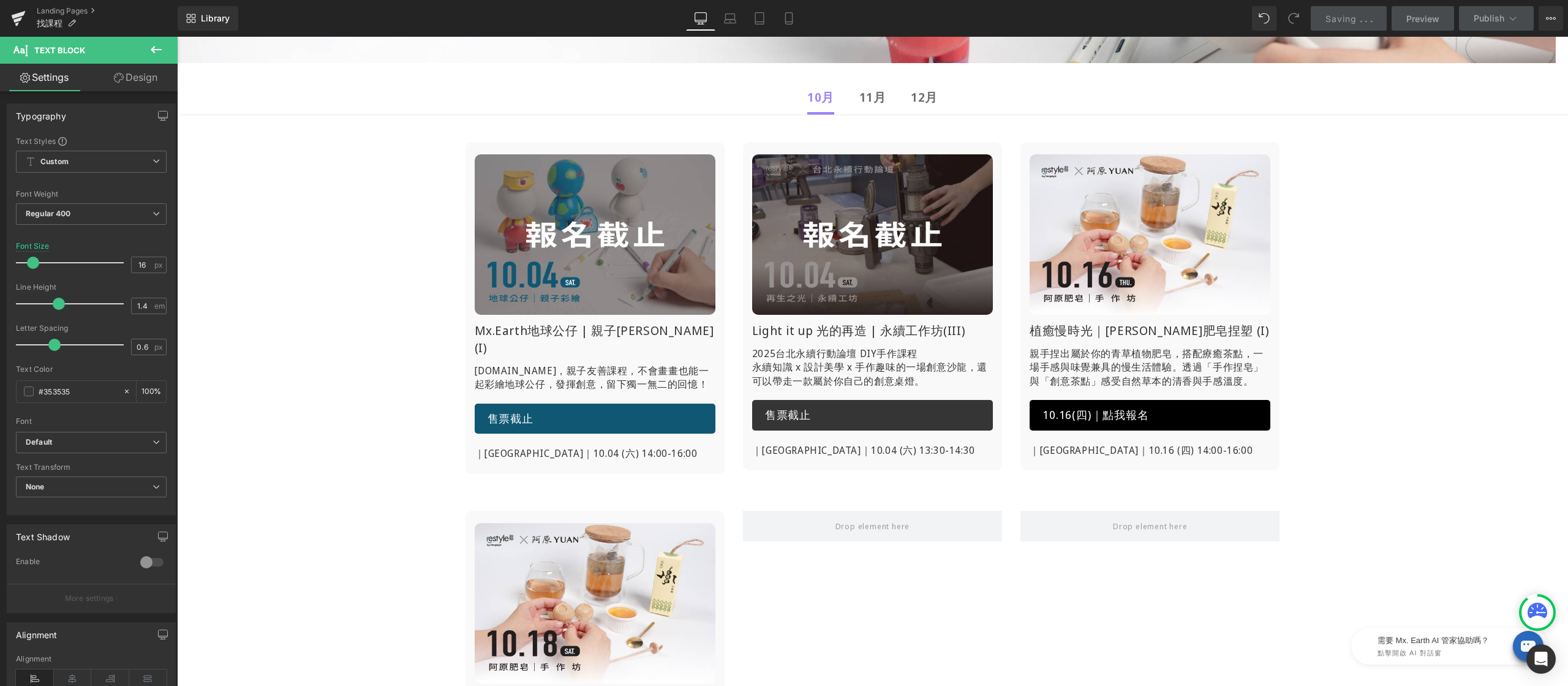
scroll to position [0, 0]
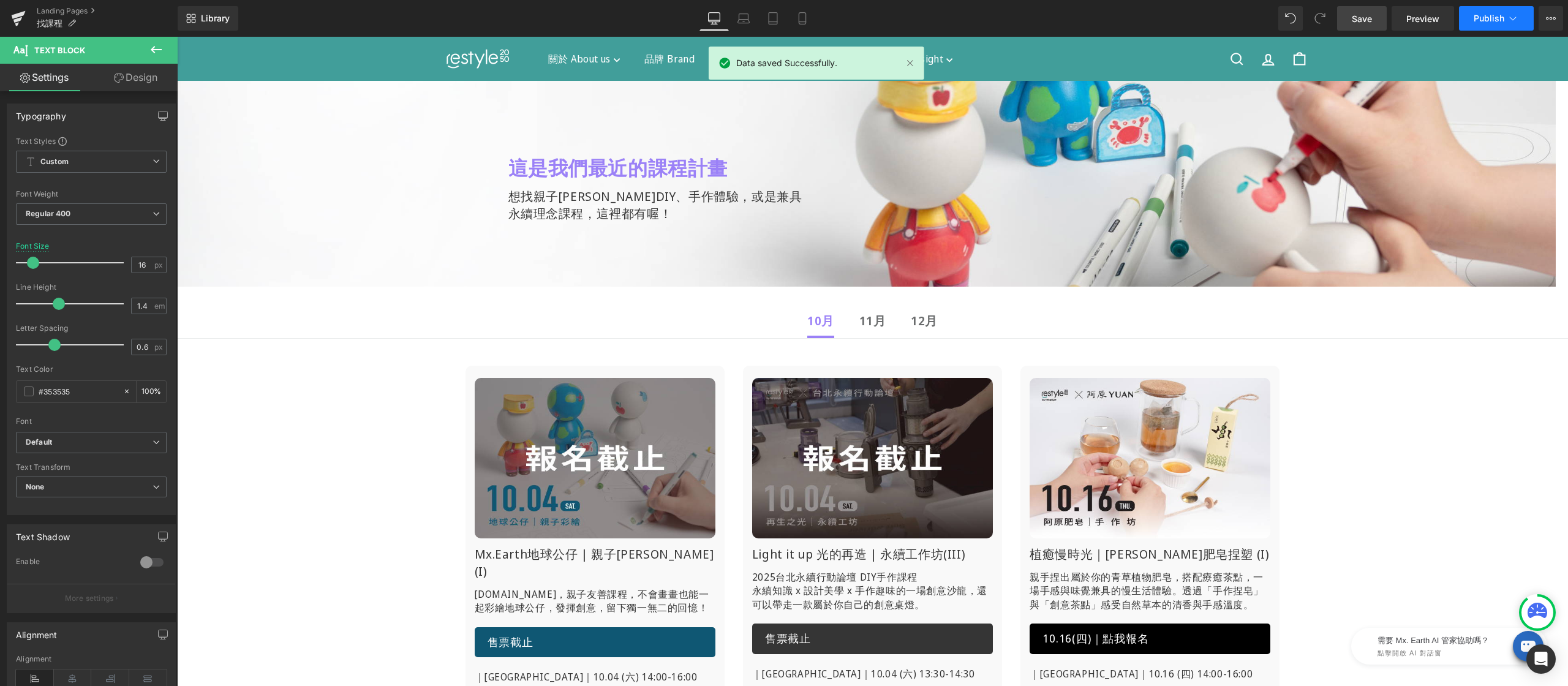
click at [1484, 29] on button "Publish" at bounding box center [1497, 18] width 75 height 24
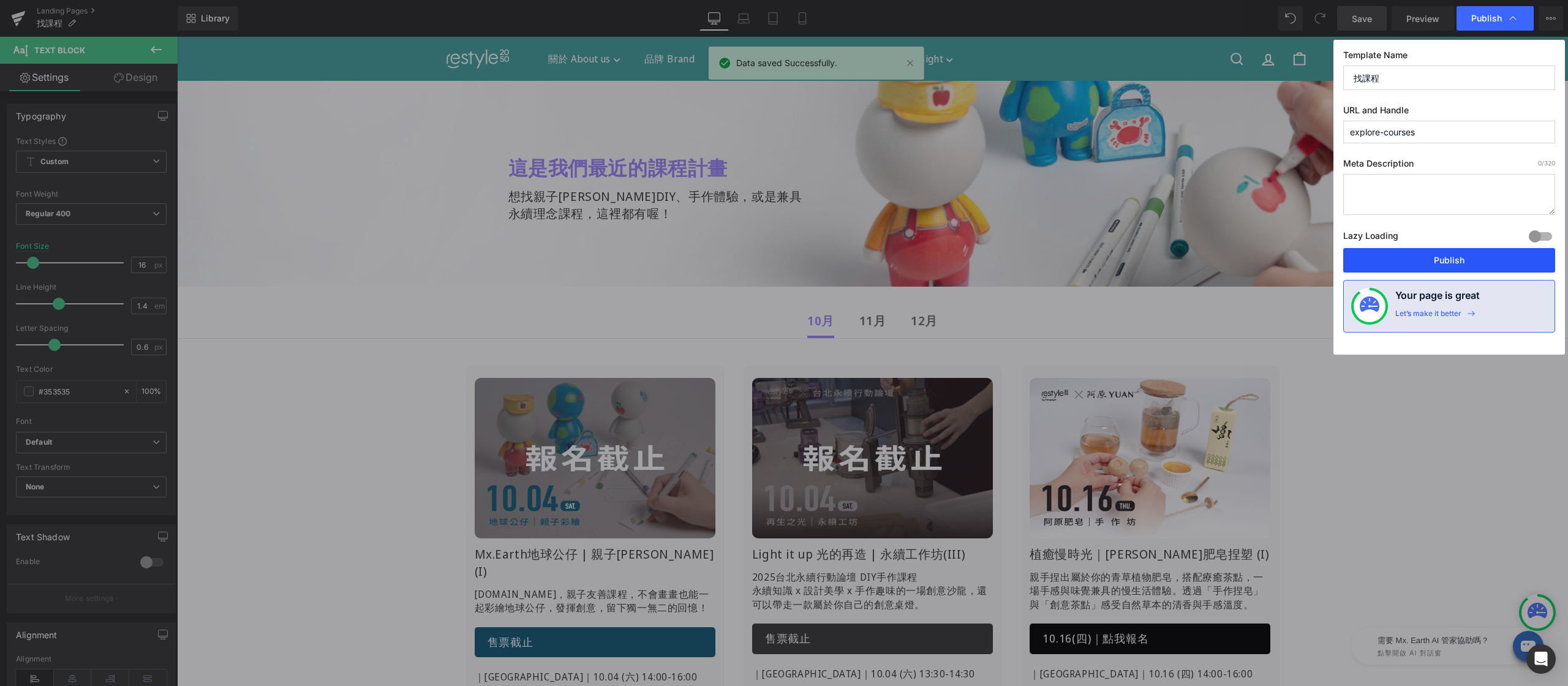
click at [1423, 263] on button "Publish" at bounding box center [1449, 260] width 212 height 24
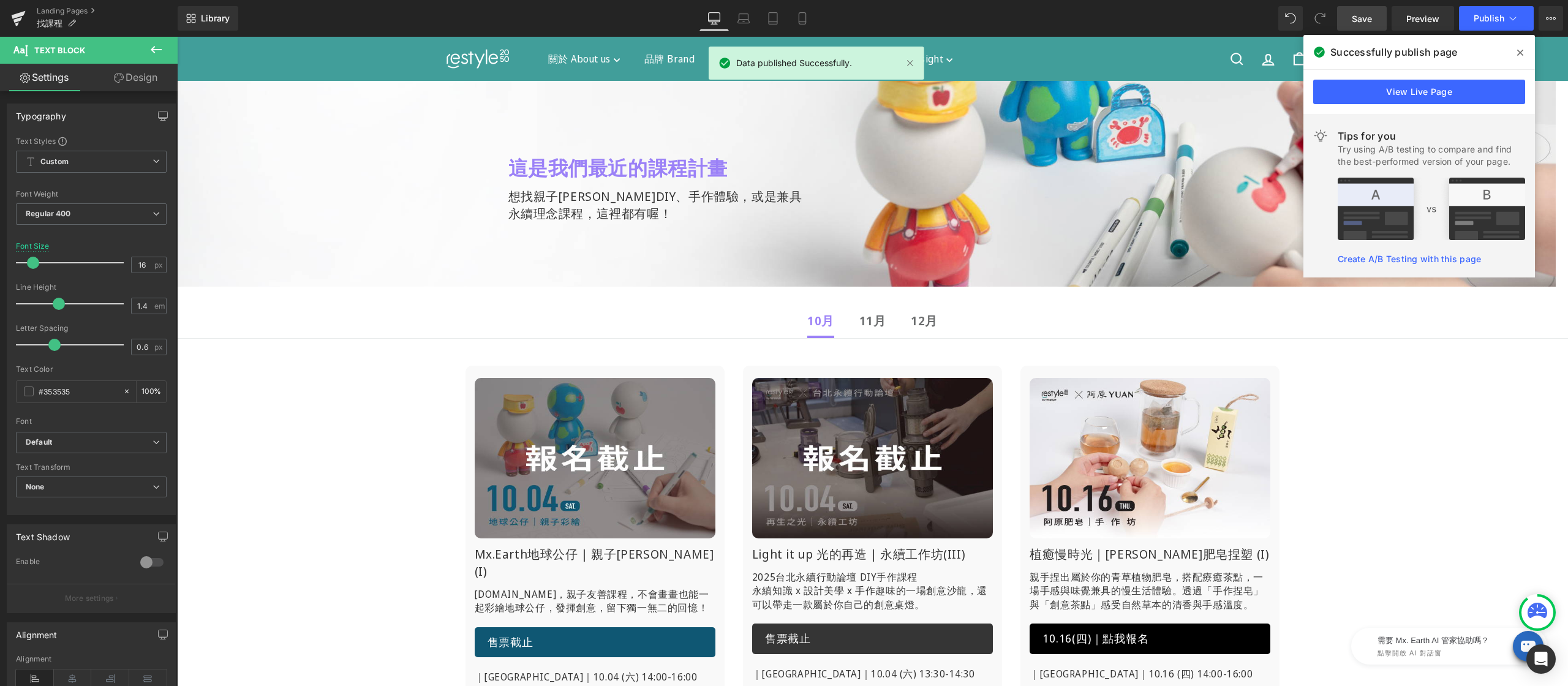
click at [1519, 53] on icon at bounding box center [1520, 53] width 6 height 6
